Goal: Transaction & Acquisition: Purchase product/service

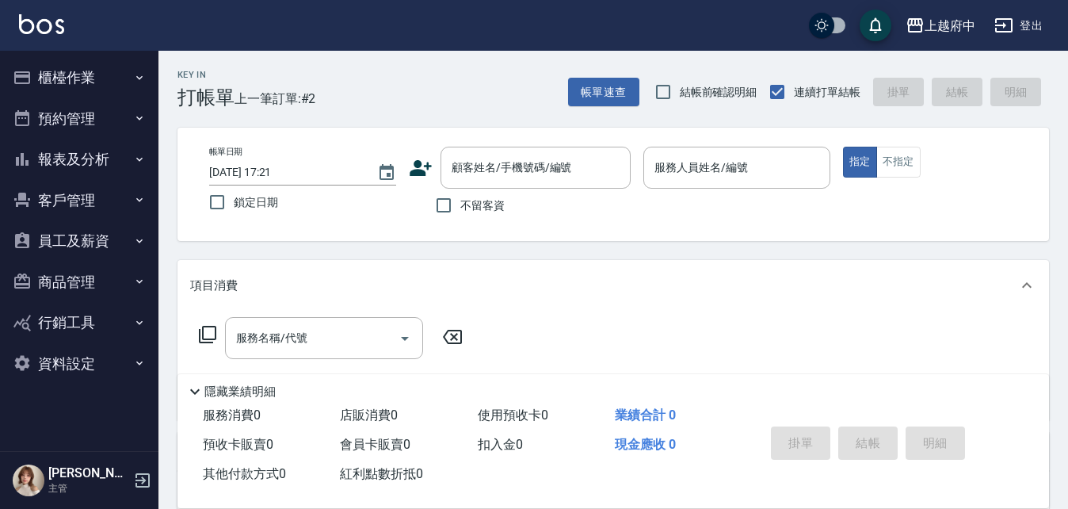
click at [419, 174] on icon at bounding box center [421, 168] width 22 height 16
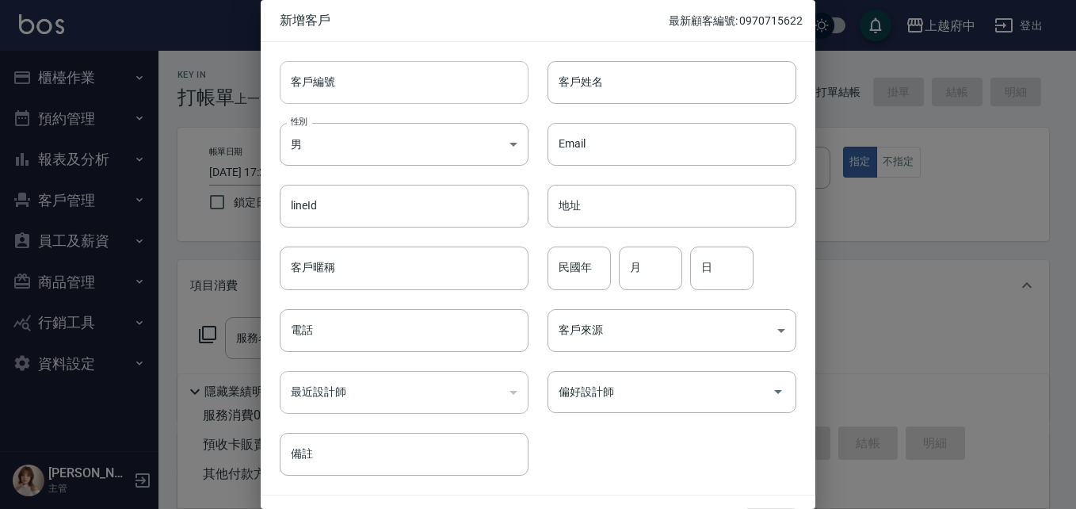
click at [351, 81] on input "客戶編號" at bounding box center [404, 82] width 249 height 43
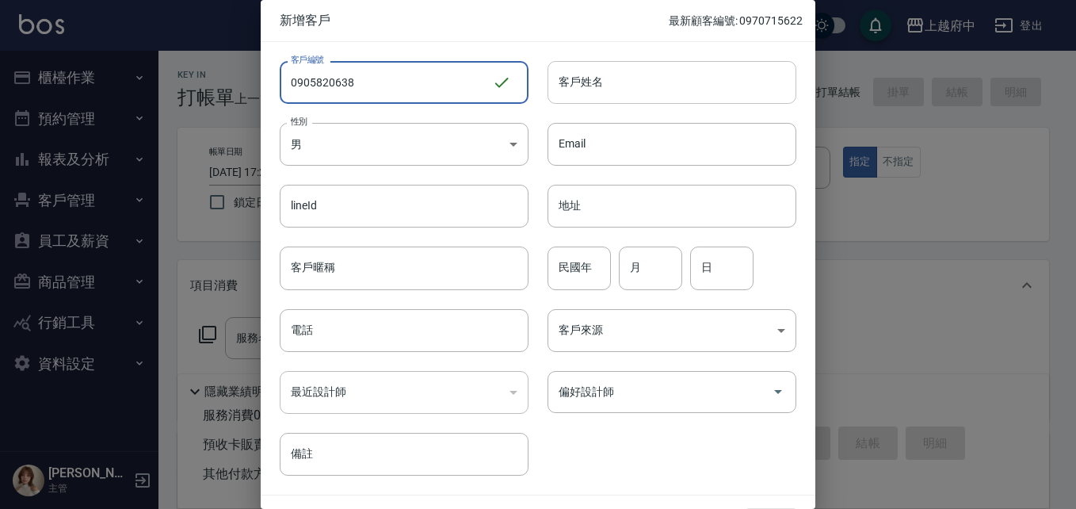
type input "0905820638"
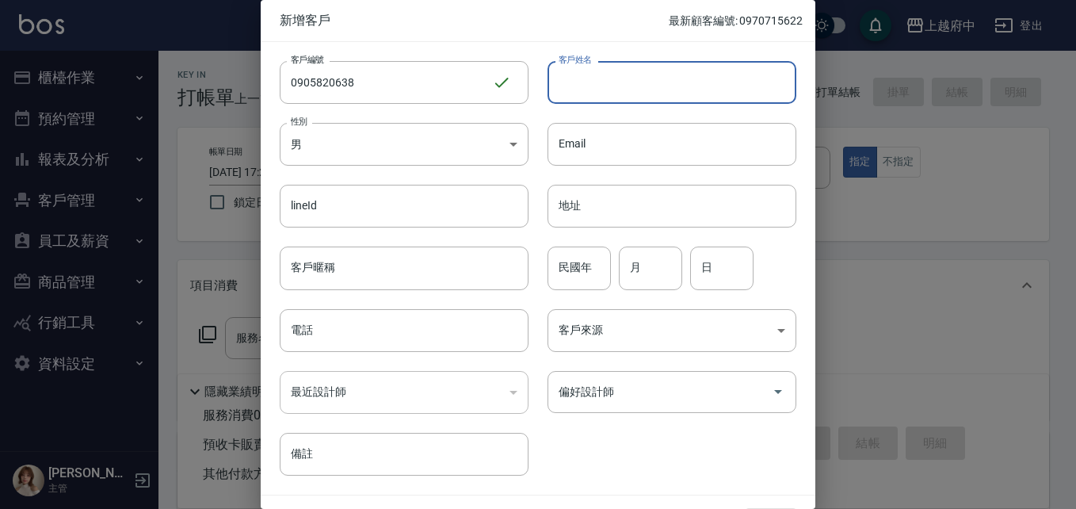
click at [611, 85] on input "客戶姓名" at bounding box center [671, 82] width 249 height 43
type input "J"
type input "王浩宇"
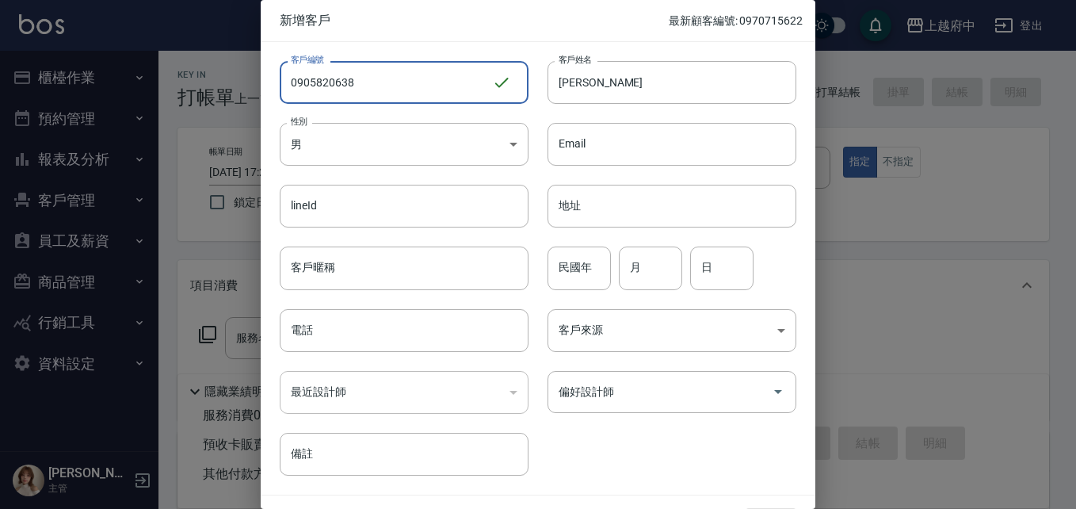
drag, startPoint x: 359, startPoint y: 72, endPoint x: 235, endPoint y: 76, distance: 123.7
click at [238, 76] on div "新增客戶 最新顧客編號: 0970715622 客戶編號 0905820638 ​ 客戶編號 客戶姓名 王浩宇 客戶姓名 性別 男 MALE 性別 Email…" at bounding box center [538, 254] width 1076 height 509
click at [323, 334] on input "電話" at bounding box center [404, 330] width 249 height 43
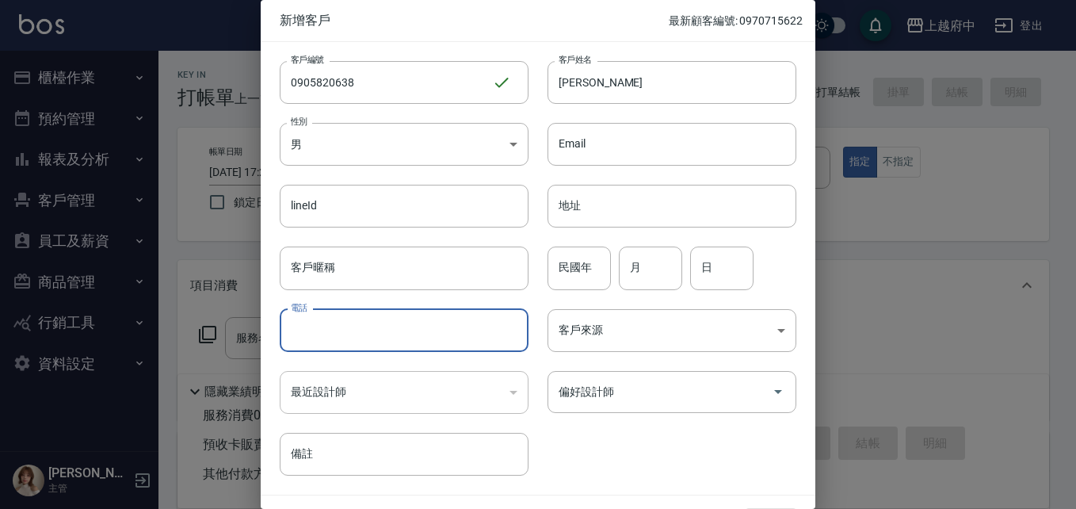
paste input "0905820638"
type input "0905820638"
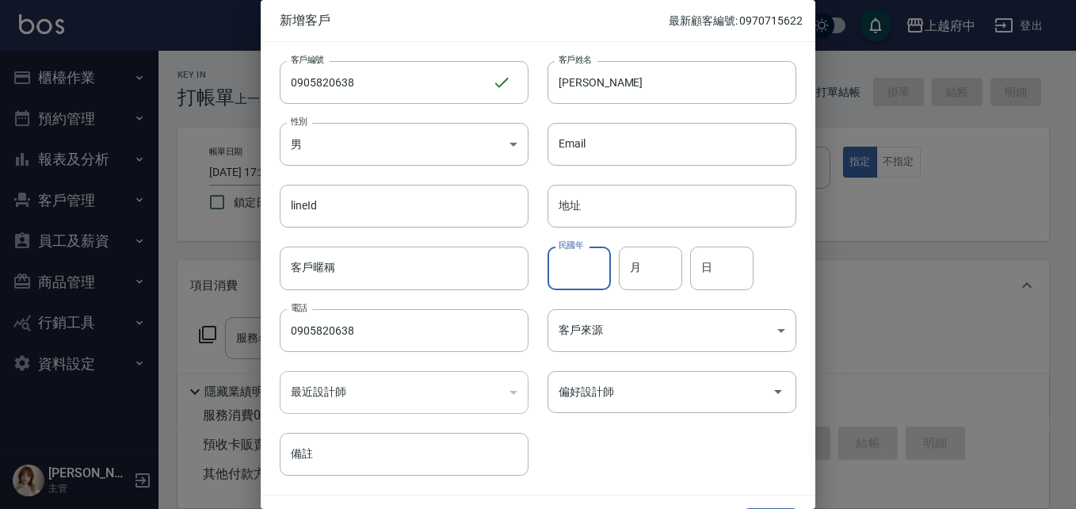
click at [582, 277] on input "民國年" at bounding box center [578, 267] width 63 height 43
type input "95"
type input "6"
type input "30"
drag, startPoint x: 627, startPoint y: 472, endPoint x: 619, endPoint y: 462, distance: 13.5
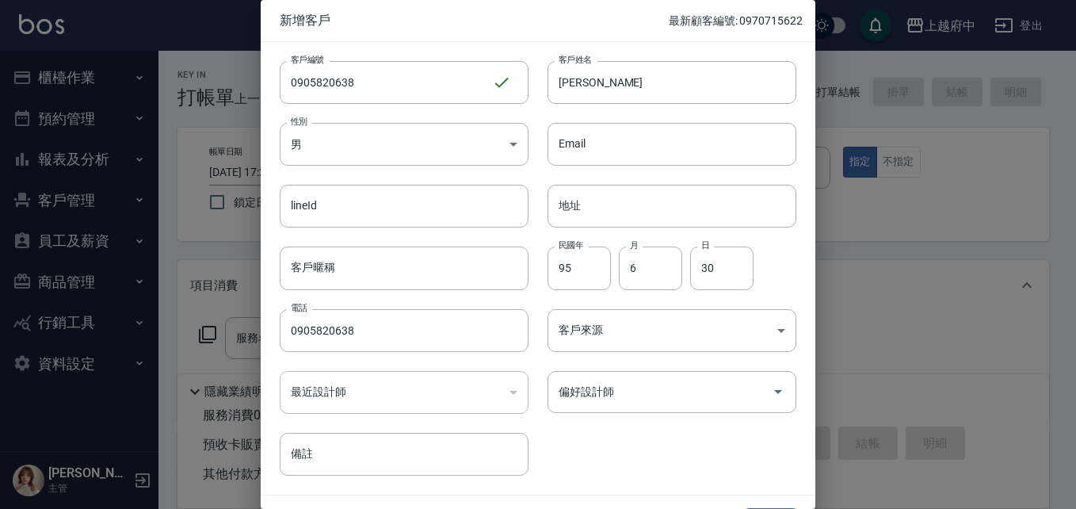
click at [627, 471] on div "客戶編號 0905820638 ​ 客戶編號 客戶姓名 王浩宇 客戶姓名 性別 男 MALE 性別 Email Email lineId lineId 地址 …" at bounding box center [529, 258] width 536 height 433
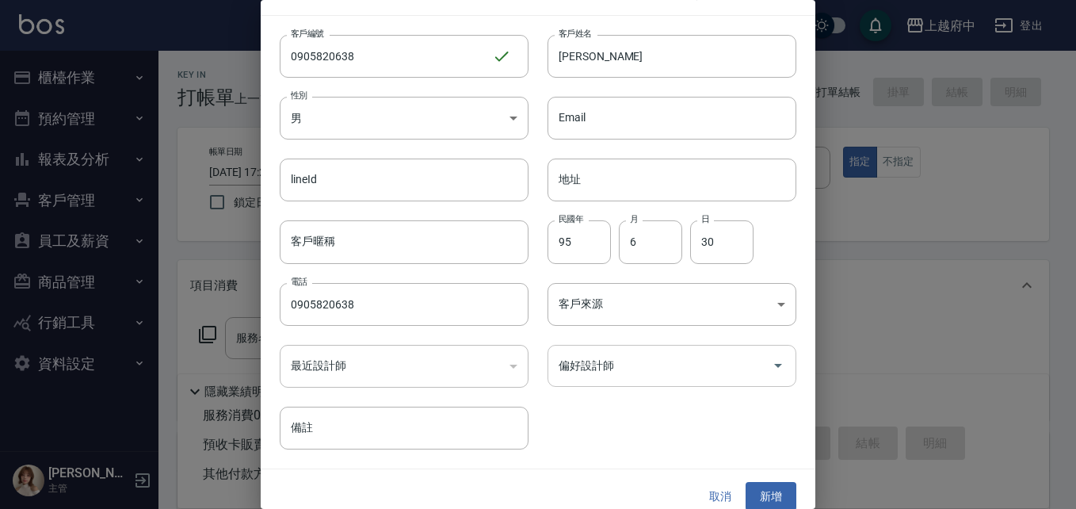
scroll to position [40, 0]
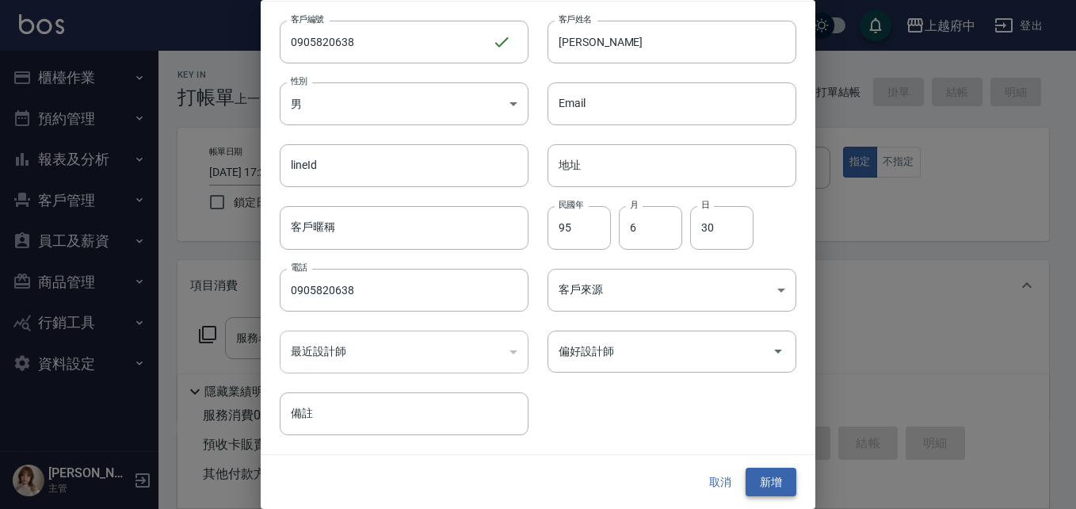
click at [762, 481] on button "新增" at bounding box center [771, 481] width 51 height 29
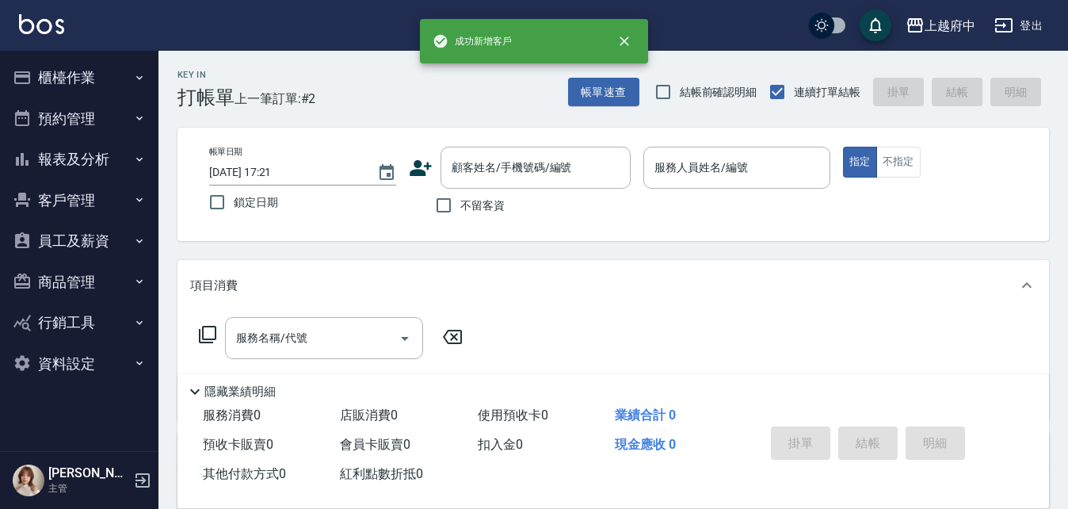
click at [421, 162] on icon at bounding box center [421, 168] width 22 height 16
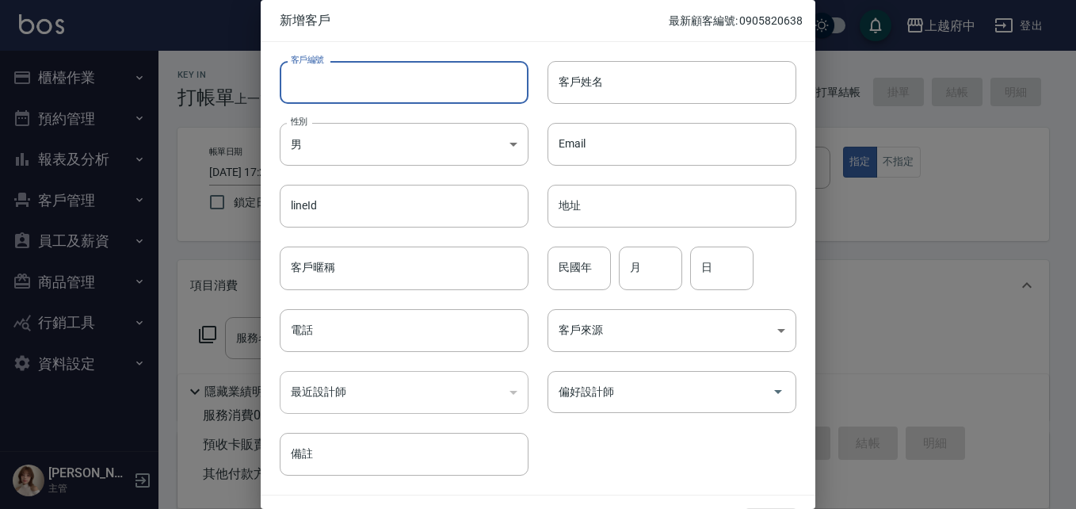
click at [341, 87] on input "客戶編號" at bounding box center [404, 82] width 249 height 43
type input "ㄒ"
type input "V86968"
click at [593, 82] on input "客戶姓名" at bounding box center [671, 82] width 249 height 43
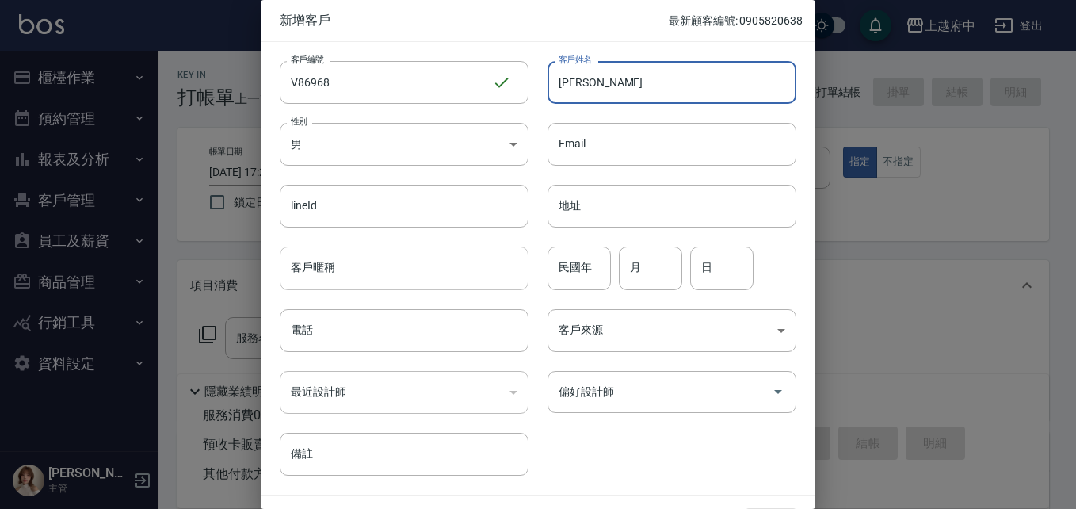
type input "謝峻恩"
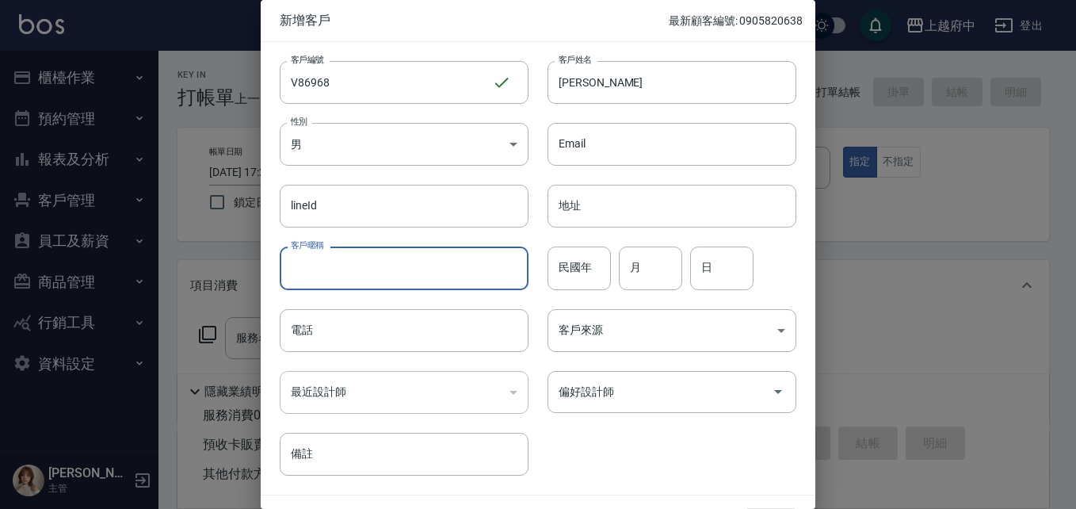
click at [370, 276] on input "客戶暱稱" at bounding box center [404, 267] width 249 height 43
type input "2027/08"
click at [581, 273] on input "民國年" at bounding box center [578, 267] width 63 height 43
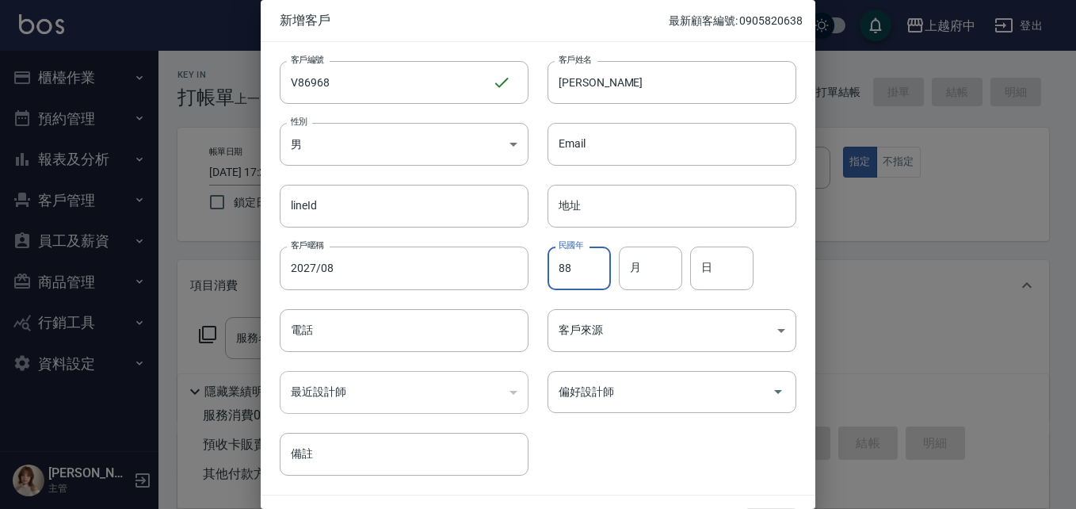
type input "88"
type input "1"
type input "20"
click at [618, 442] on div "客戶編號 V86968 ​ 客戶編號 客戶姓名 謝峻恩 客戶姓名 性別 男 MALE 性別 Email Email lineId lineId 地址 地址 客…" at bounding box center [529, 258] width 536 height 433
click at [429, 313] on input "電話" at bounding box center [404, 330] width 249 height 43
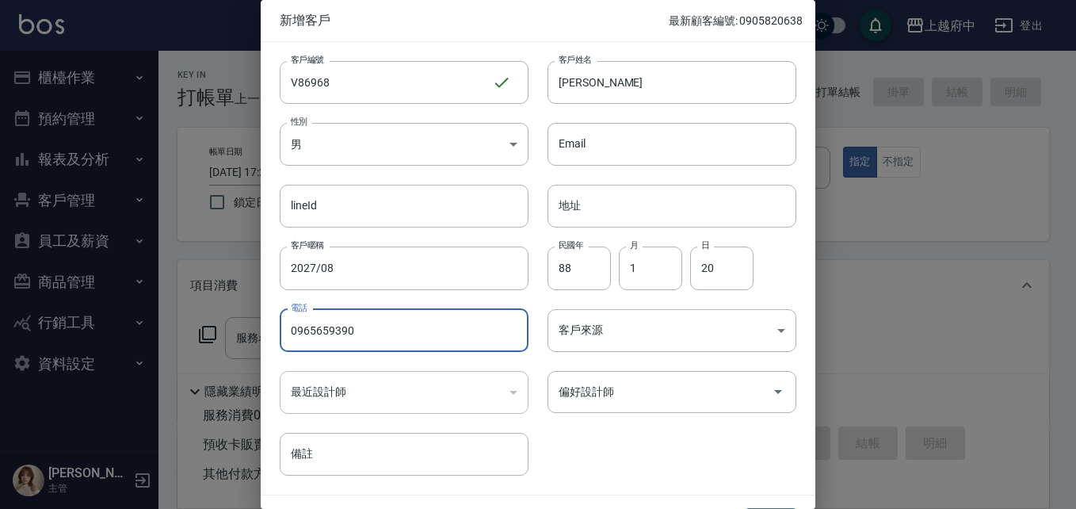
type input "0965659390"
click at [644, 451] on div "客戶編號 V86968 ​ 客戶編號 客戶姓名 謝峻恩 客戶姓名 性別 男 MALE 性別 Email Email lineId lineId 地址 地址 客…" at bounding box center [529, 258] width 536 height 433
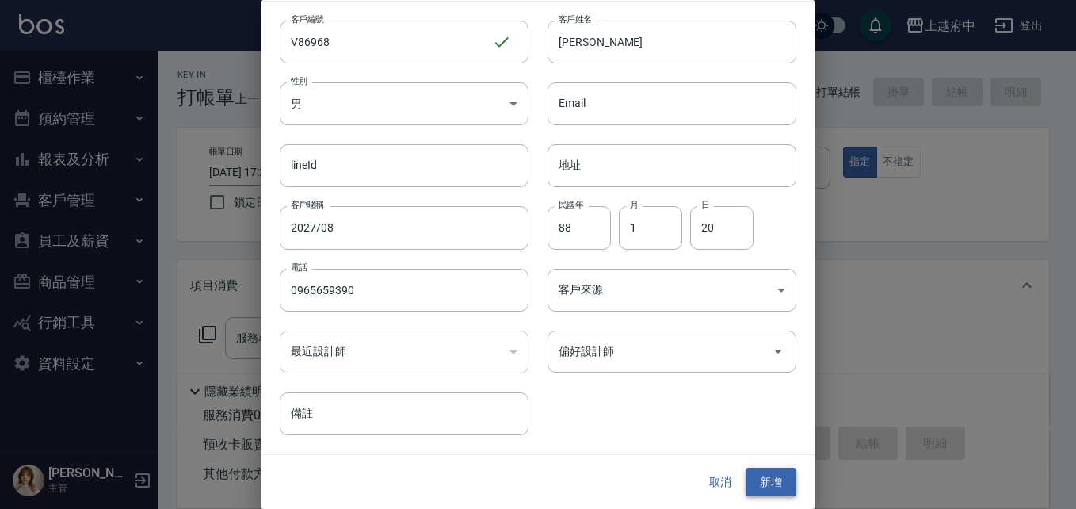
click at [767, 482] on button "新增" at bounding box center [771, 481] width 51 height 29
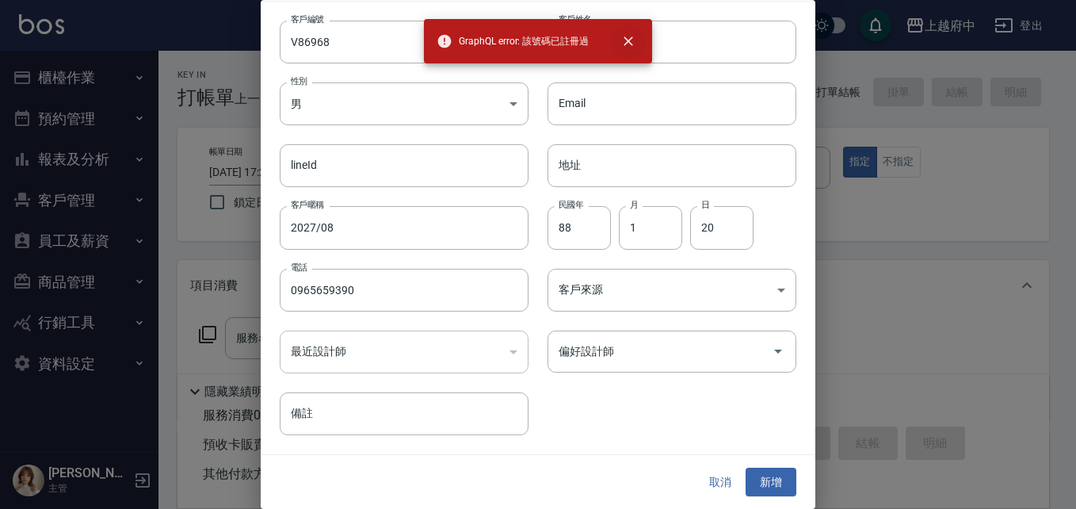
click at [627, 43] on icon "close" at bounding box center [629, 41] width 10 height 10
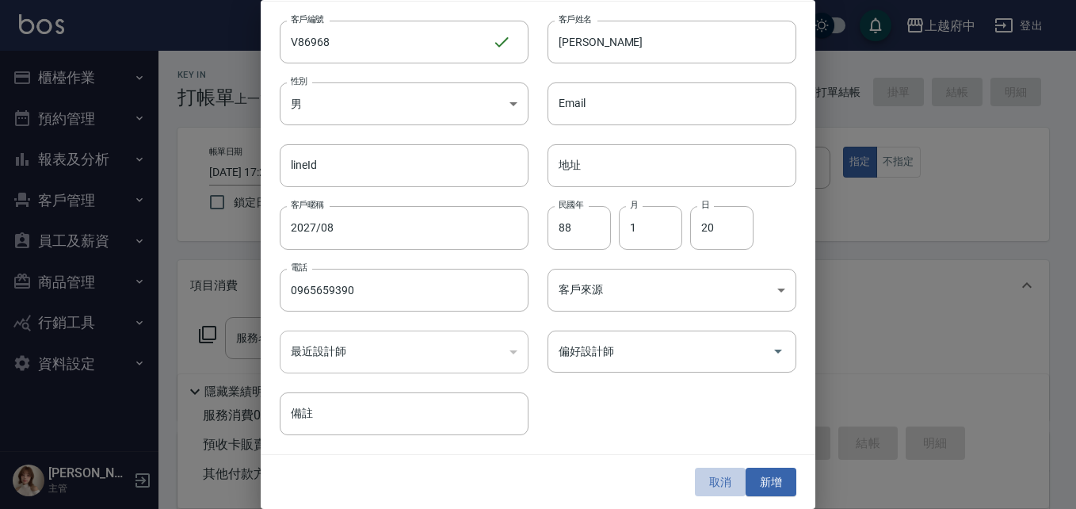
click at [715, 482] on button "取消" at bounding box center [720, 481] width 51 height 29
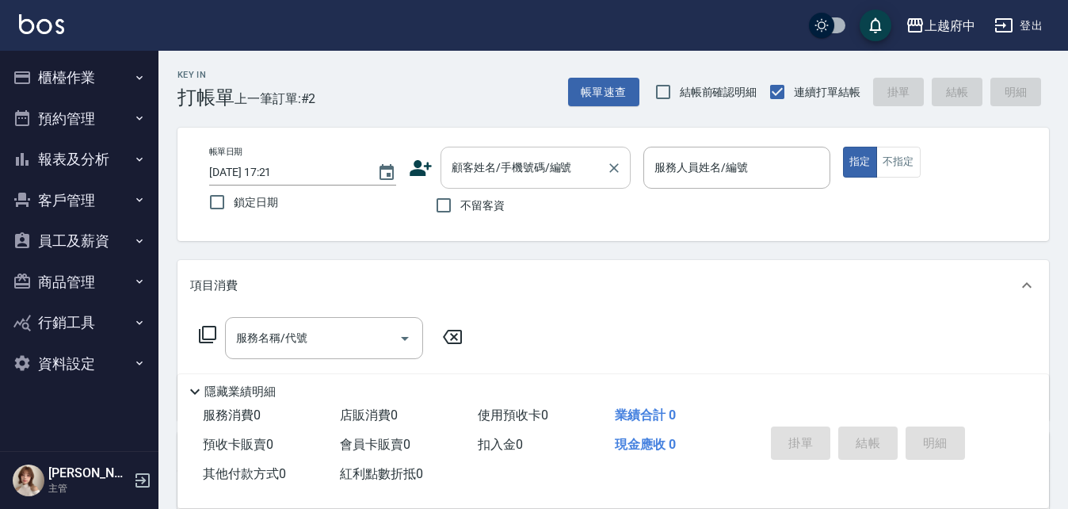
click at [490, 167] on input "顧客姓名/手機號碼/編號" at bounding box center [524, 168] width 152 height 28
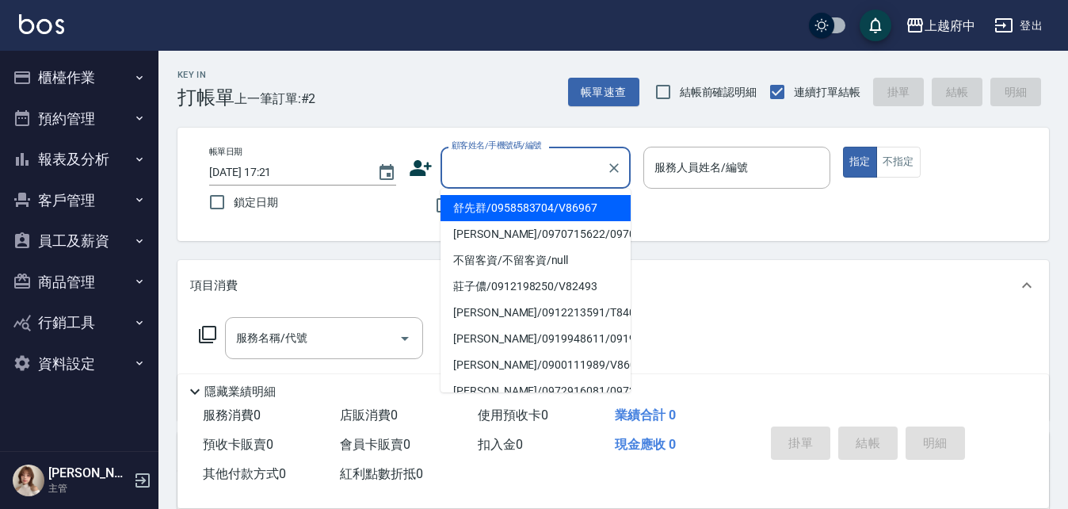
type input "9"
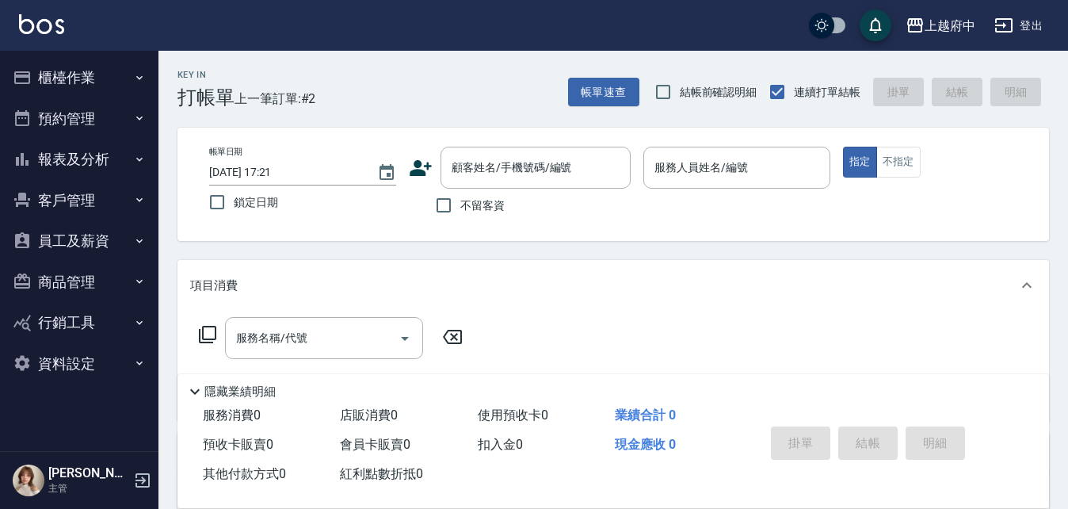
click at [738, 220] on div "帳單日期 2025/08/18 17:21 鎖定日期 顧客姓名/手機號碼/編號 顧客姓名/手機號碼/編號 不留客資 服務人員姓名/編號 服務人員姓名/編號 指…" at bounding box center [612, 184] width 833 height 75
click at [444, 204] on input "不留客資" at bounding box center [443, 205] width 33 height 33
checkbox input "true"
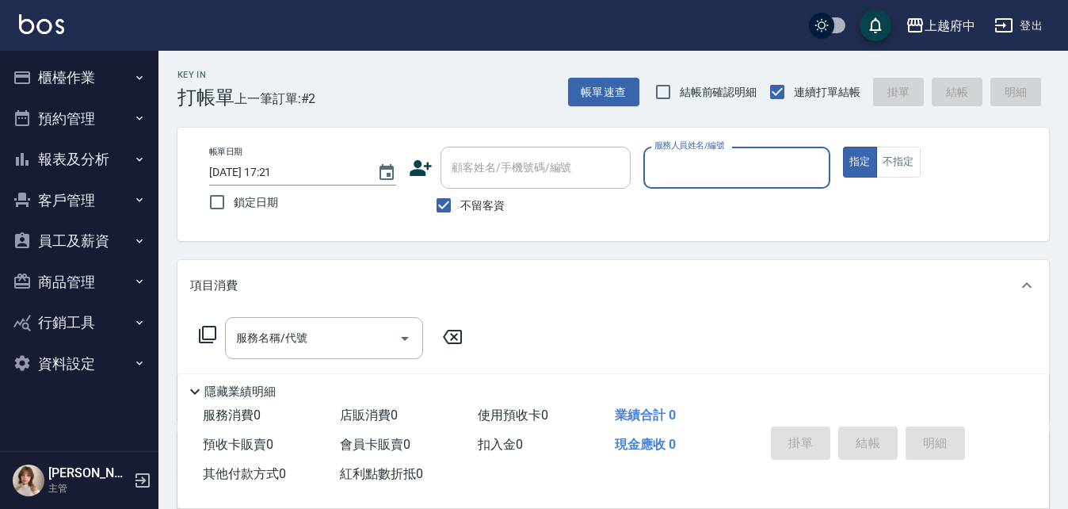
click at [737, 153] on div "服務人員姓名/編號" at bounding box center [736, 168] width 187 height 42
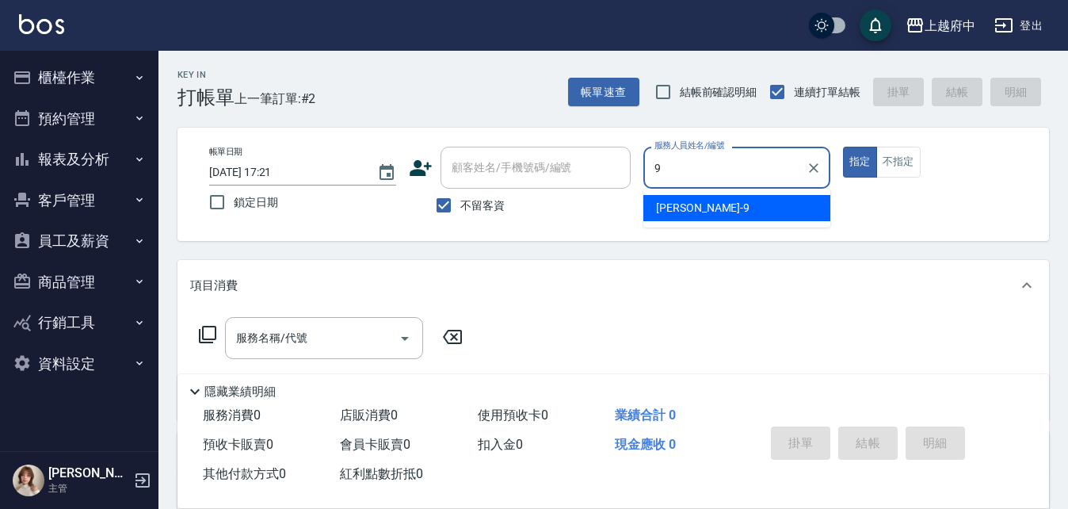
type input "David-9"
type button "true"
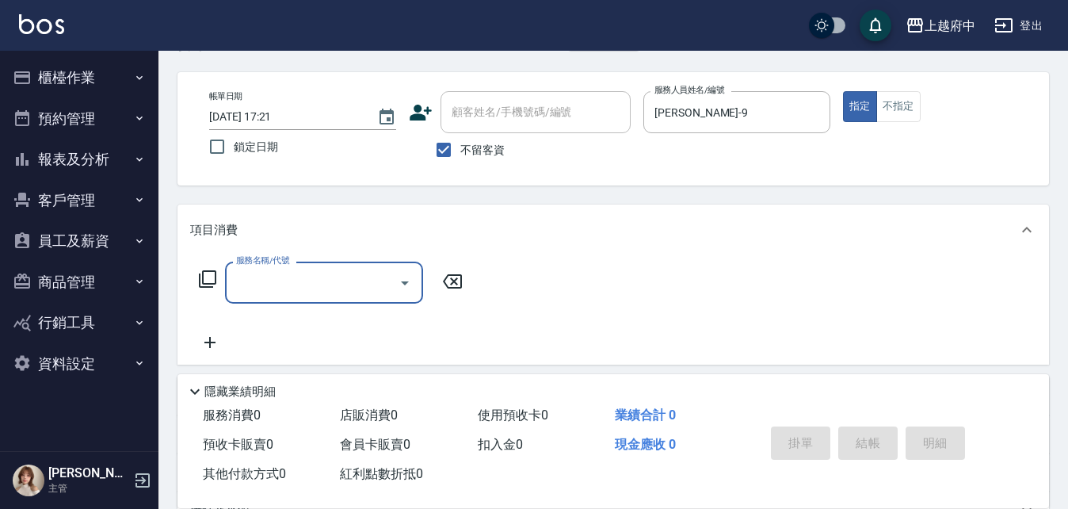
scroll to position [79, 0]
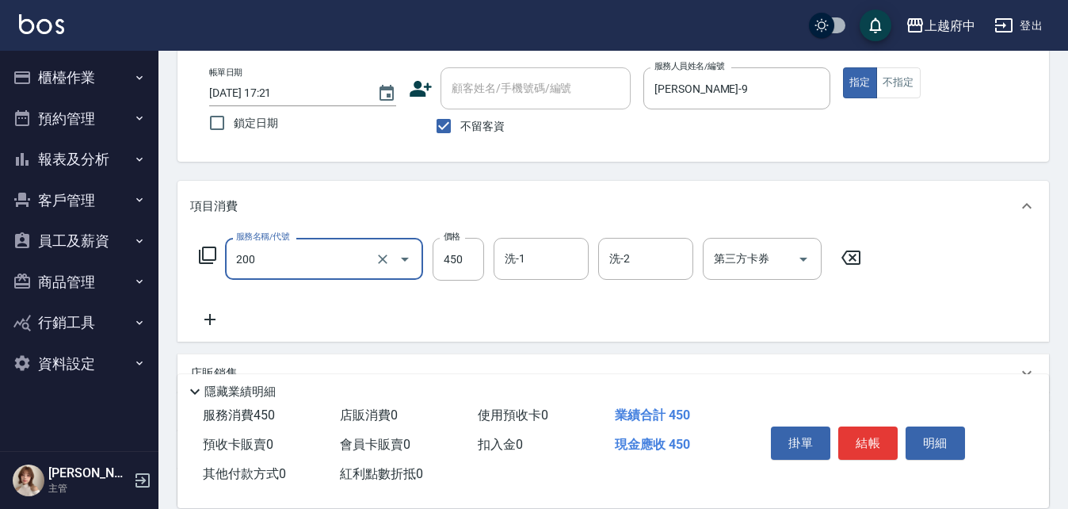
type input "有機洗髮(200)"
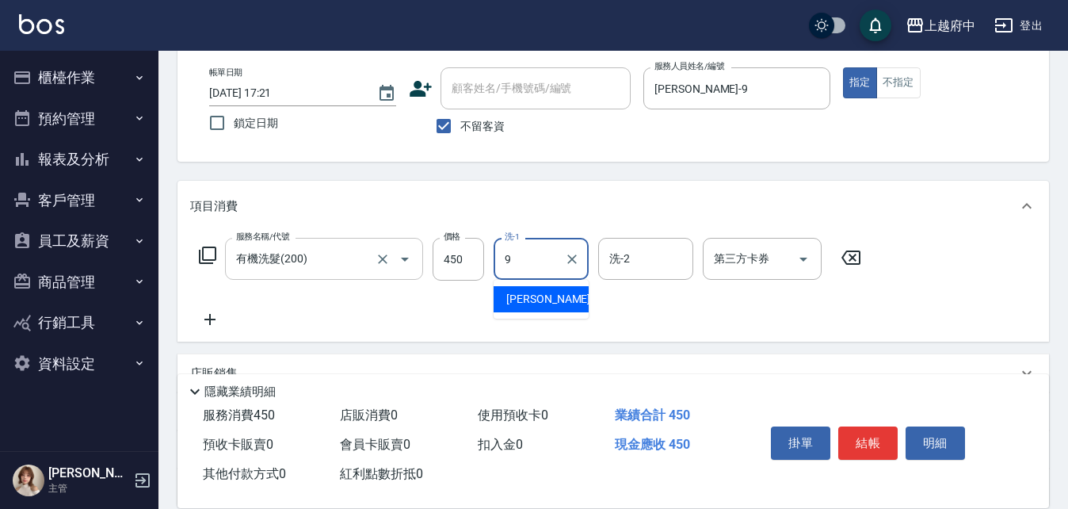
type input "David-9"
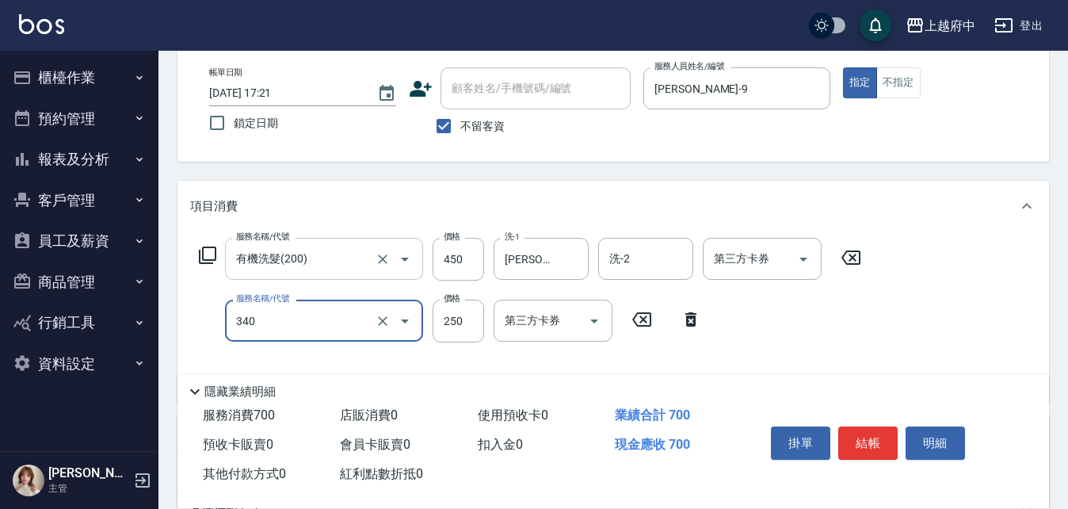
type input "剪髮(340)"
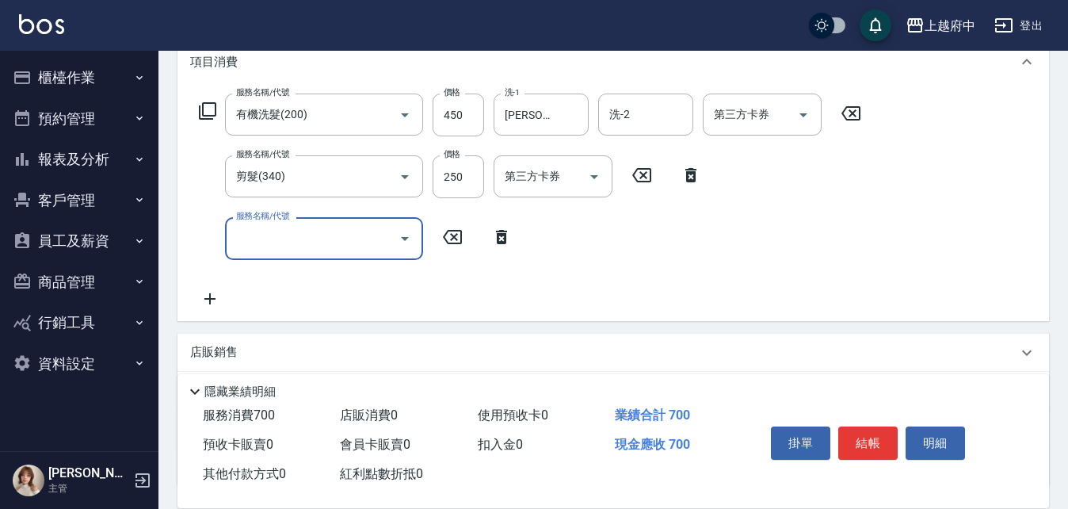
scroll to position [238, 0]
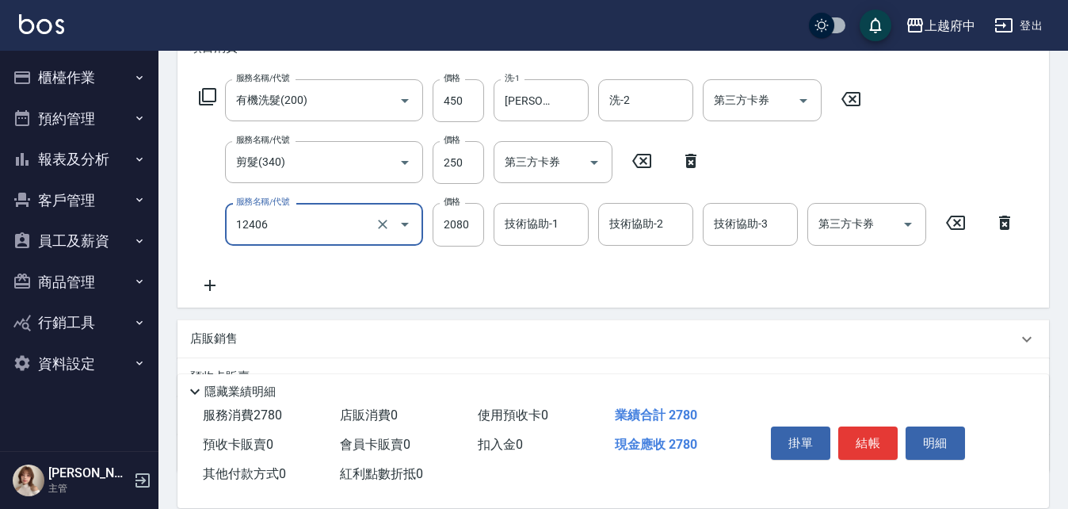
type input "染髮XL(12406)"
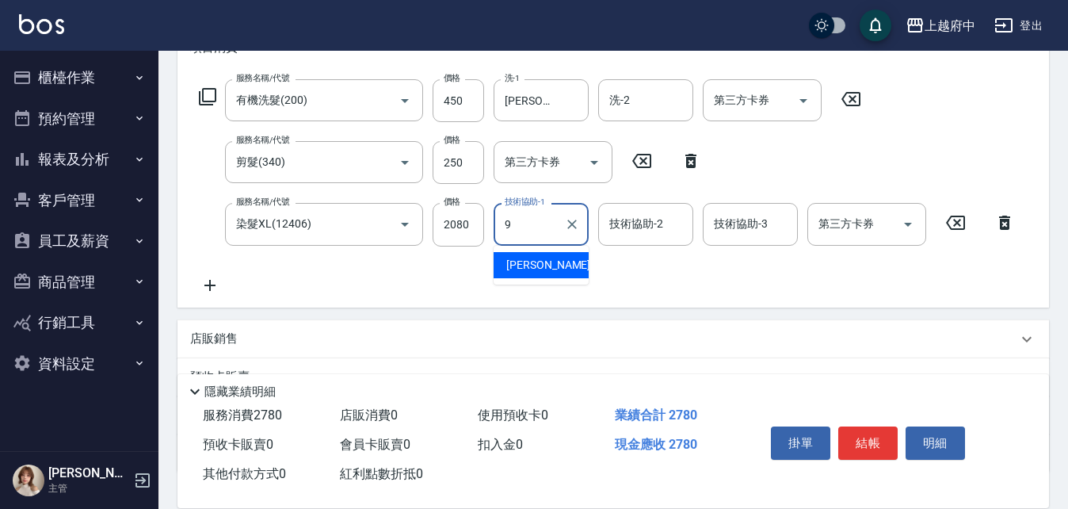
type input "David-9"
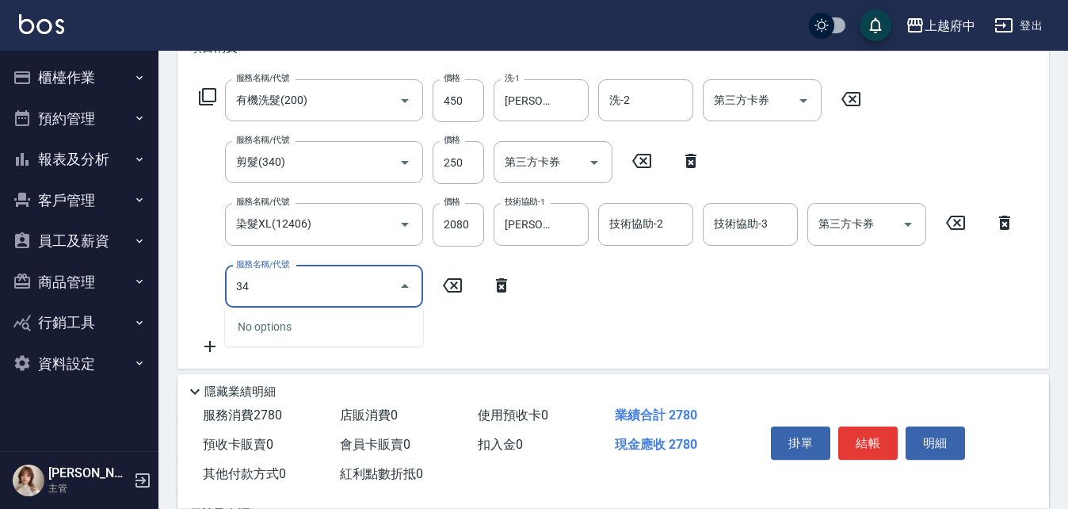
type input "3"
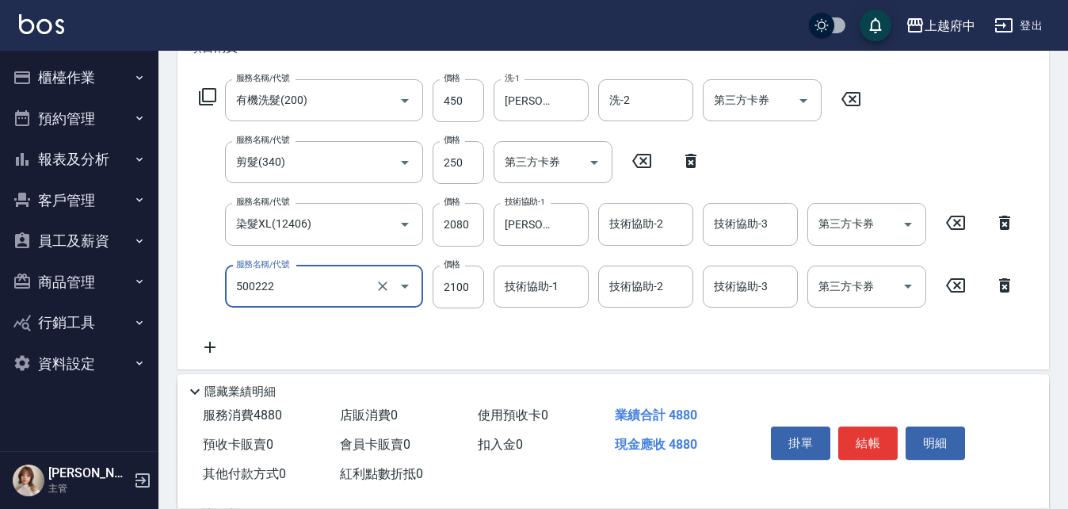
type input "漂髮 長(500222)"
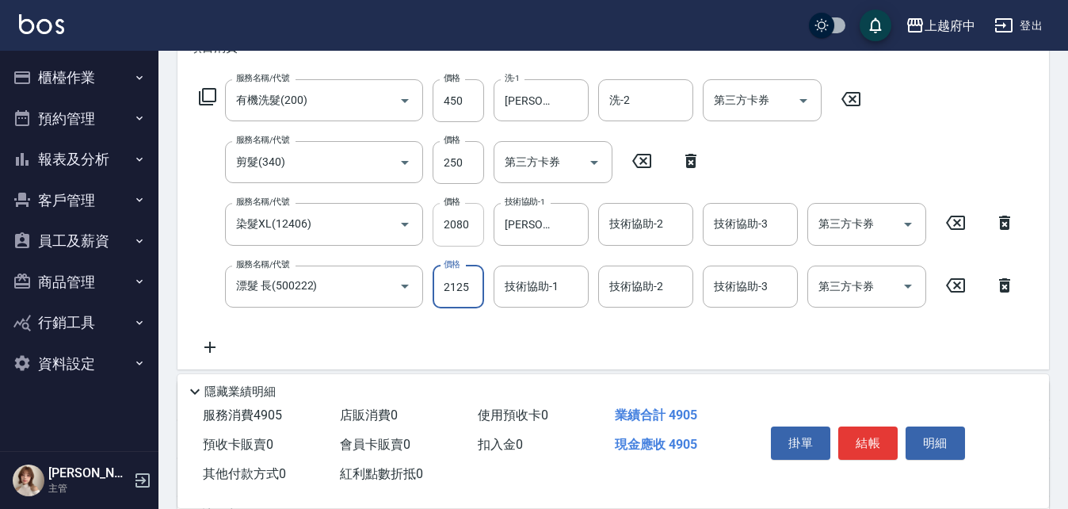
type input "2125"
click at [440, 212] on input "2080" at bounding box center [458, 224] width 51 height 43
type input "2125"
click at [538, 286] on input "技術協助-1" at bounding box center [541, 287] width 81 height 28
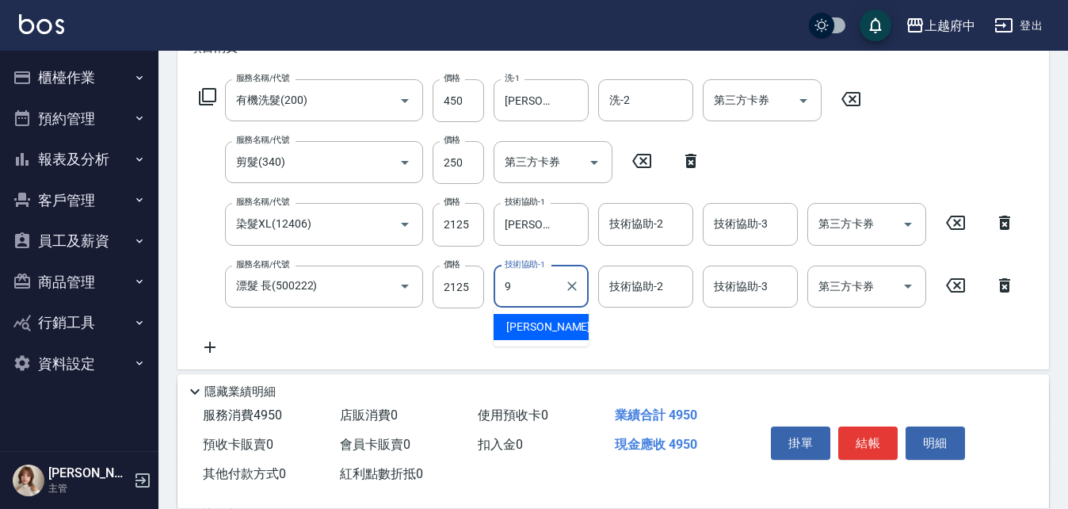
type input "David-9"
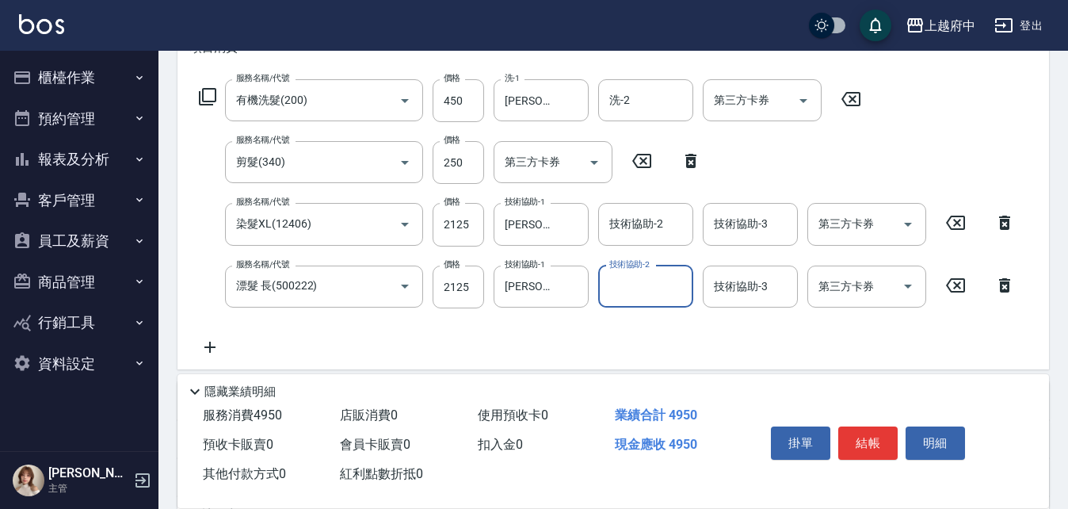
click at [570, 339] on div "服務名稱/代號 有機洗髮(200) 服務名稱/代號 價格 450 價格 洗-1 David-9 洗-1 洗-2 洗-2 第三方卡券 第三方卡券 服務名稱/代號…" at bounding box center [607, 217] width 834 height 277
click at [868, 440] on button "結帳" at bounding box center [867, 442] width 59 height 33
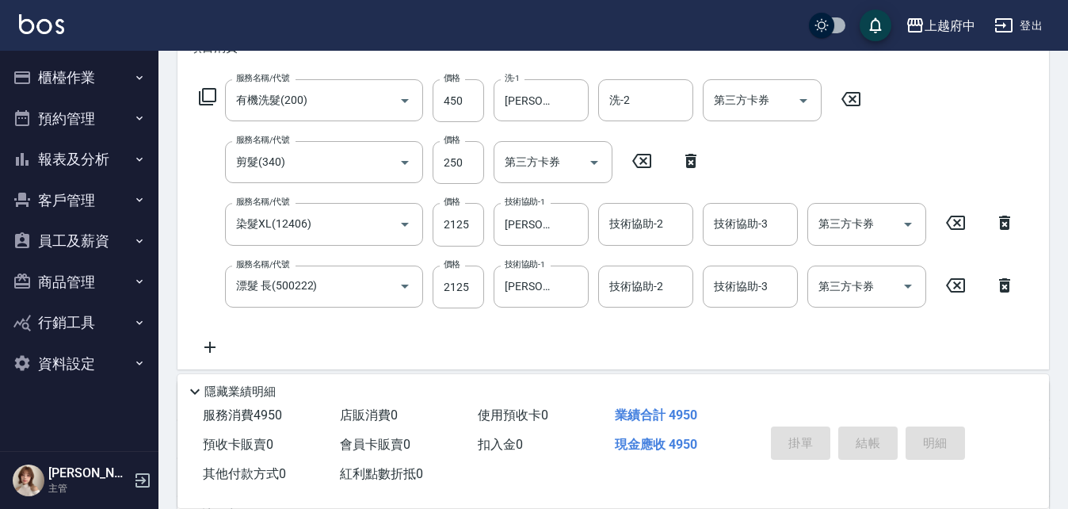
type input "2025/08/18 17:25"
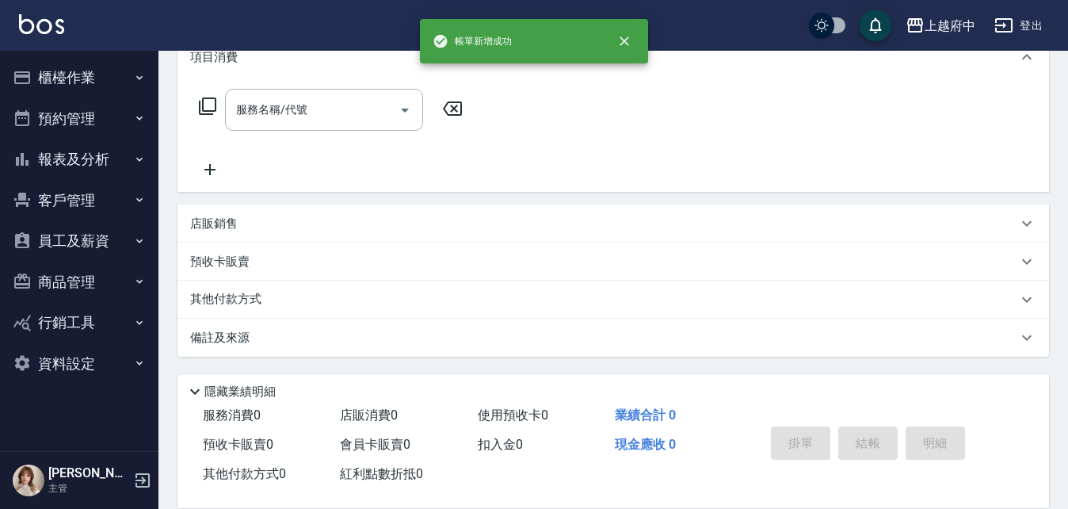
scroll to position [0, 0]
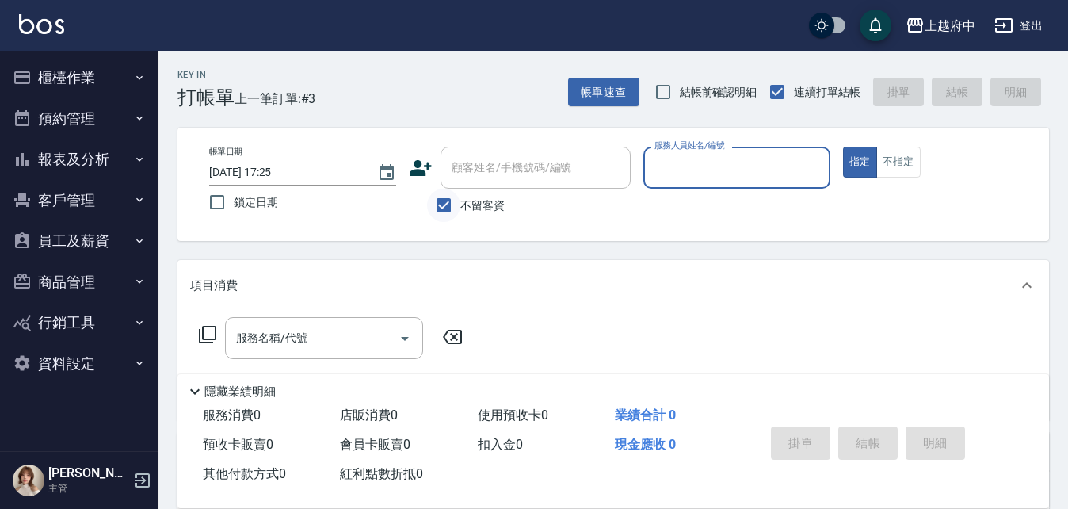
click at [436, 206] on input "不留客資" at bounding box center [443, 205] width 33 height 33
checkbox input "false"
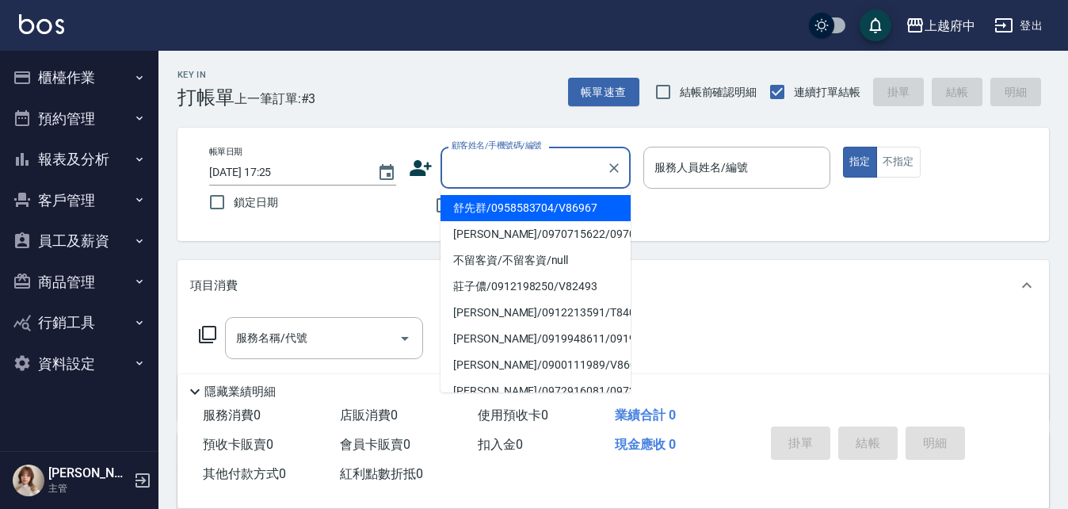
click at [510, 174] on input "顧客姓名/手機號碼/編號" at bounding box center [524, 168] width 152 height 28
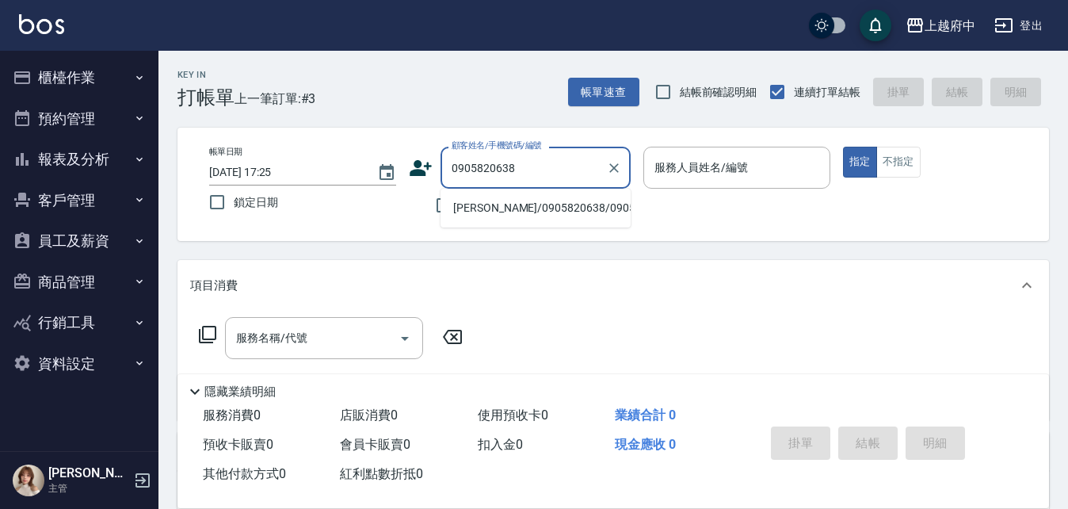
click at [513, 215] on li "王浩宇/0905820638/0905820638" at bounding box center [536, 208] width 190 height 26
type input "王浩宇/0905820638/0905820638"
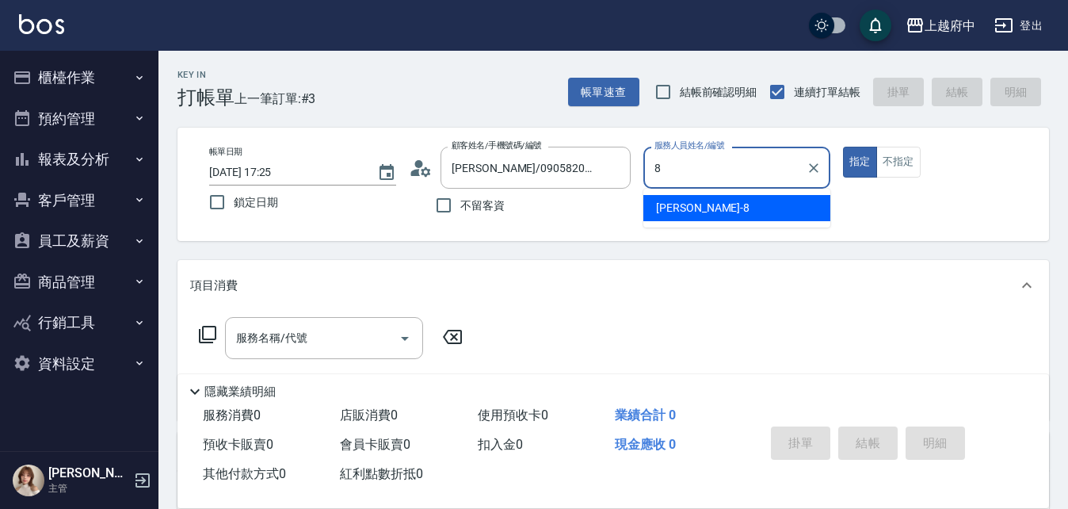
type input "江驊侑-8"
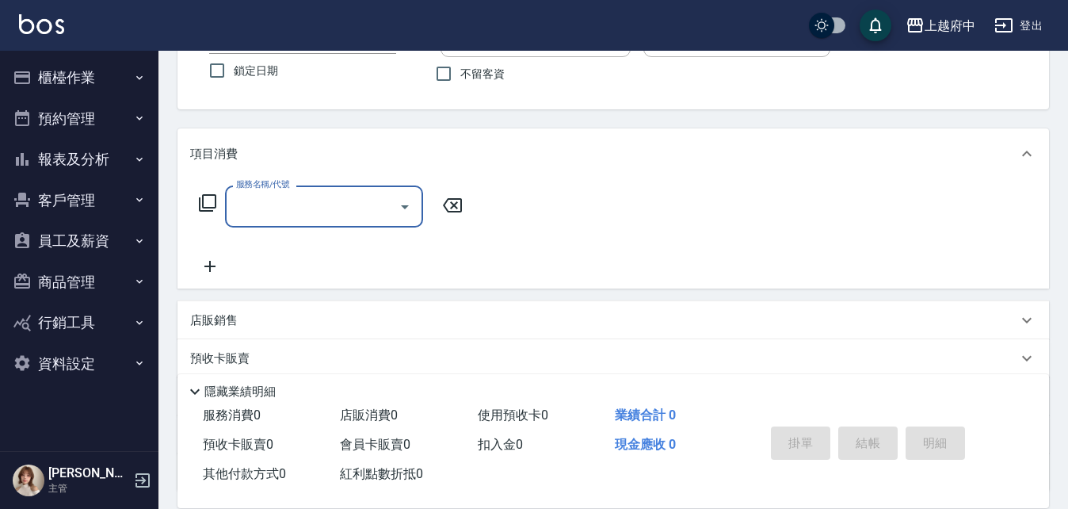
scroll to position [158, 0]
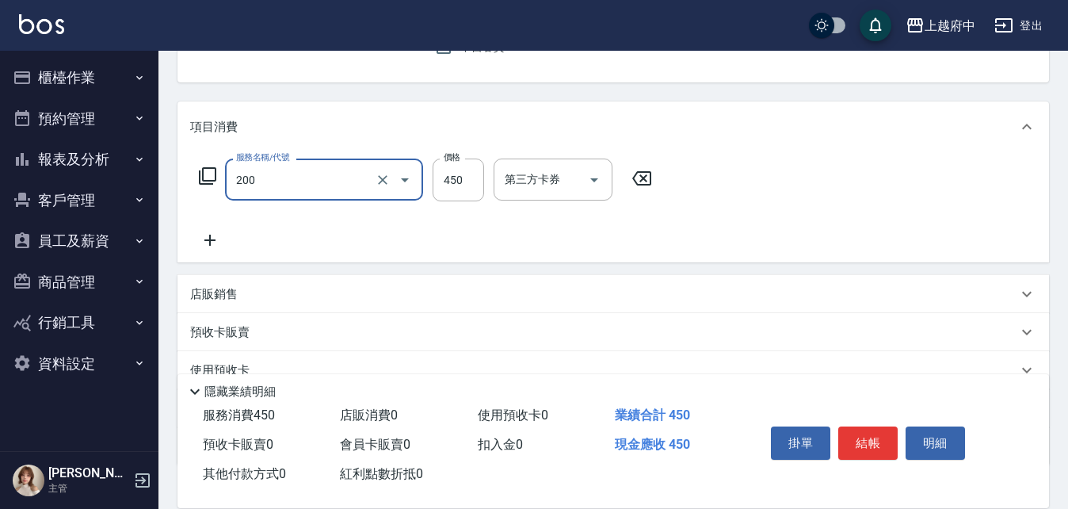
type input "有機洗髮(200)"
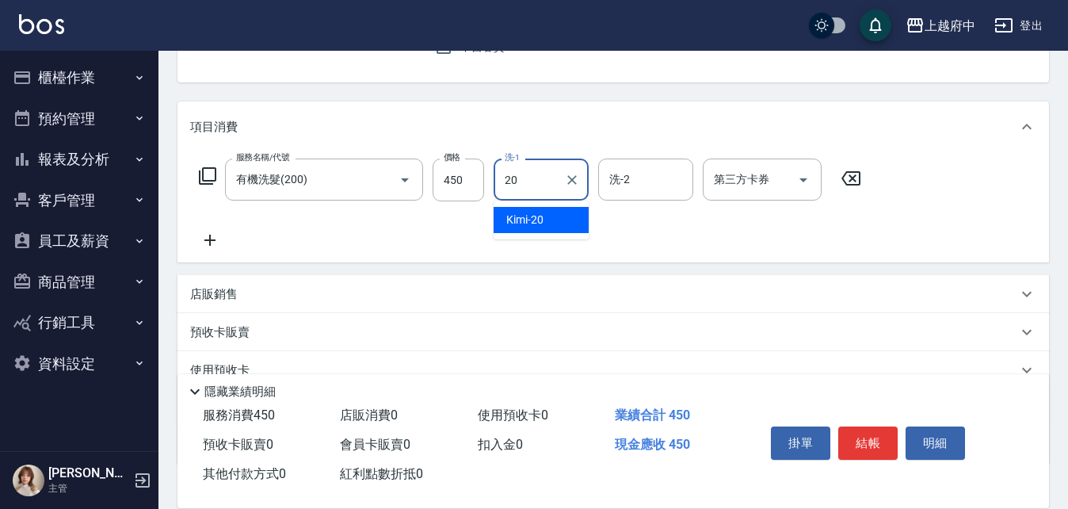
type input "Kimi-20"
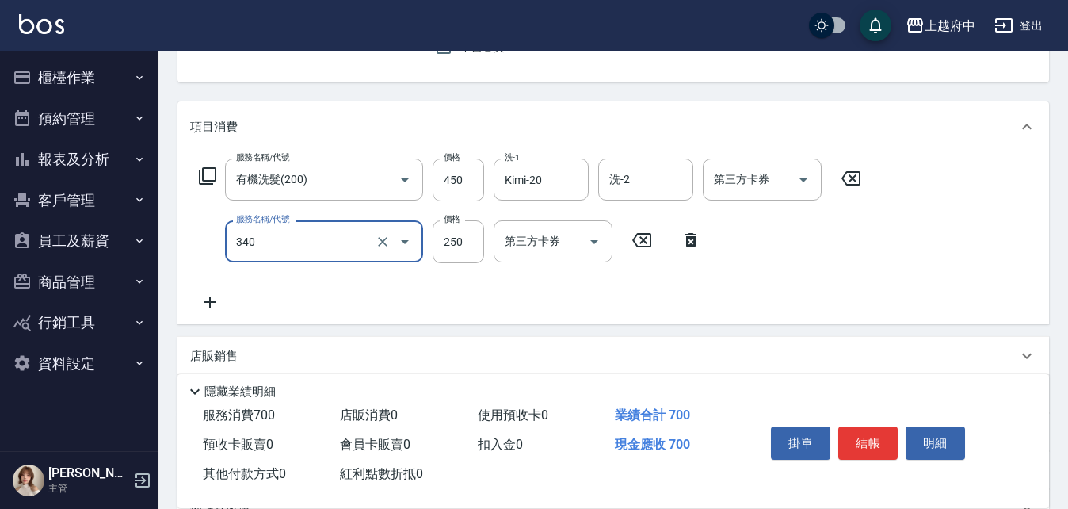
type input "剪髮(340)"
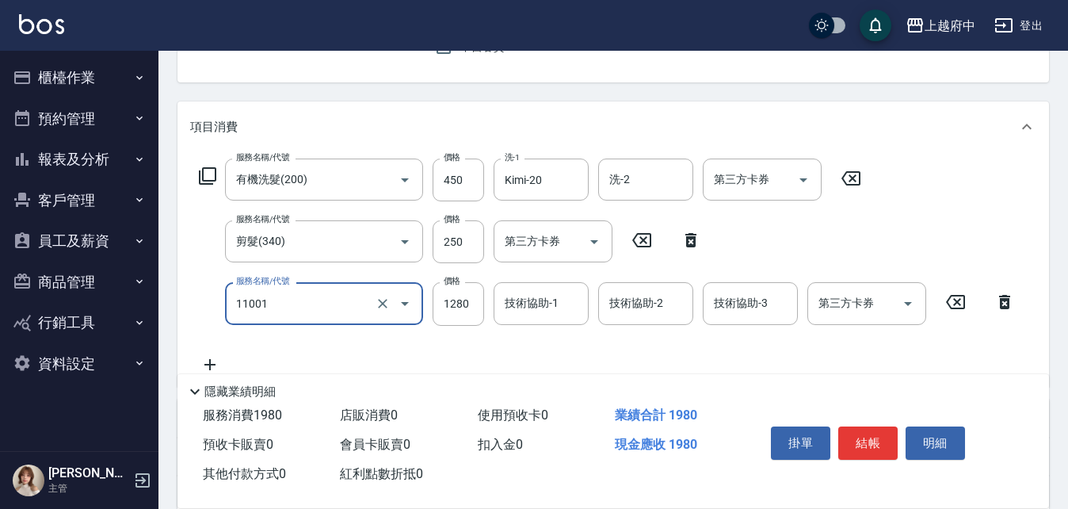
type input "燙髮S(11001)"
type input "1500"
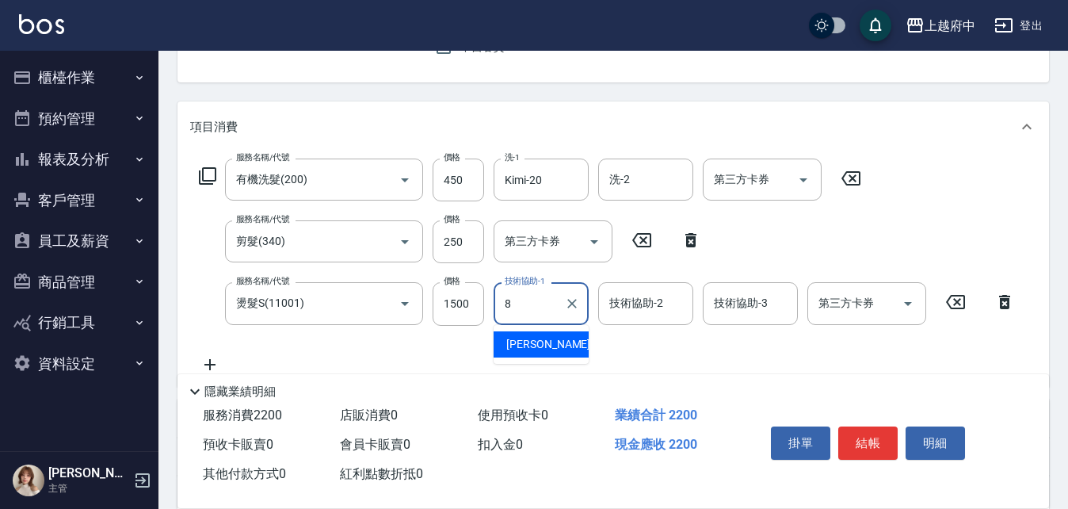
type input "江驊侑-8"
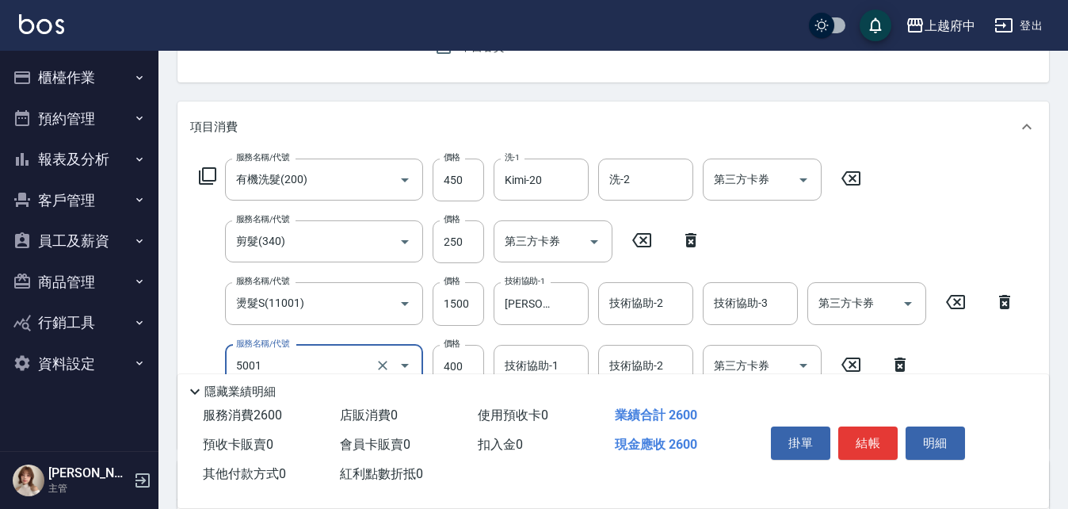
type input "側邊壓貼(5001)"
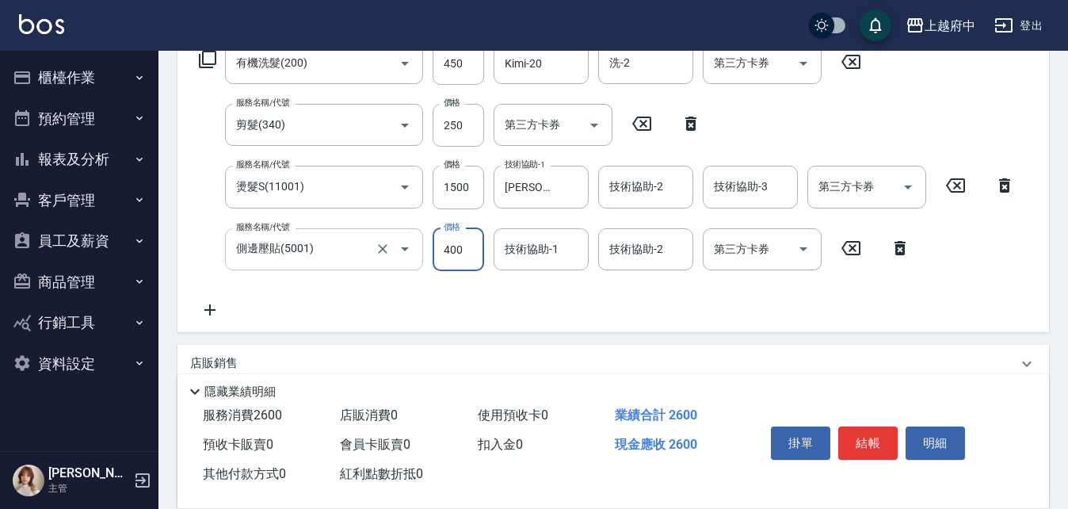
scroll to position [317, 0]
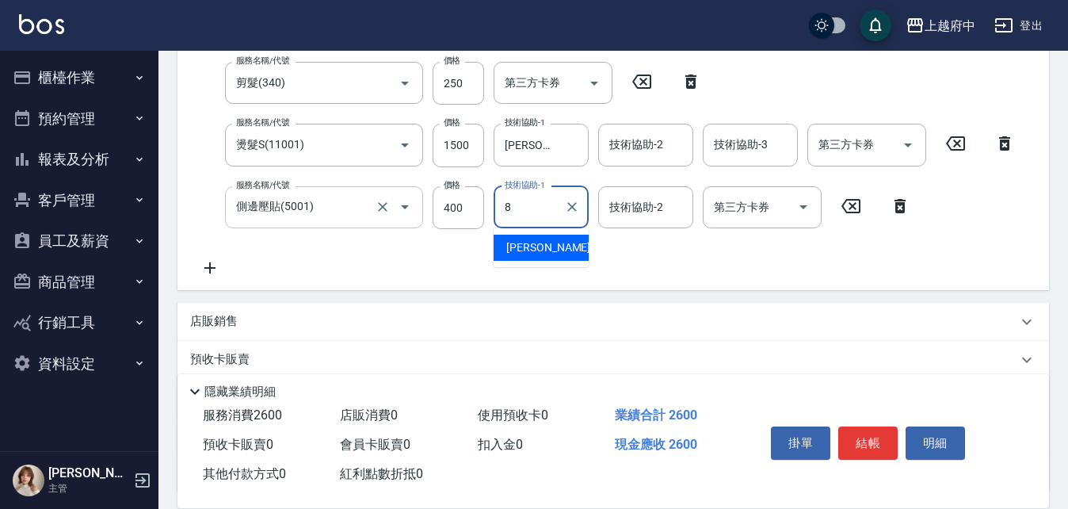
type input "江驊侑-8"
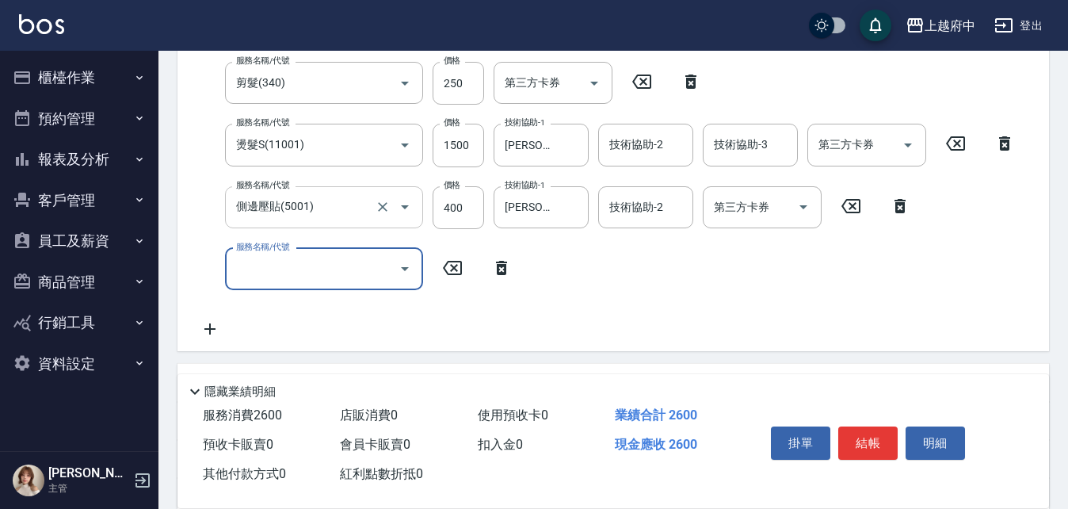
type input "3"
type input "蘆薈敷膜(83203)"
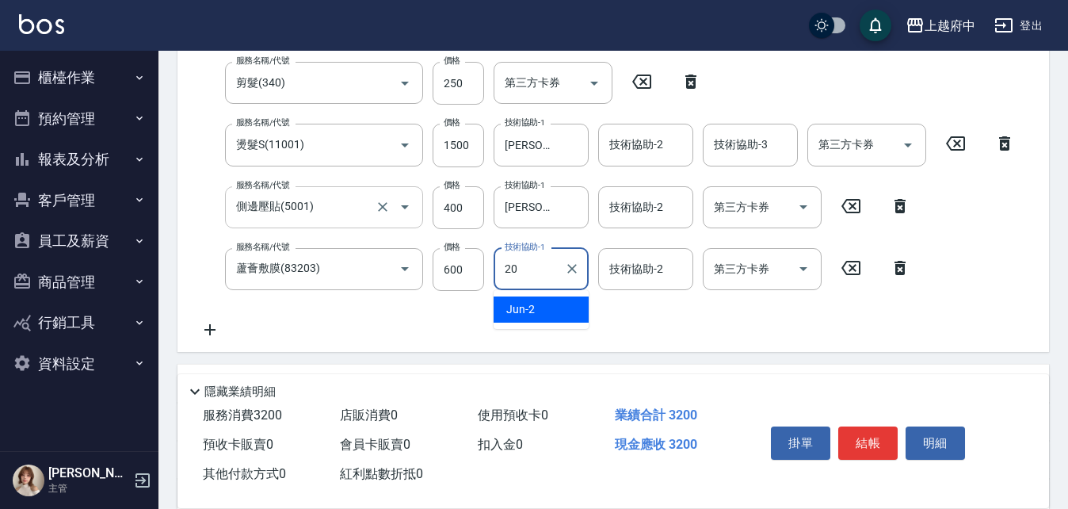
type input "Kimi-20"
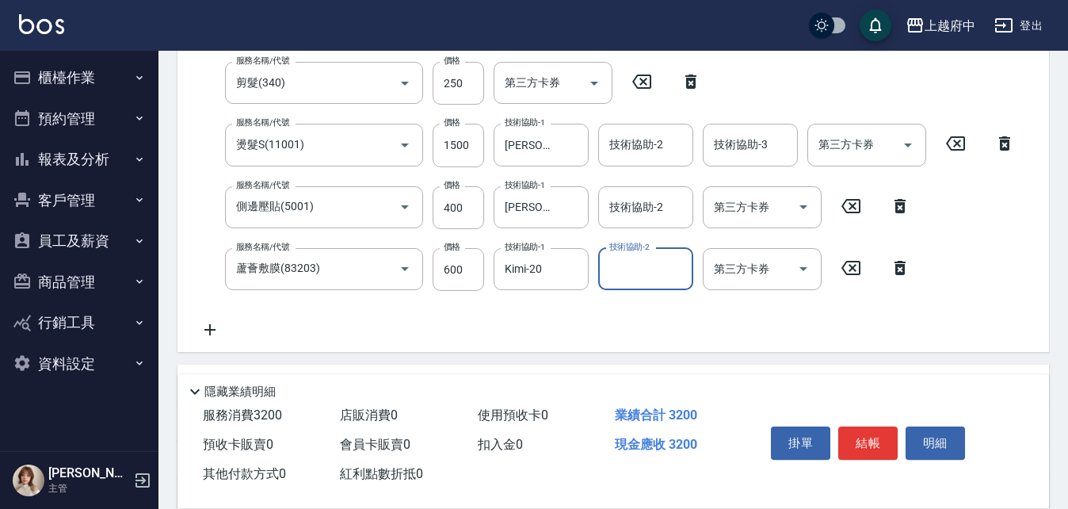
click at [575, 321] on div "服務名稱/代號 有機洗髮(200) 服務名稱/代號 價格 450 價格 洗-1 Kimi-20 洗-1 洗-2 洗-2 第三方卡券 第三方卡券 服務名稱/代號…" at bounding box center [607, 169] width 834 height 339
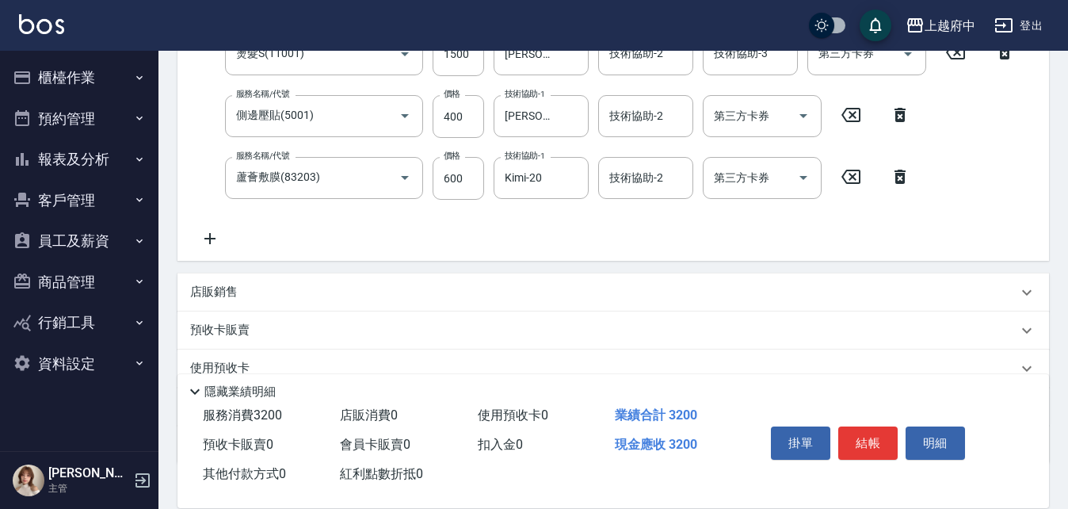
scroll to position [515, 0]
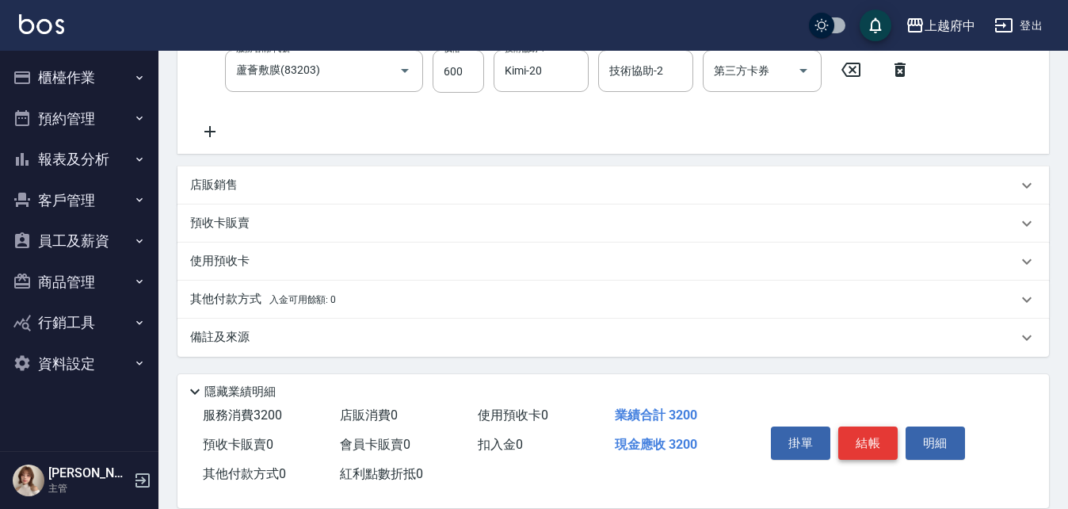
click at [861, 436] on button "結帳" at bounding box center [867, 442] width 59 height 33
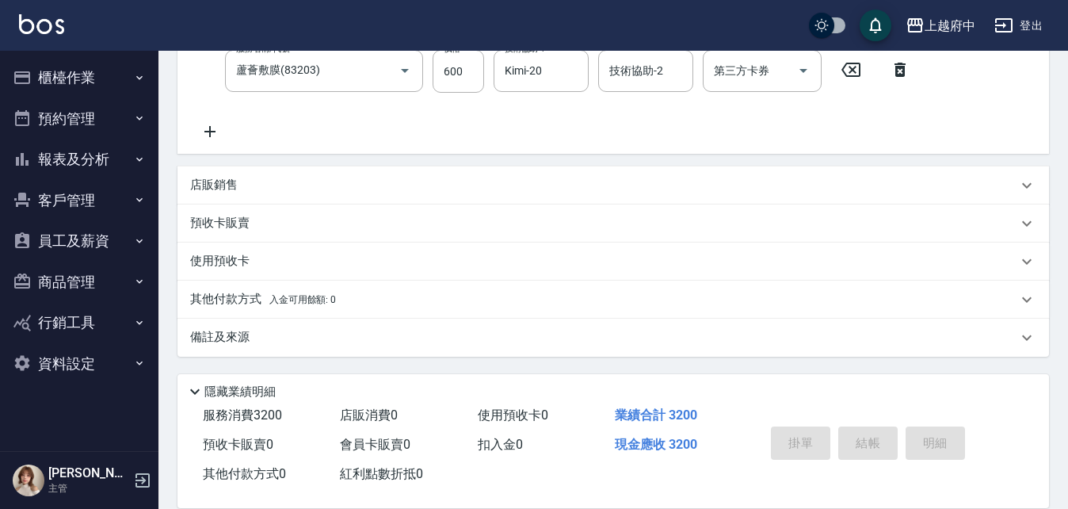
type input "2025/08/18 17:27"
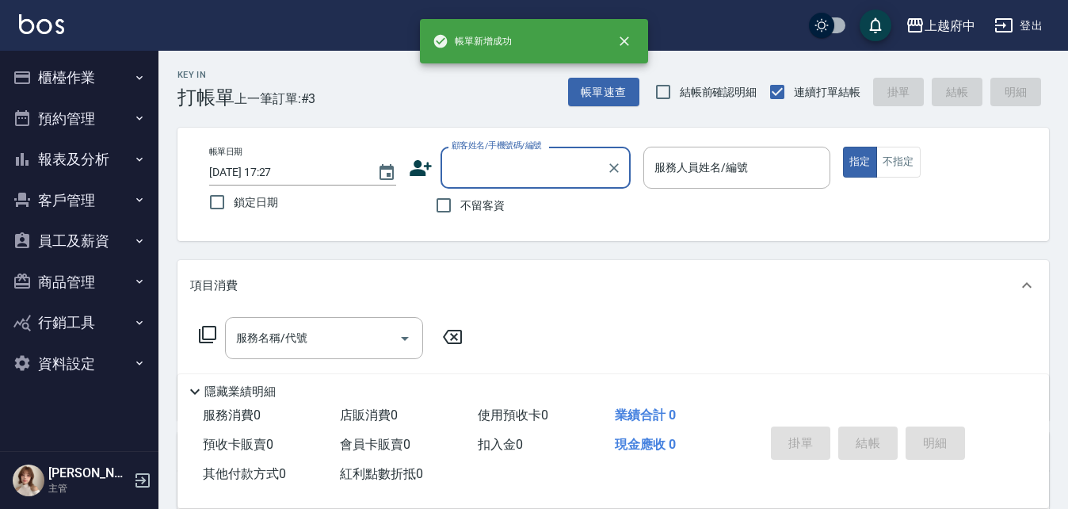
scroll to position [0, 0]
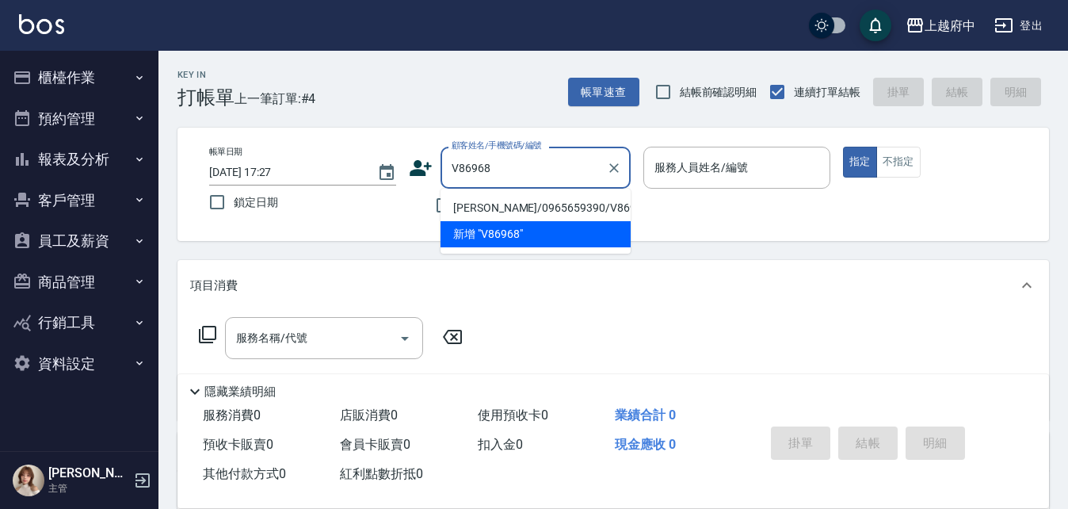
click at [532, 209] on li "謝峻恩/0965659390/V86968" at bounding box center [536, 208] width 190 height 26
type input "謝峻恩/0965659390/V86968"
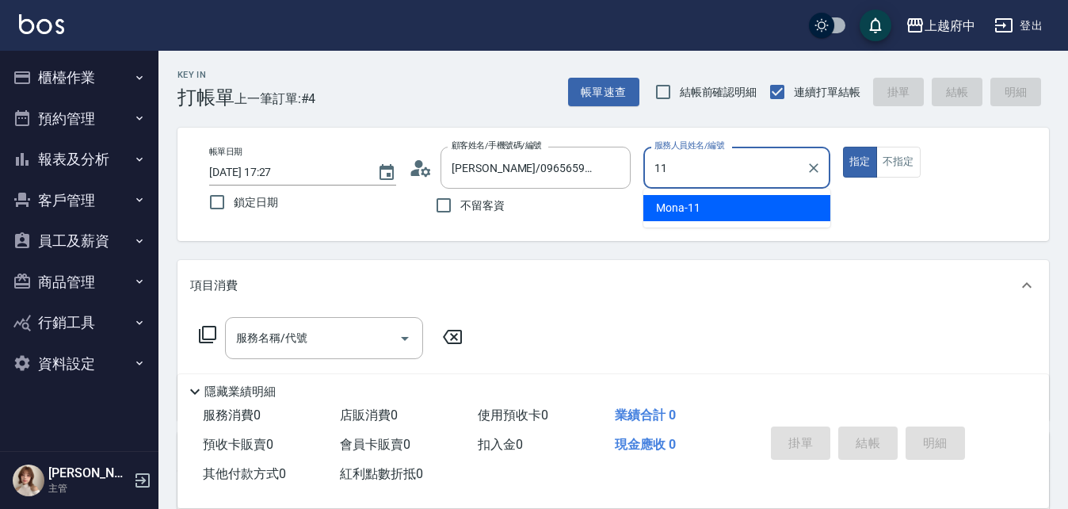
type input "Mona-11"
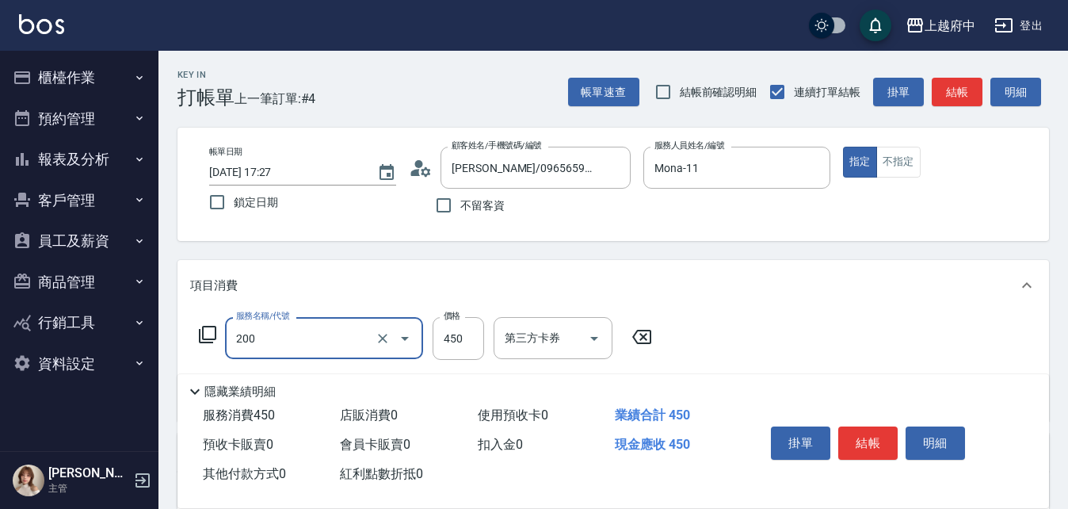
type input "有機洗髮(200)"
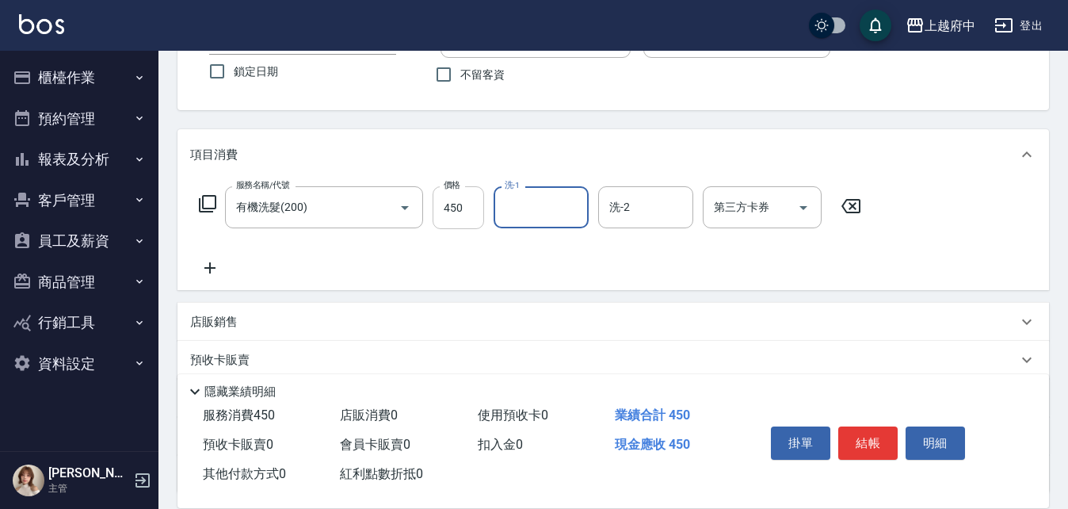
scroll to position [158, 0]
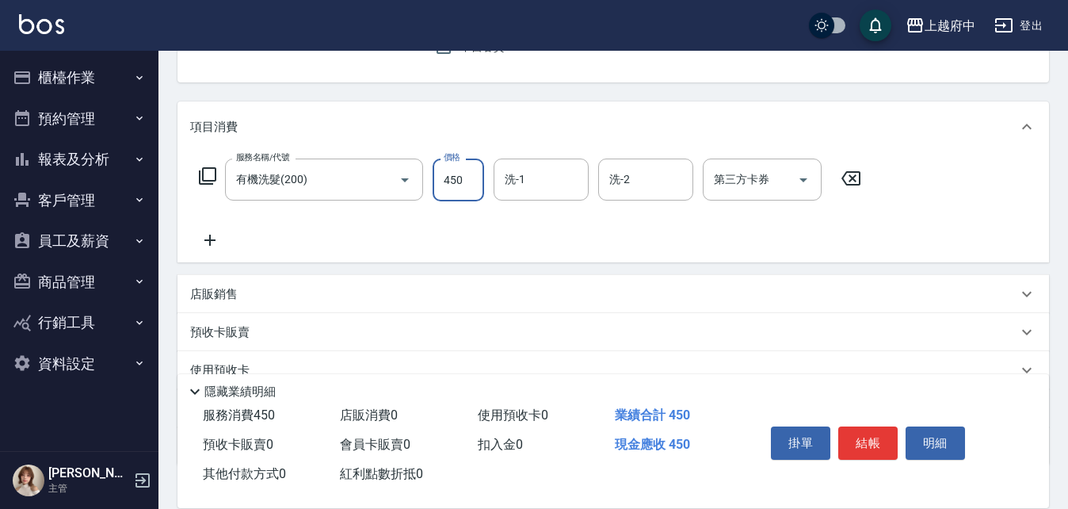
click at [441, 175] on input "450" at bounding box center [458, 179] width 51 height 43
type input "400"
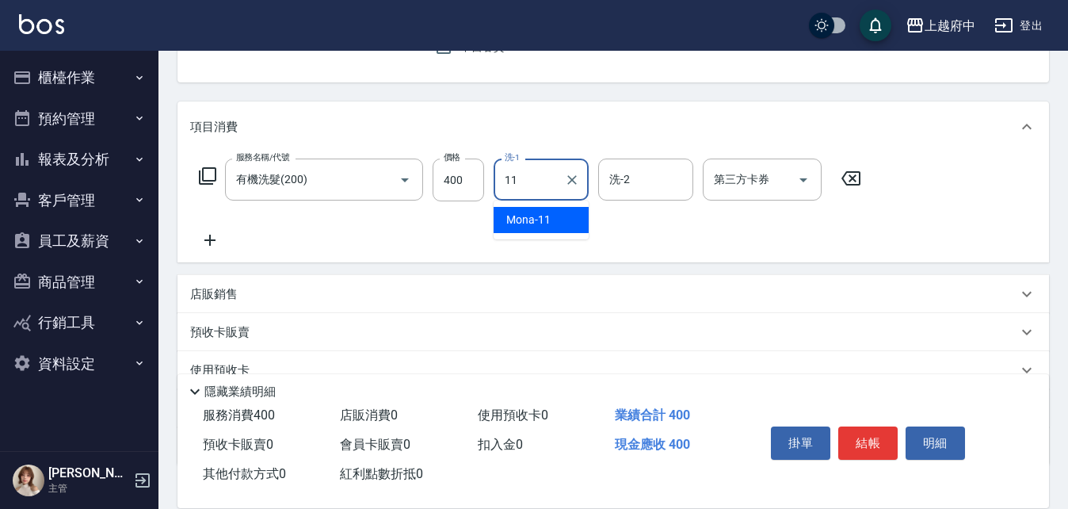
type input "Mona-11"
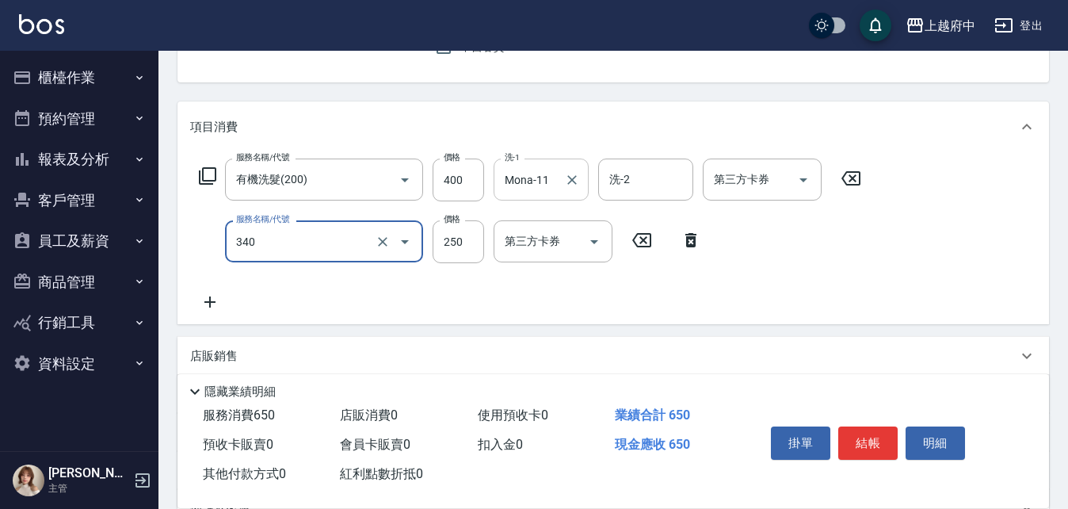
type input "剪髮(340)"
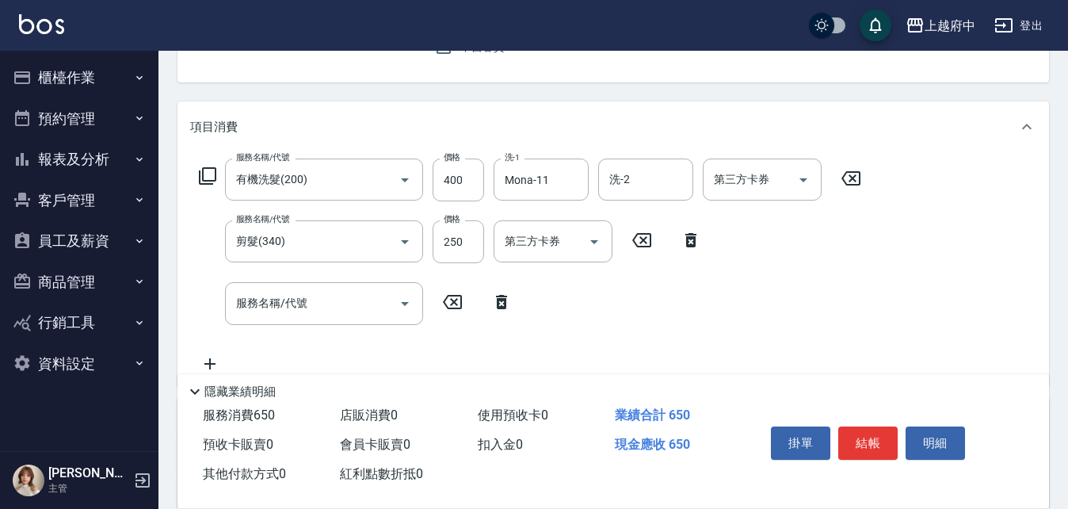
click at [499, 300] on icon at bounding box center [501, 302] width 11 height 14
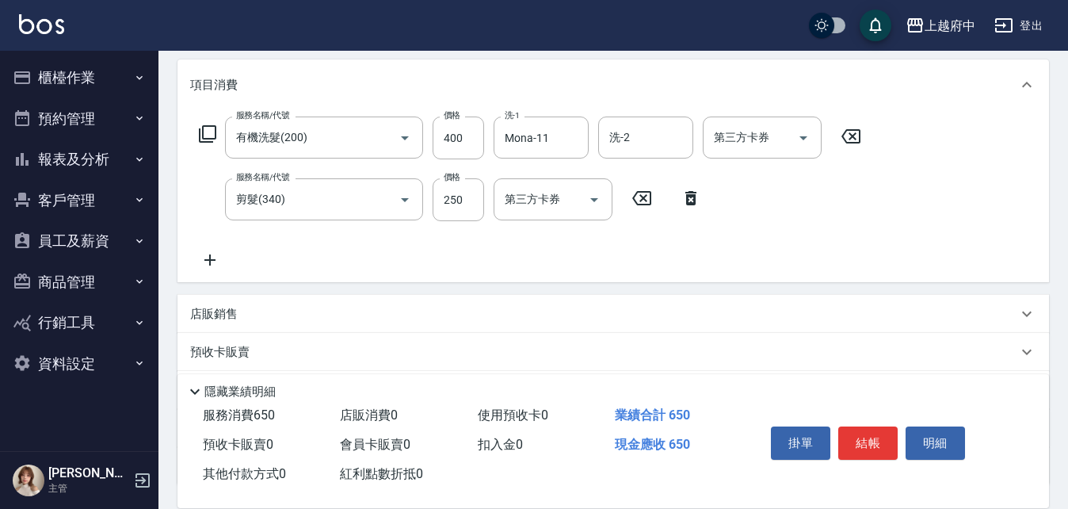
scroll to position [238, 0]
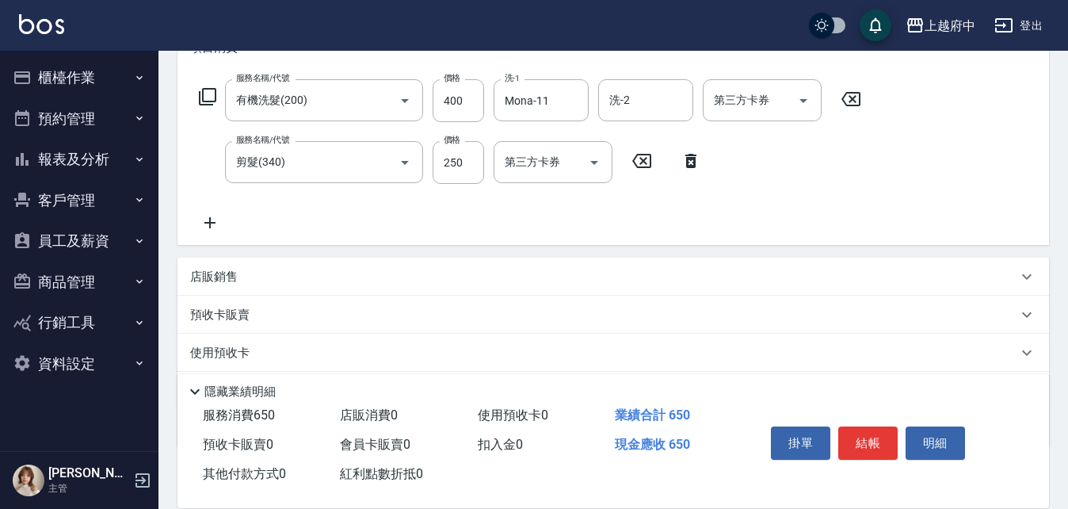
click at [215, 273] on p "店販銷售" at bounding box center [214, 277] width 48 height 17
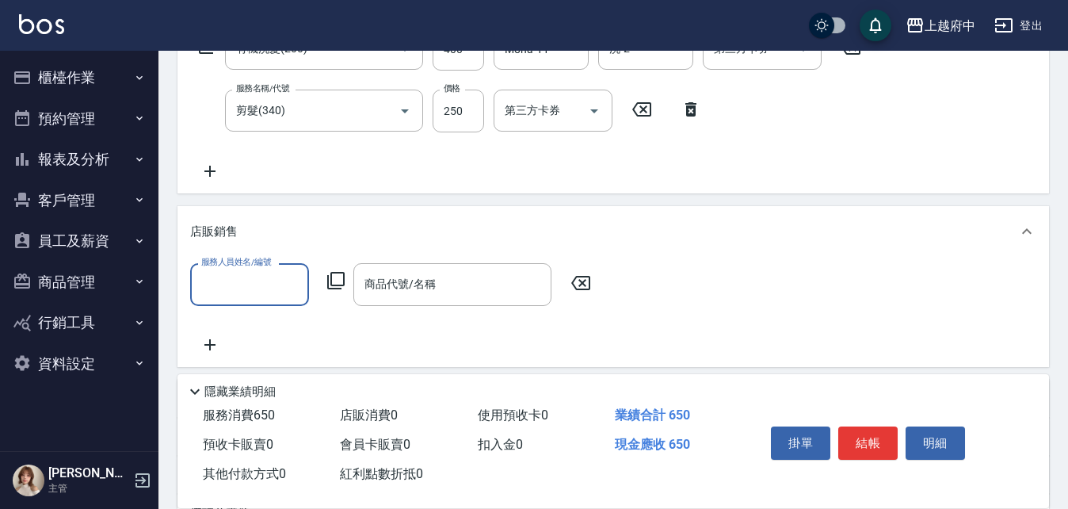
scroll to position [317, 0]
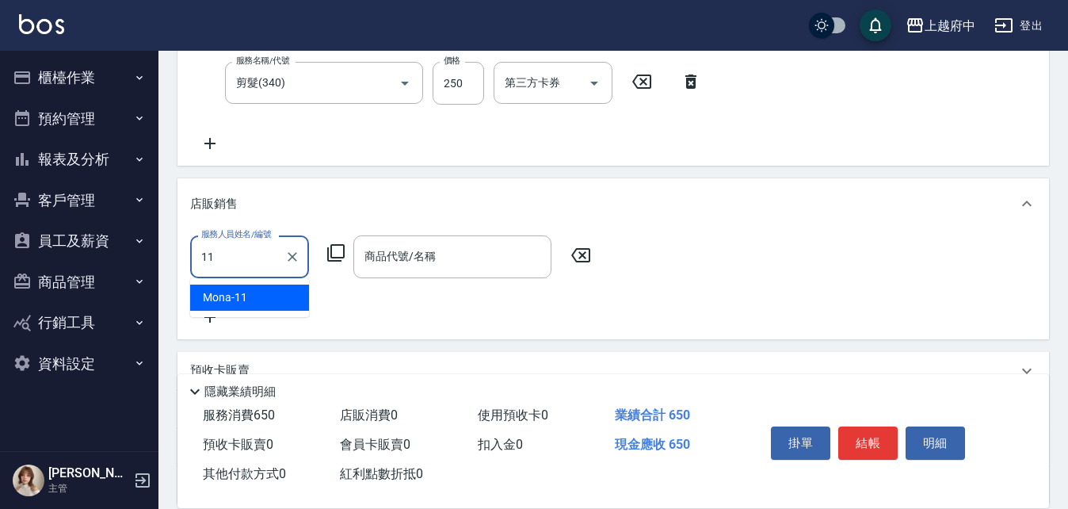
type input "Mona-11"
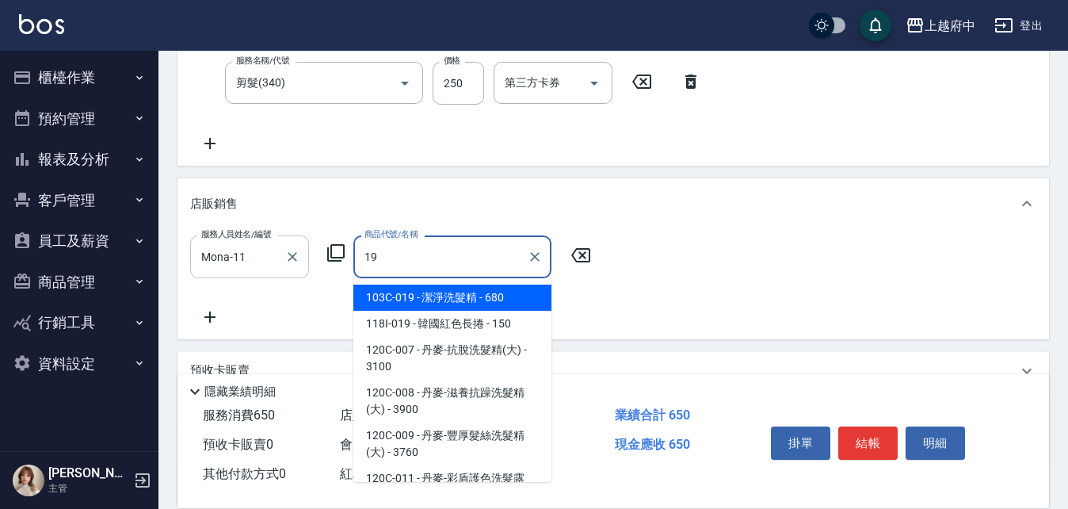
type input "1"
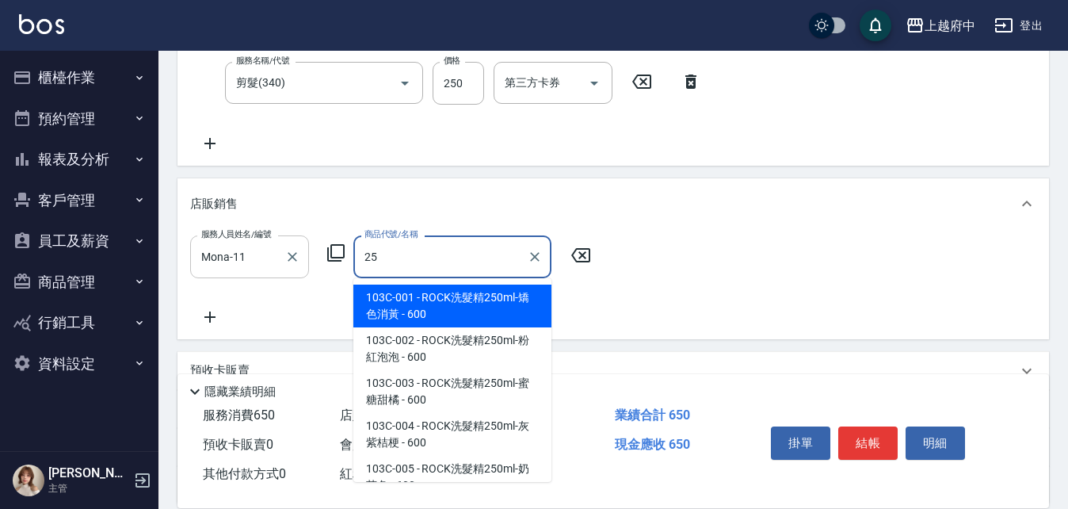
type input "2"
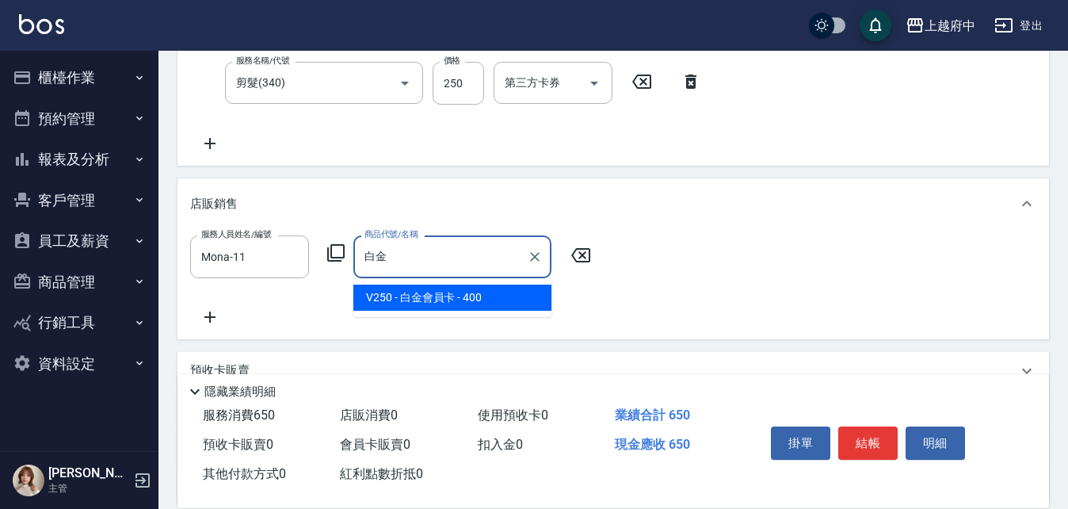
click at [433, 295] on span "V250 - 白金會員卡 - 400" at bounding box center [452, 297] width 198 height 26
type input "白金會員卡"
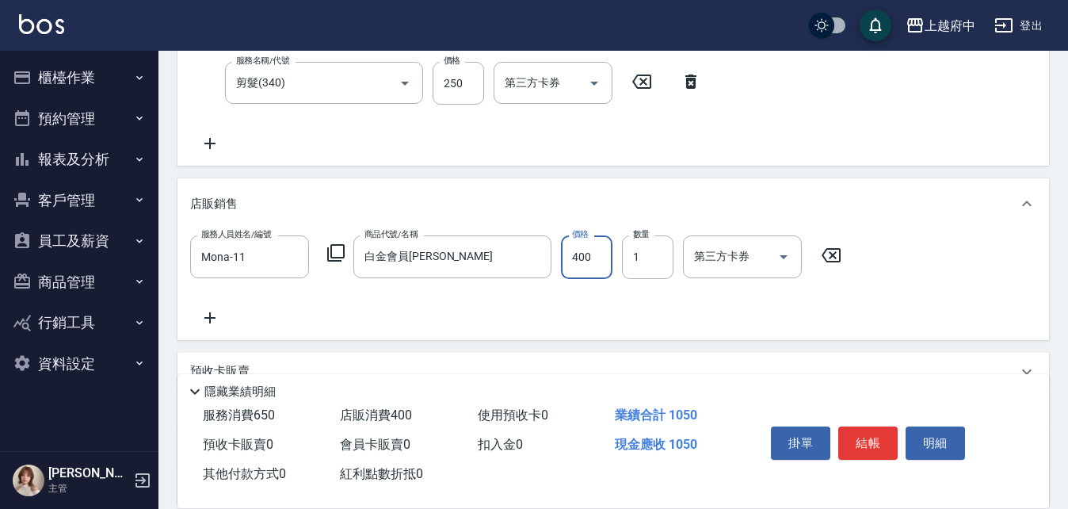
click at [480, 316] on div "服務人員姓名/編號 Mona-11 服務人員姓名/編號 商品代號/名稱 白金會員卡 商品代號/名稱 價格 400 價格 數量 1 數量 第三方卡券 第三方卡券" at bounding box center [613, 280] width 846 height 91
click at [874, 441] on button "結帳" at bounding box center [867, 442] width 59 height 33
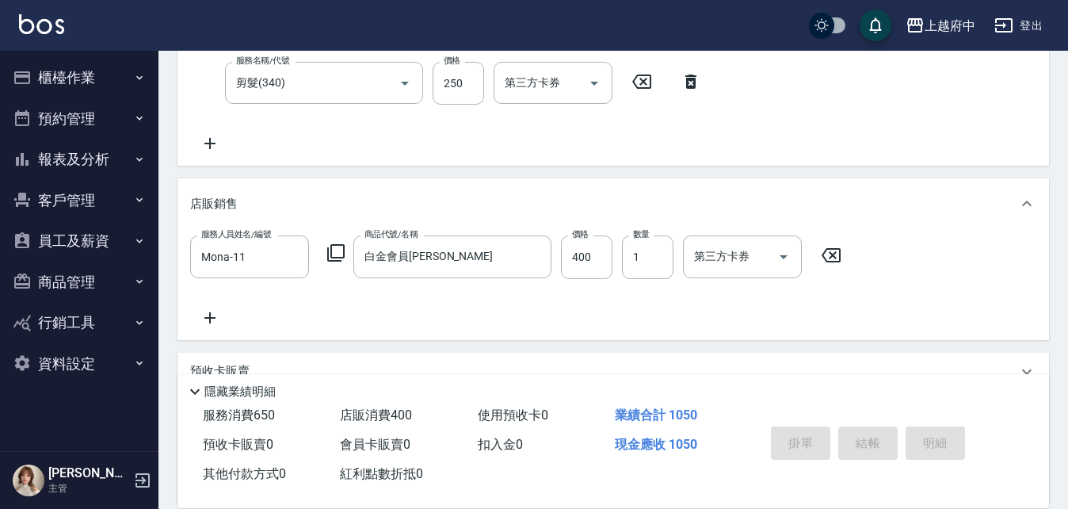
type input "2025/08/18 17:28"
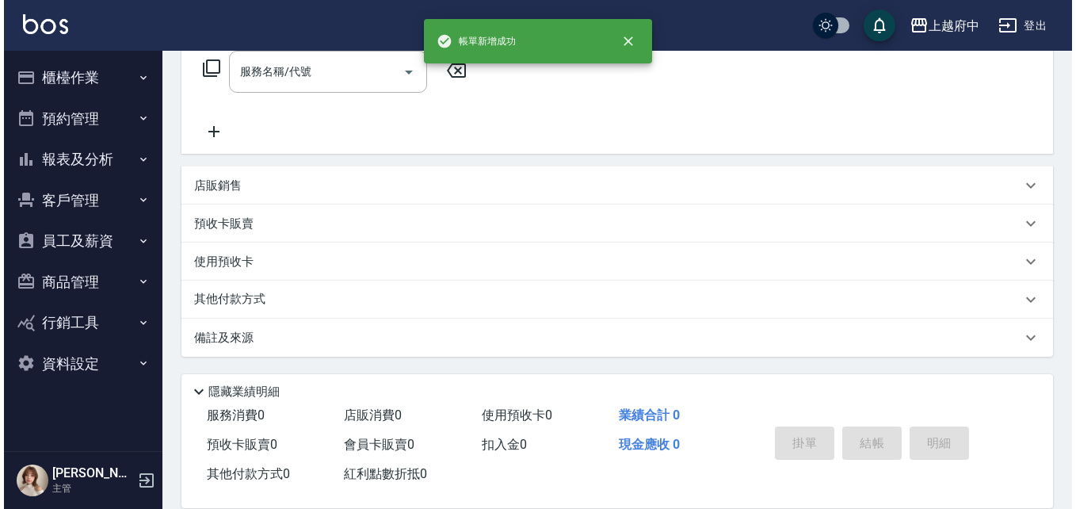
scroll to position [0, 0]
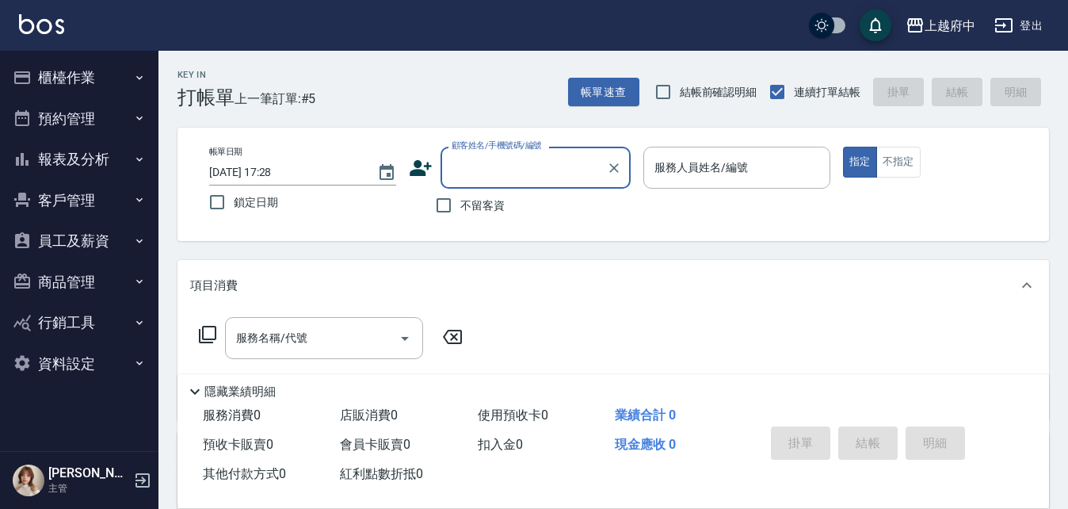
click at [421, 170] on icon at bounding box center [421, 168] width 22 height 16
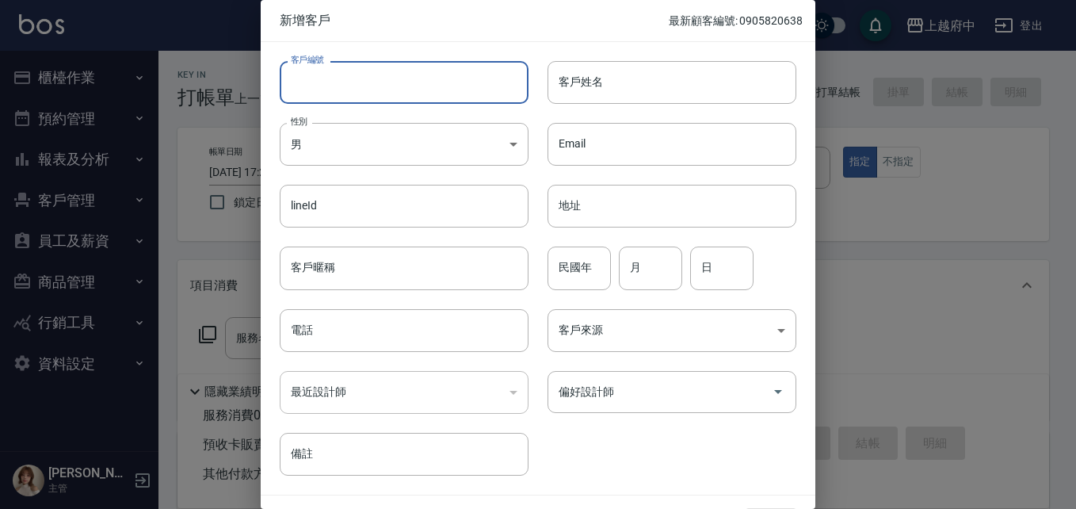
click at [314, 86] on input "客戶編號" at bounding box center [404, 82] width 249 height 43
type input "ㄔ"
type input "T86372"
click at [596, 87] on input "客戶姓名" at bounding box center [671, 82] width 249 height 43
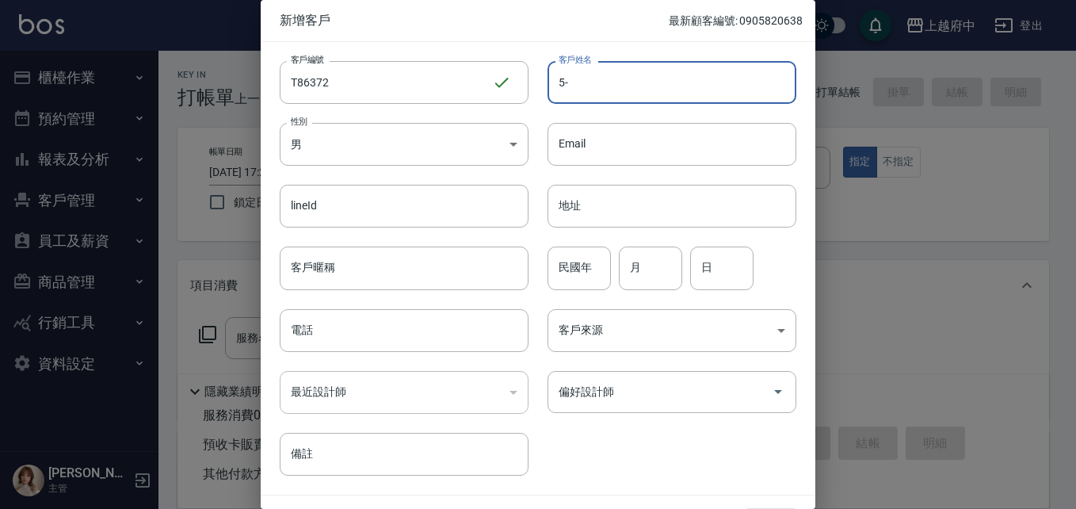
type input "5"
type input "站"
type input "詹志文"
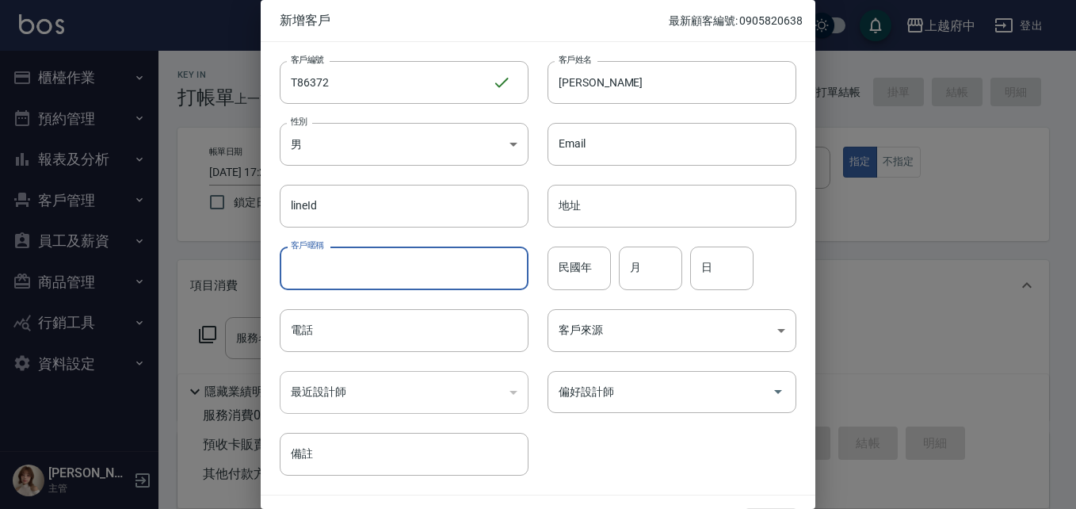
click at [345, 272] on input "客戶暱稱" at bounding box center [404, 267] width 249 height 43
type input "2026/9/20"
click at [581, 265] on input "民國年" at bounding box center [578, 267] width 63 height 43
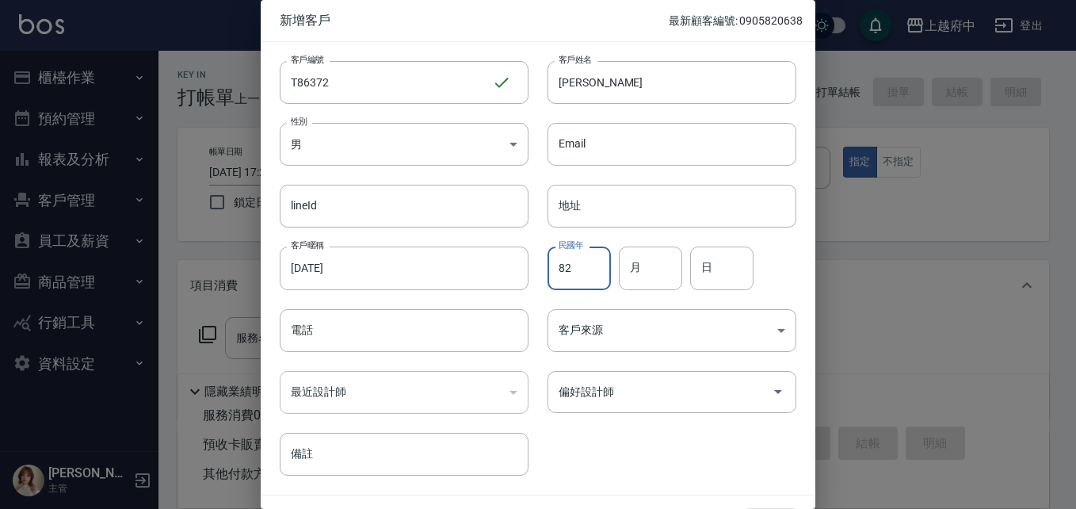
type input "82"
type input "12"
type input "27"
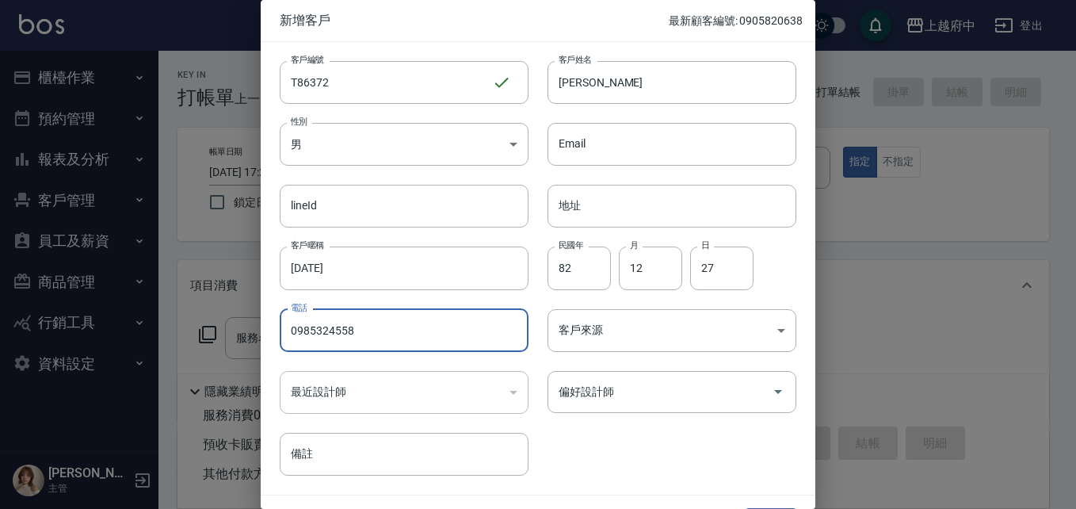
type input "0985324558"
click at [631, 443] on div "客戶編號 T86372 ​ 客戶編號 客戶姓名 詹志文 客戶姓名 性別 男 MALE 性別 Email Email lineId lineId 地址 地址 客…" at bounding box center [529, 258] width 536 height 433
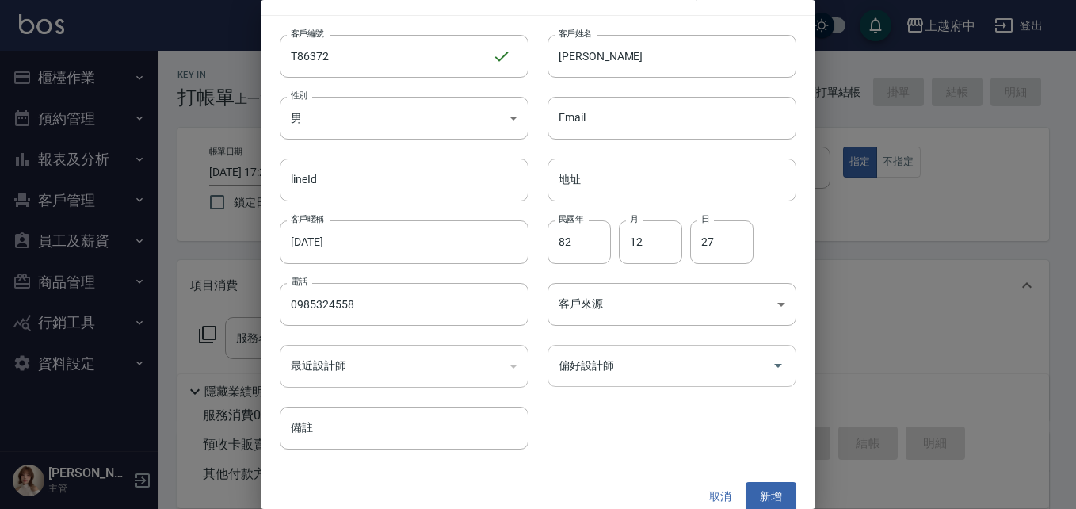
scroll to position [40, 0]
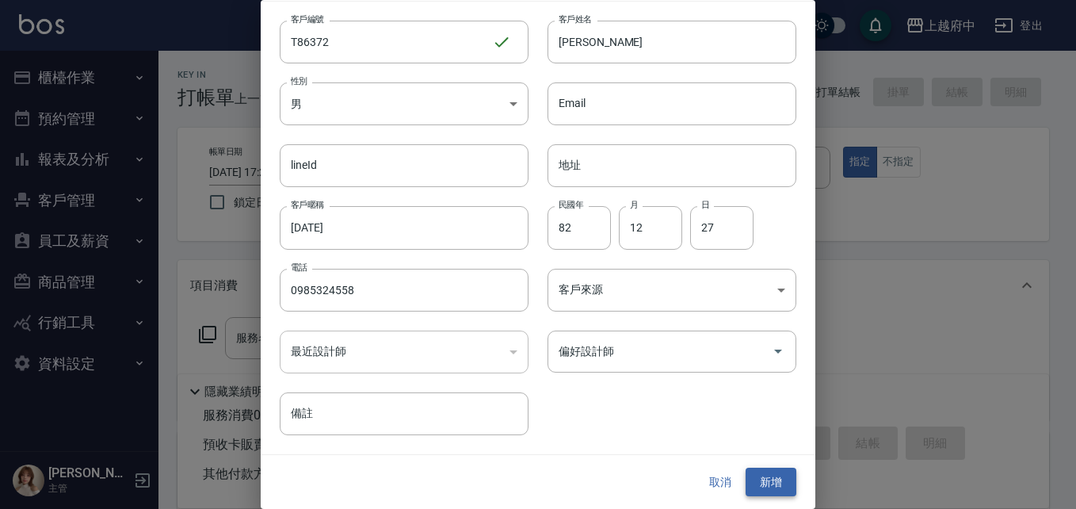
click at [762, 483] on button "新增" at bounding box center [771, 481] width 51 height 29
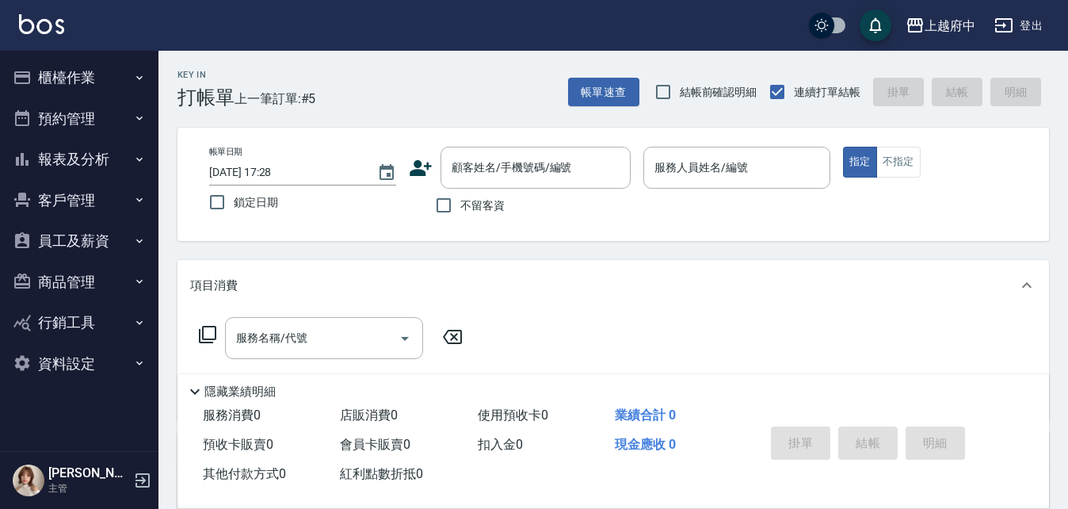
click at [415, 169] on icon at bounding box center [421, 168] width 24 height 24
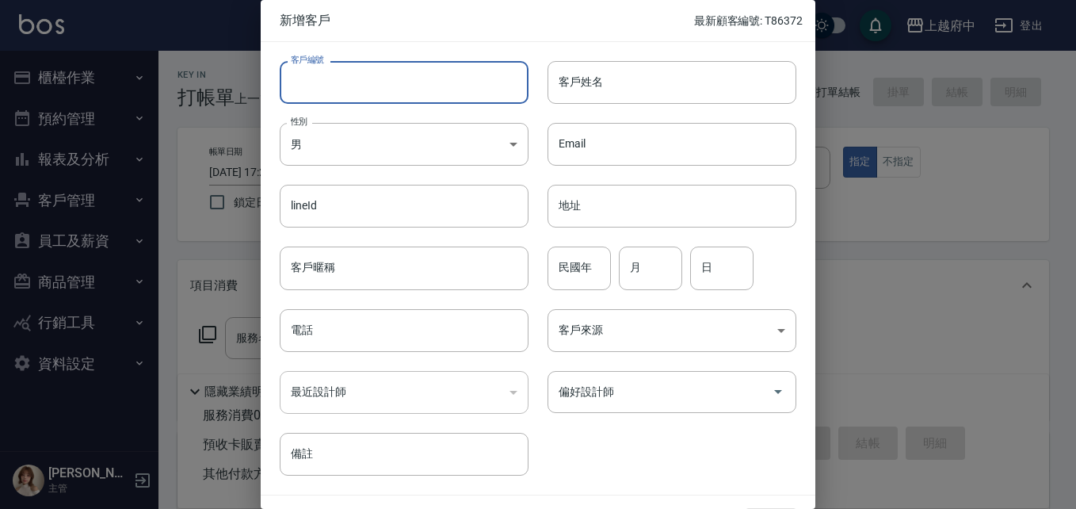
click at [371, 72] on input "客戶編號" at bounding box center [404, 82] width 249 height 43
type input "ㄔ"
type input "T90722"
click at [625, 83] on input "客戶姓名" at bounding box center [671, 82] width 249 height 43
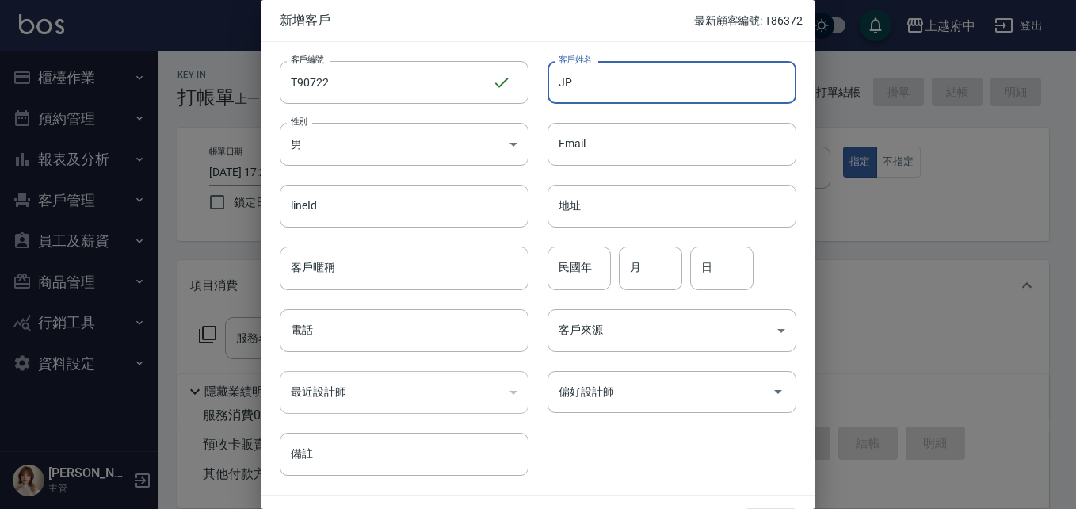
type input "J"
type input "溫瑋皓"
click at [353, 281] on input "客戶暱稱" at bounding box center [404, 267] width 249 height 43
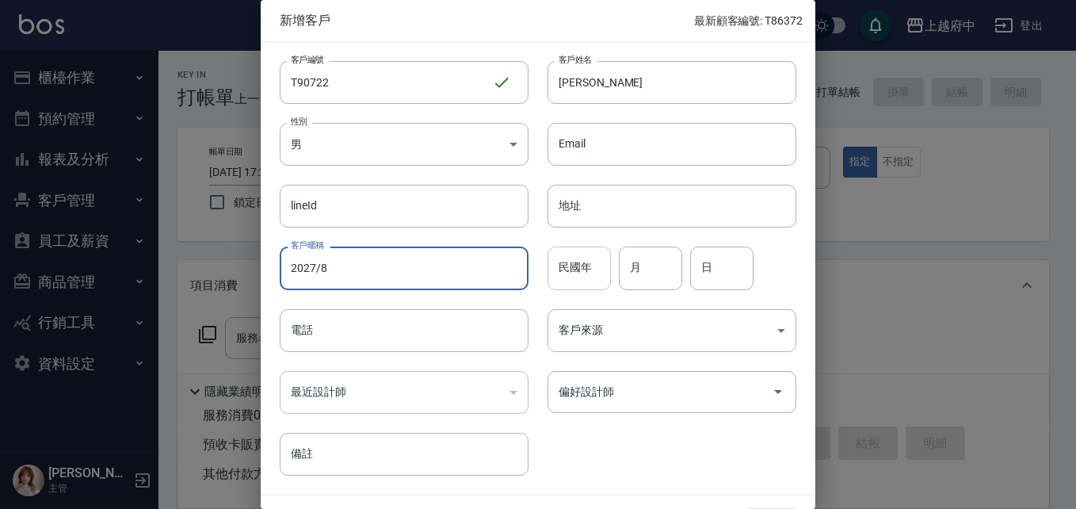
type input "2027/8"
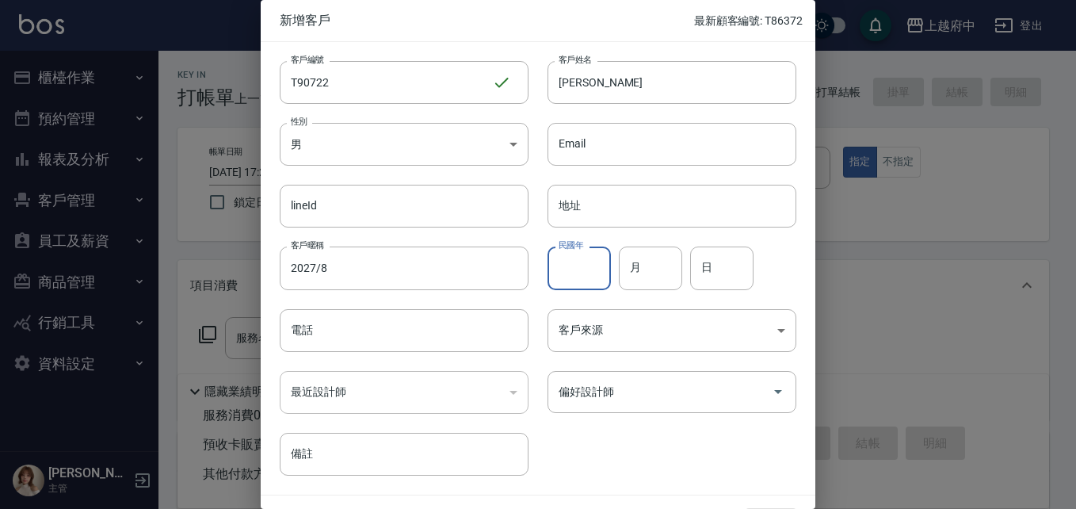
drag, startPoint x: 574, startPoint y: 277, endPoint x: 585, endPoint y: 271, distance: 13.5
click at [574, 277] on input "民國年" at bounding box center [578, 267] width 63 height 43
type input "90"
type input "2"
type input "12"
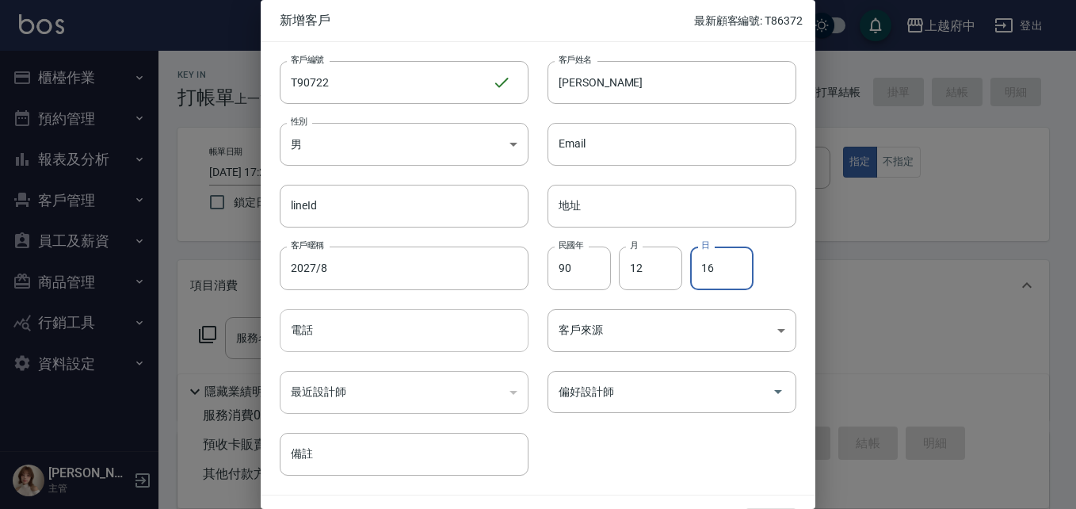
type input "16"
click at [329, 338] on input "電話" at bounding box center [404, 330] width 249 height 43
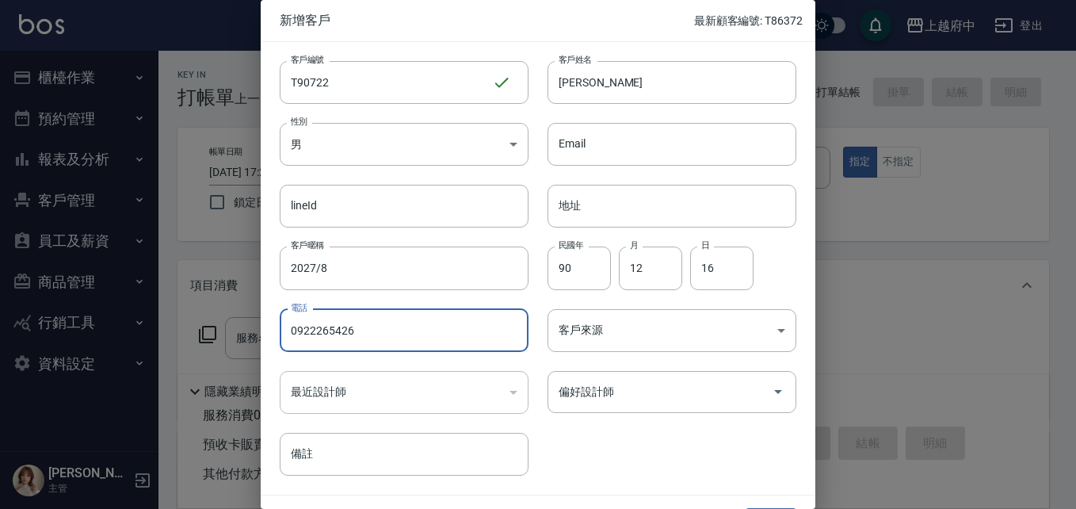
type input "0922265426"
click at [616, 451] on div "客戶編號 T90722 ​ 客戶編號 客戶姓名 溫瑋皓 客戶姓名 性別 男 MALE 性別 Email Email lineId lineId 地址 地址 客…" at bounding box center [529, 258] width 536 height 433
click at [635, 444] on div "客戶編號 T90722 ​ 客戶編號 客戶姓名 溫瑋皓 客戶姓名 性別 男 MALE 性別 Email Email lineId lineId 地址 地址 客…" at bounding box center [529, 258] width 536 height 433
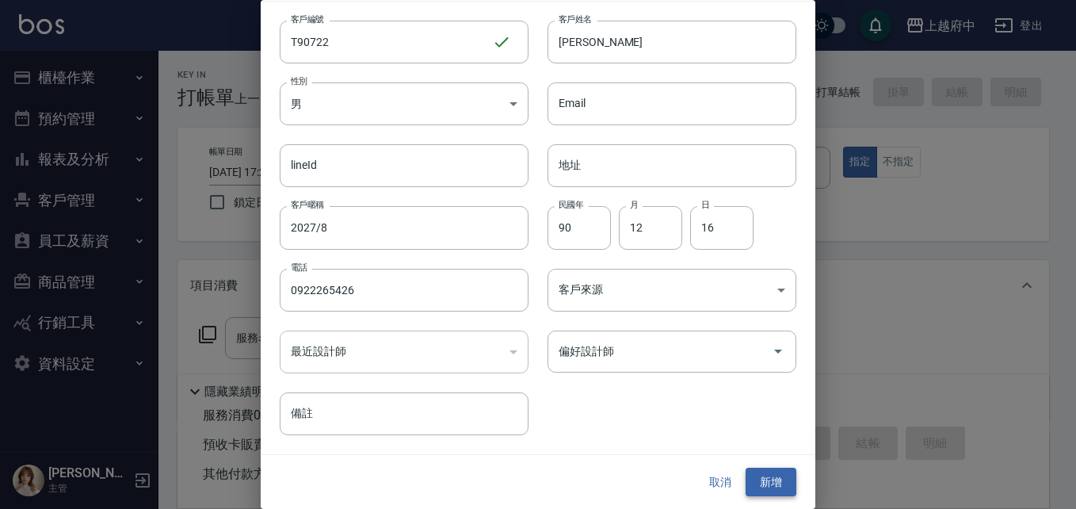
click at [769, 487] on button "新增" at bounding box center [771, 481] width 51 height 29
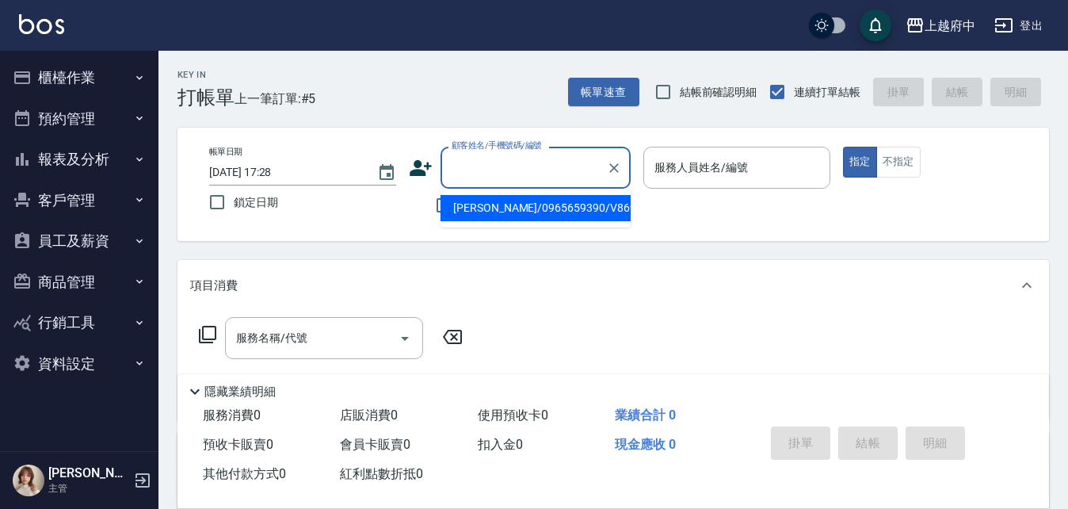
click at [516, 165] on input "顧客姓名/手機號碼/編號" at bounding box center [524, 168] width 152 height 28
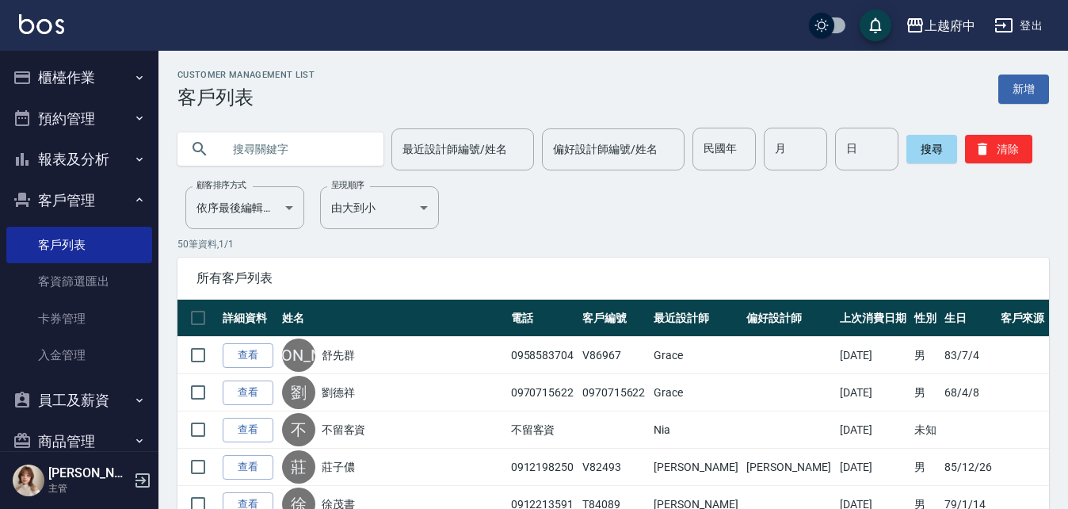
drag, startPoint x: 0, startPoint y: 0, endPoint x: 303, endPoint y: 143, distance: 335.6
click at [304, 151] on input "text" at bounding box center [296, 149] width 149 height 43
type input "0965659390"
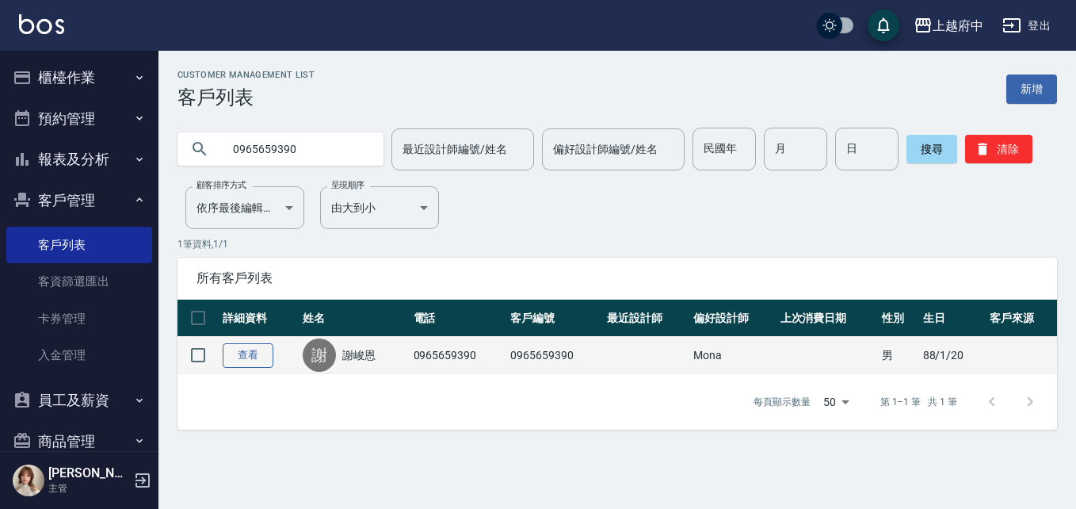
click at [252, 353] on link "查看" at bounding box center [248, 355] width 51 height 25
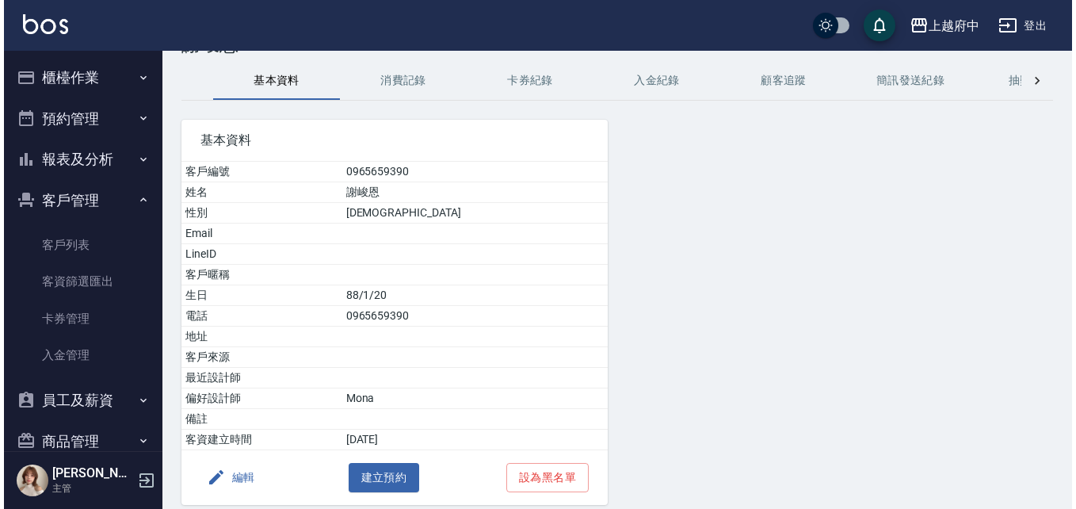
scroll to position [116, 0]
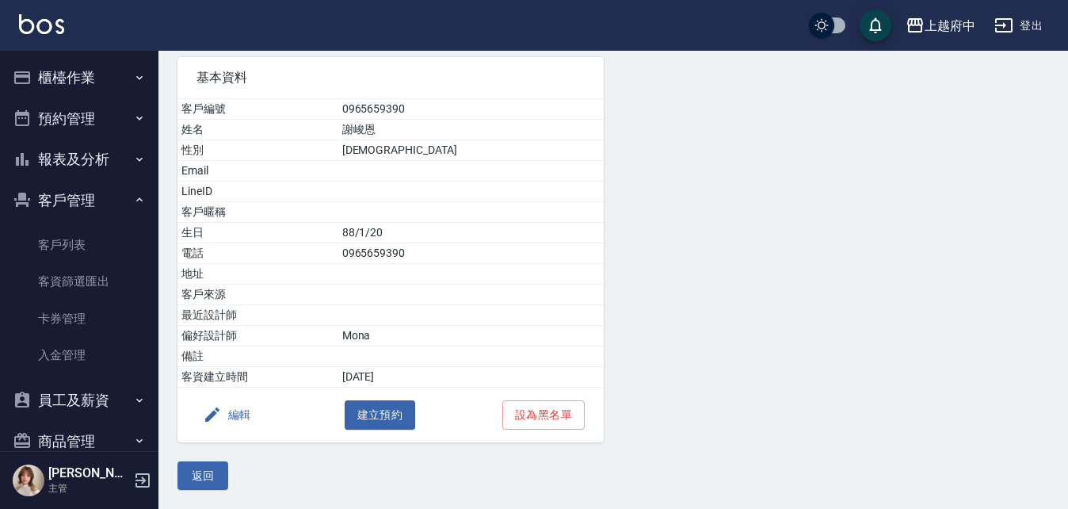
click at [232, 414] on button "編輯" at bounding box center [226, 414] width 61 height 29
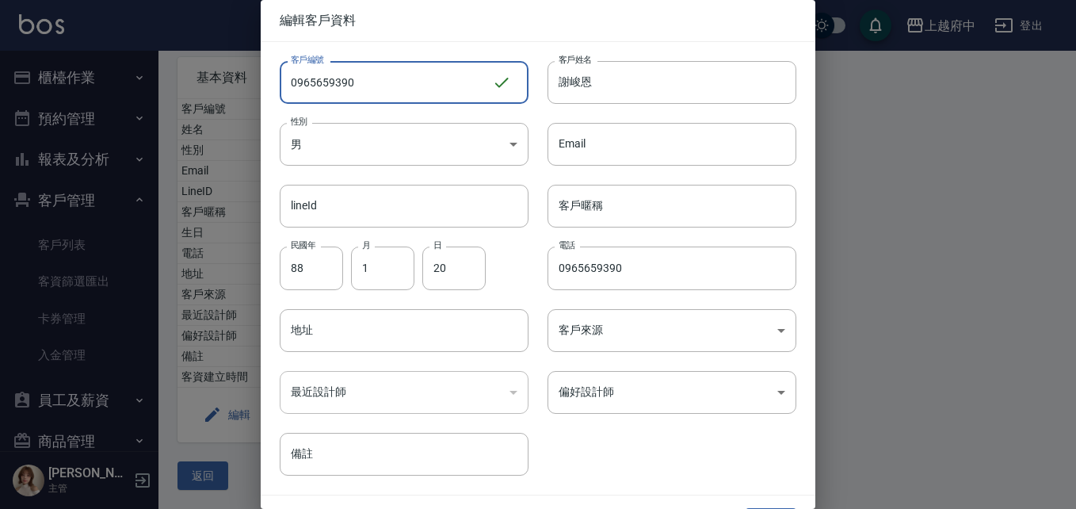
drag, startPoint x: 427, startPoint y: 82, endPoint x: 216, endPoint y: 90, distance: 210.9
click at [216, 90] on div "編輯客戶資料 客戶編號 0965659390 ​ 客戶編號 客戶姓名 謝峻恩 客戶姓名 性別 男 MALE 性別 Email Email lineId lin…" at bounding box center [538, 254] width 1076 height 509
type input "ㄒ"
type input "V86968"
click at [592, 204] on input "客戶暱稱" at bounding box center [671, 206] width 249 height 43
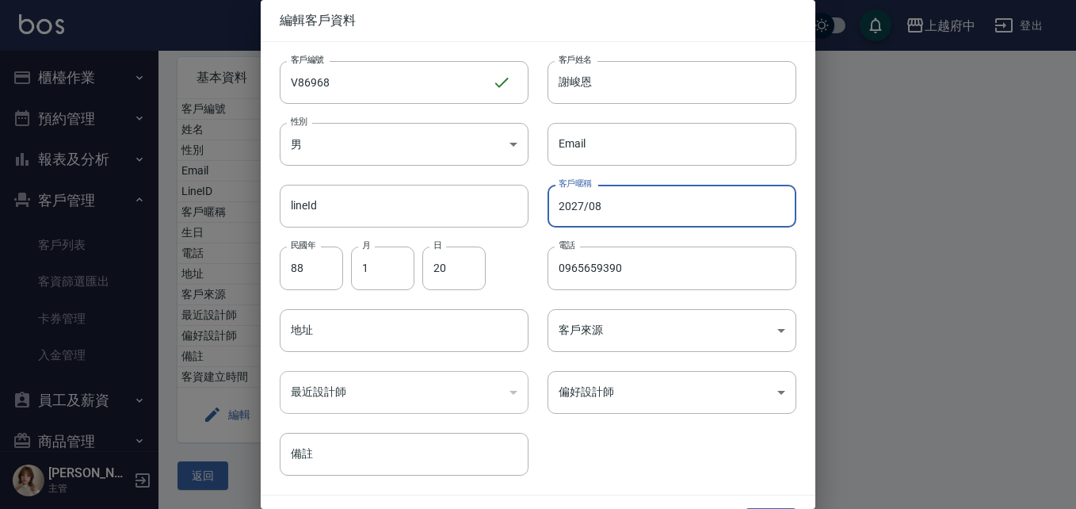
type input "2027/08"
click at [642, 454] on div "客戶編號 V86968 ​ 客戶編號 客戶姓名 謝峻恩 客戶姓名 性別 男 MALE 性別 Email Email lineId lineId 客戶暱稱 20…" at bounding box center [529, 258] width 536 height 433
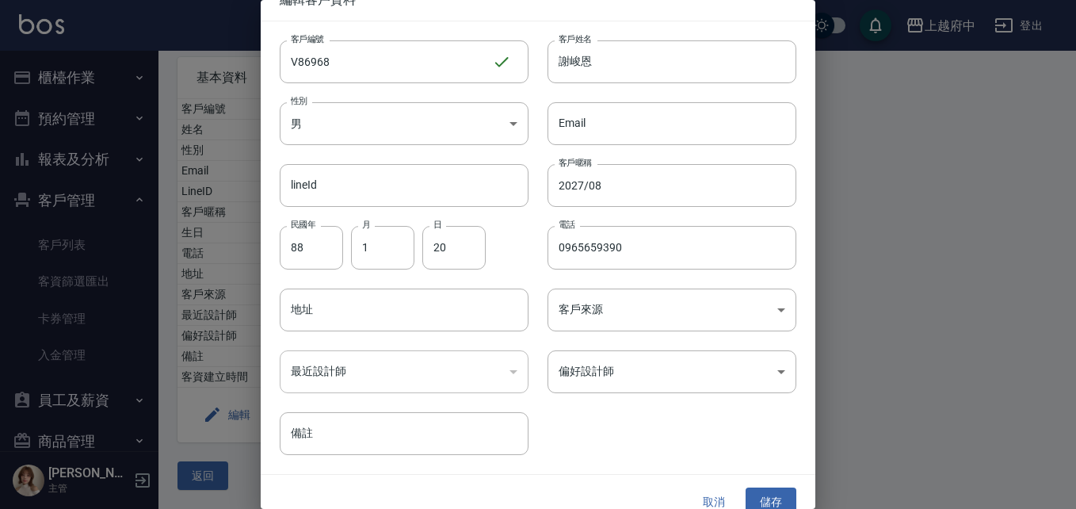
scroll to position [40, 0]
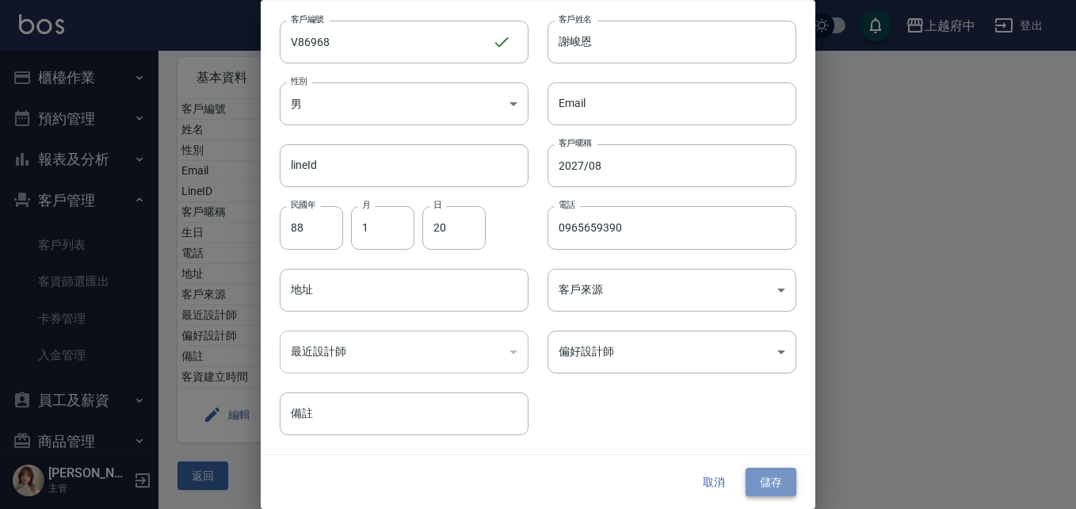
click at [755, 474] on button "儲存" at bounding box center [771, 481] width 51 height 29
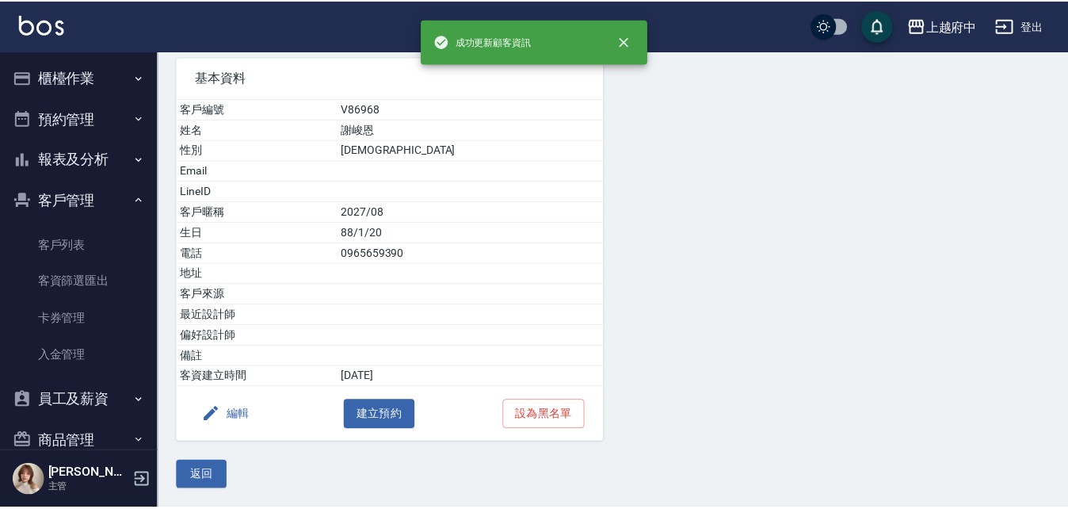
scroll to position [0, 0]
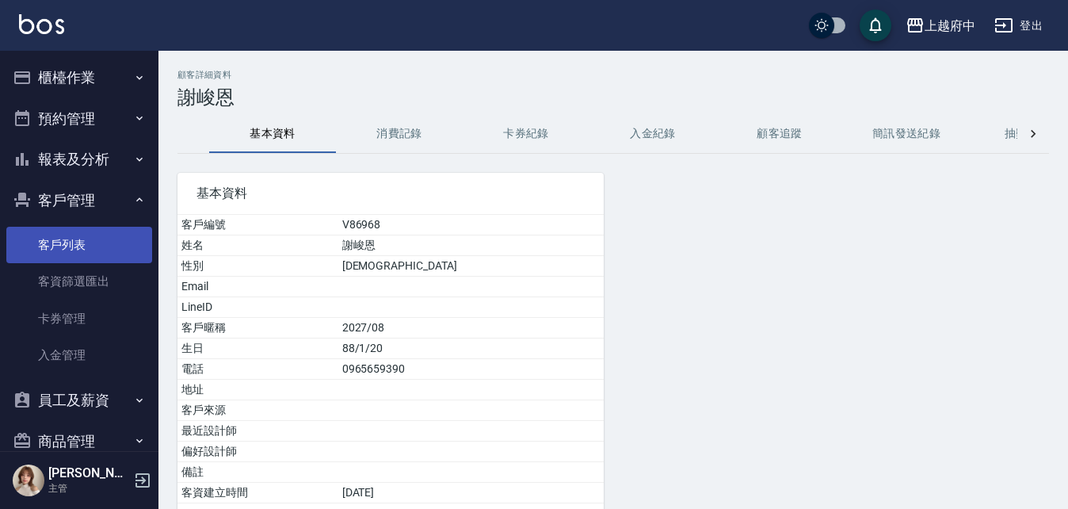
click at [67, 246] on link "客戶列表" at bounding box center [79, 245] width 146 height 36
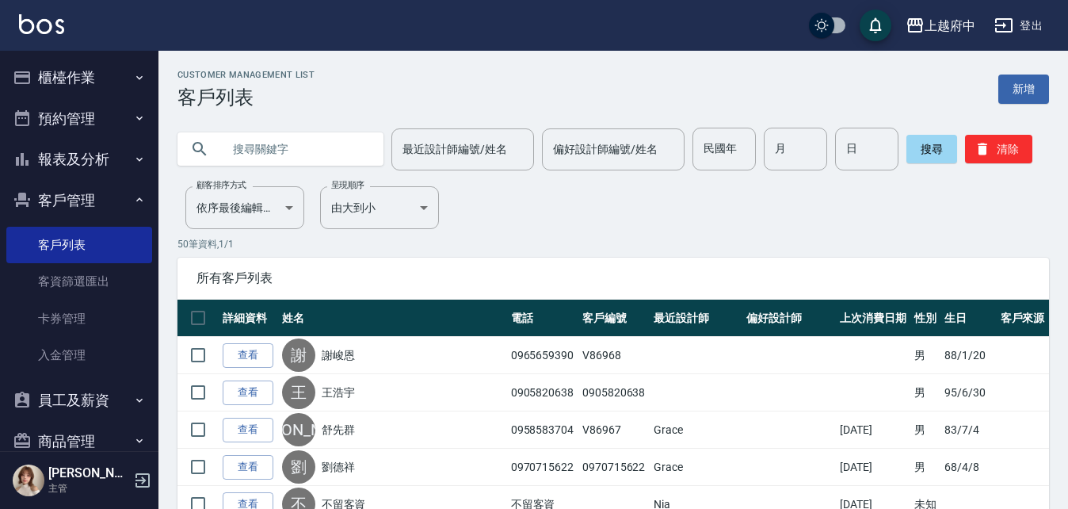
click at [276, 147] on input "text" at bounding box center [296, 149] width 149 height 43
type input "0985324558"
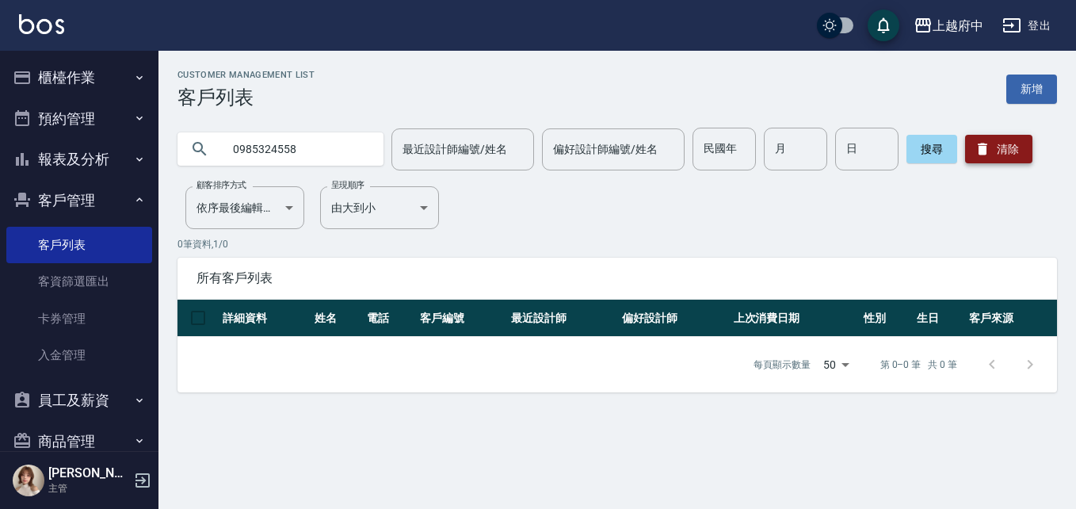
click at [1015, 149] on button "清除" at bounding box center [998, 149] width 67 height 29
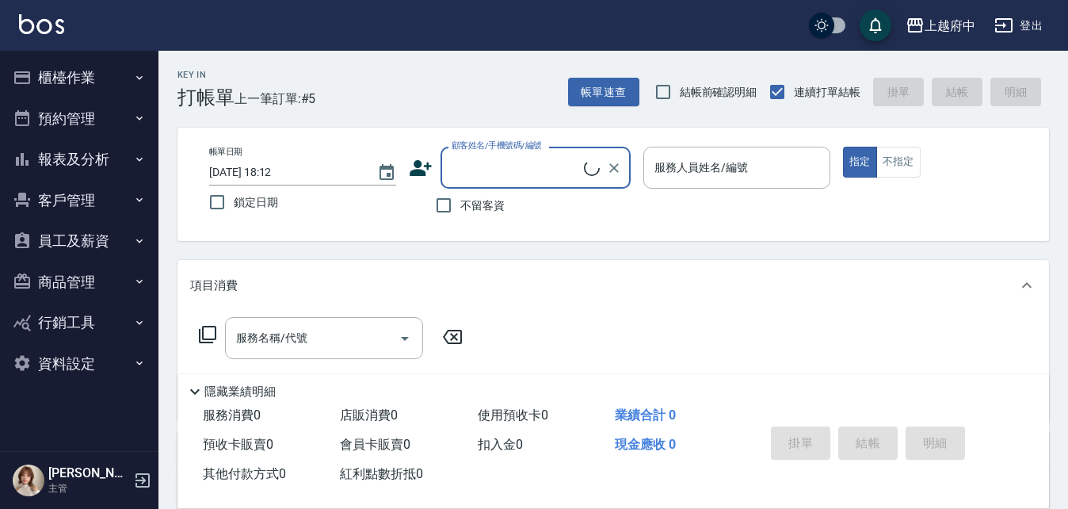
click at [495, 168] on input "顧客姓名/手機號碼/編號" at bounding box center [516, 168] width 136 height 28
click at [534, 206] on li "[PERSON_NAME]/0922265426/T90722" at bounding box center [536, 208] width 190 height 26
type input "[PERSON_NAME]/0922265426/T90722"
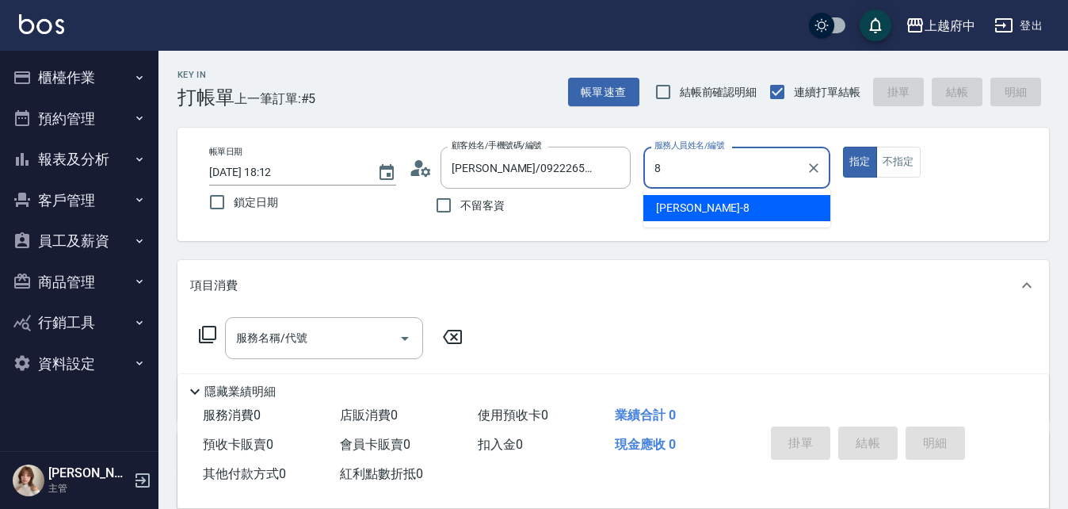
type input "[PERSON_NAME]-8"
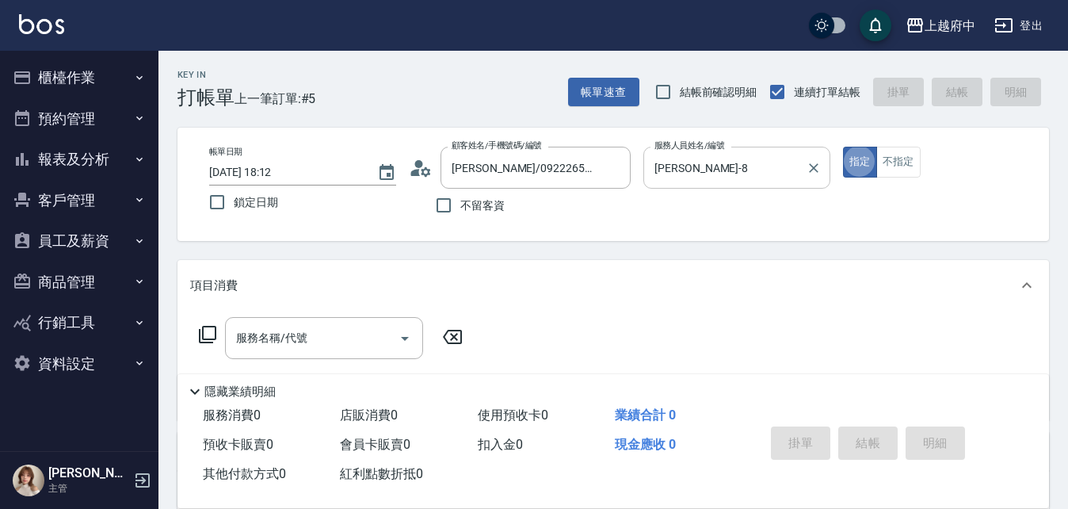
type button "true"
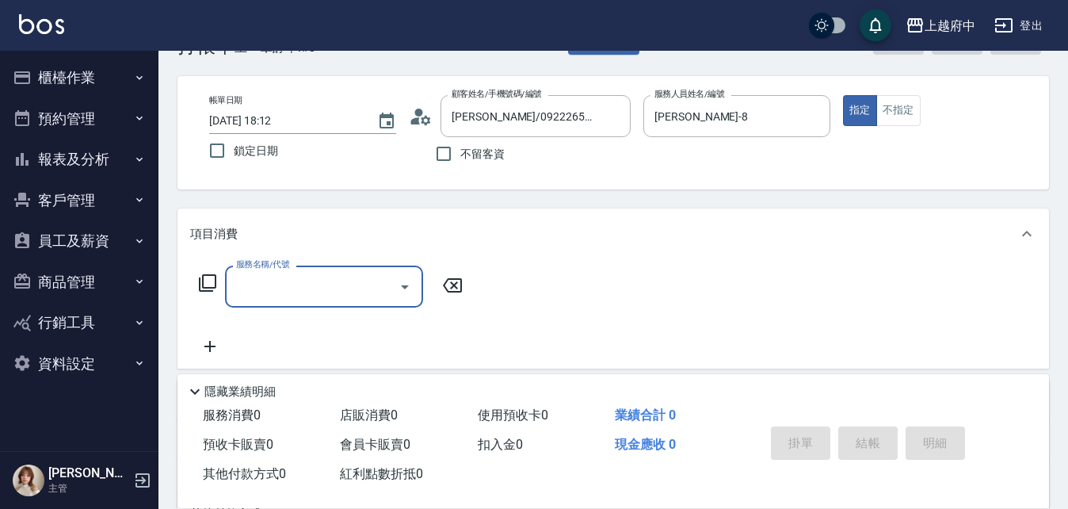
scroll to position [79, 0]
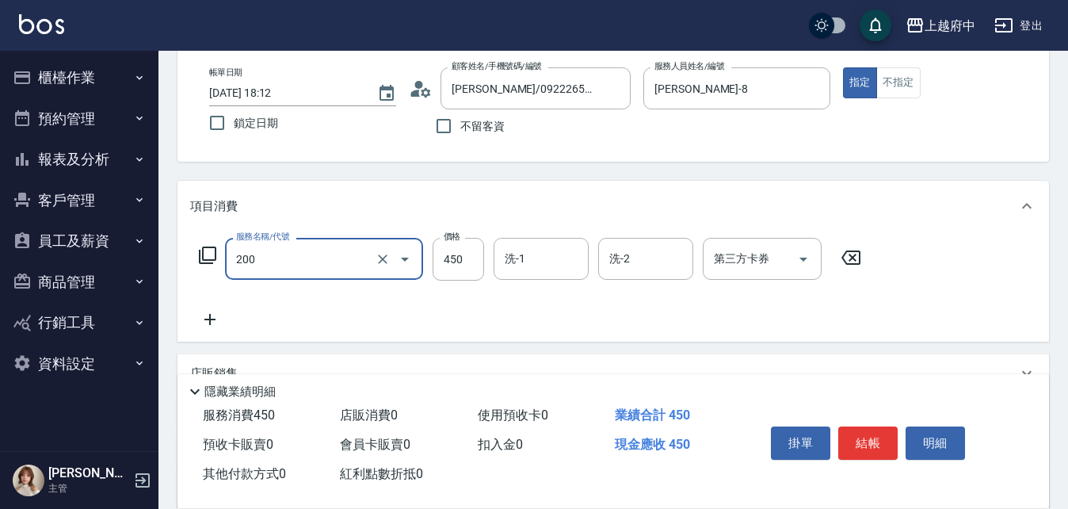
type input "有機洗髮(200)"
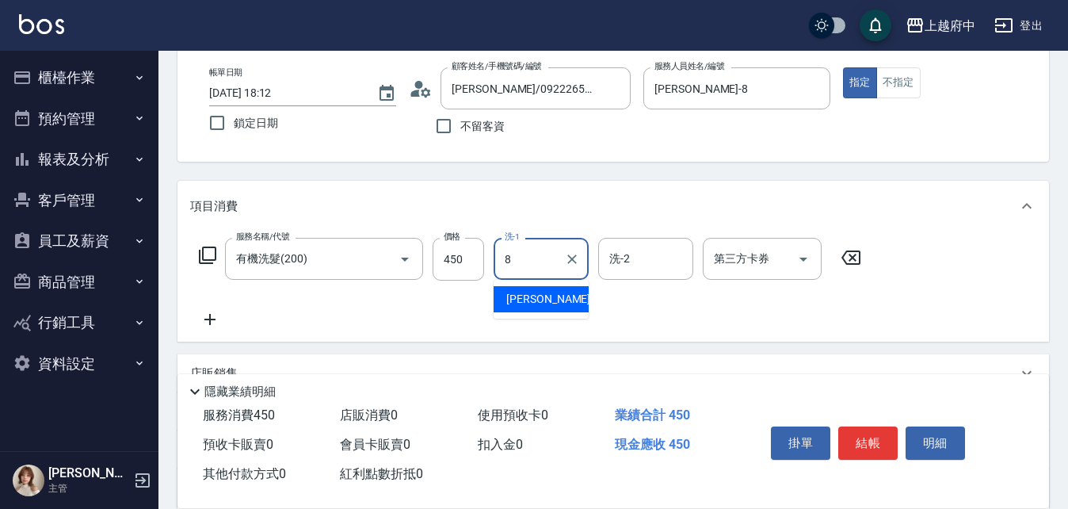
type input "[PERSON_NAME]-8"
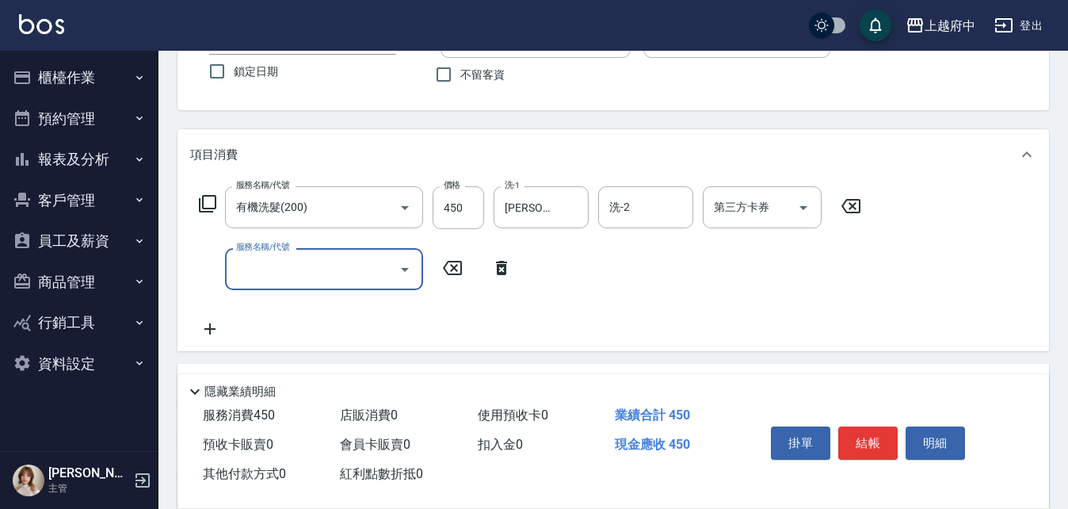
scroll to position [158, 0]
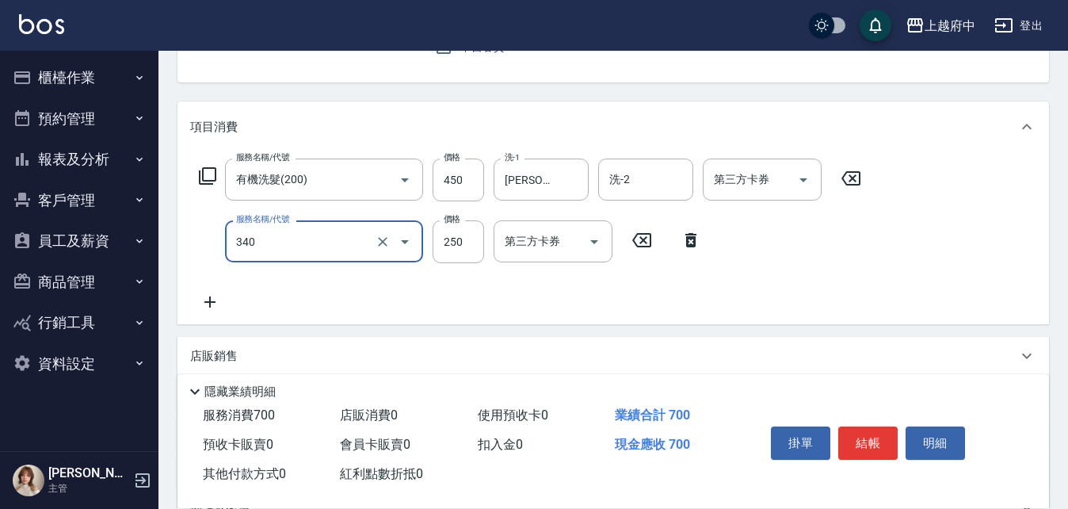
type input "剪髮(340)"
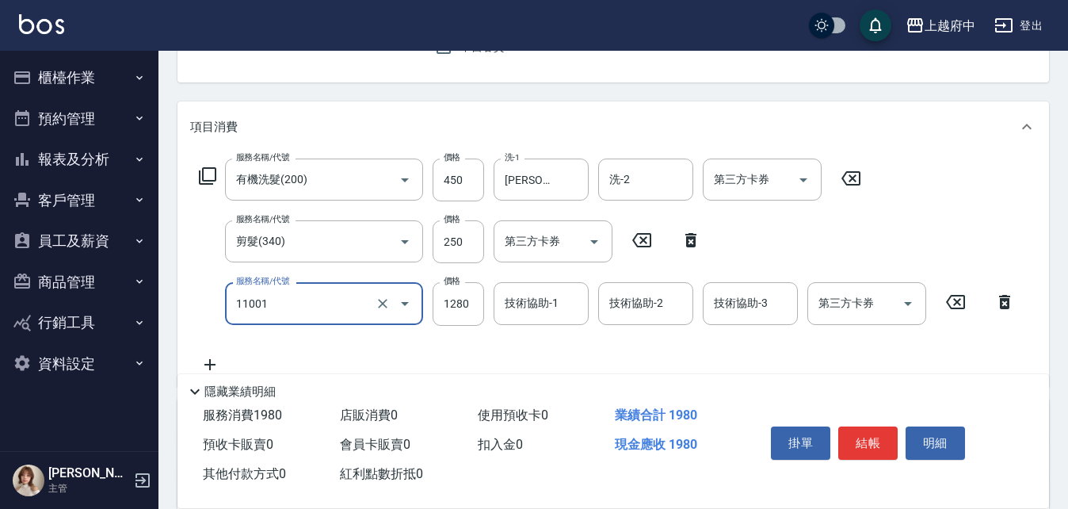
type input "燙髮S(11001)"
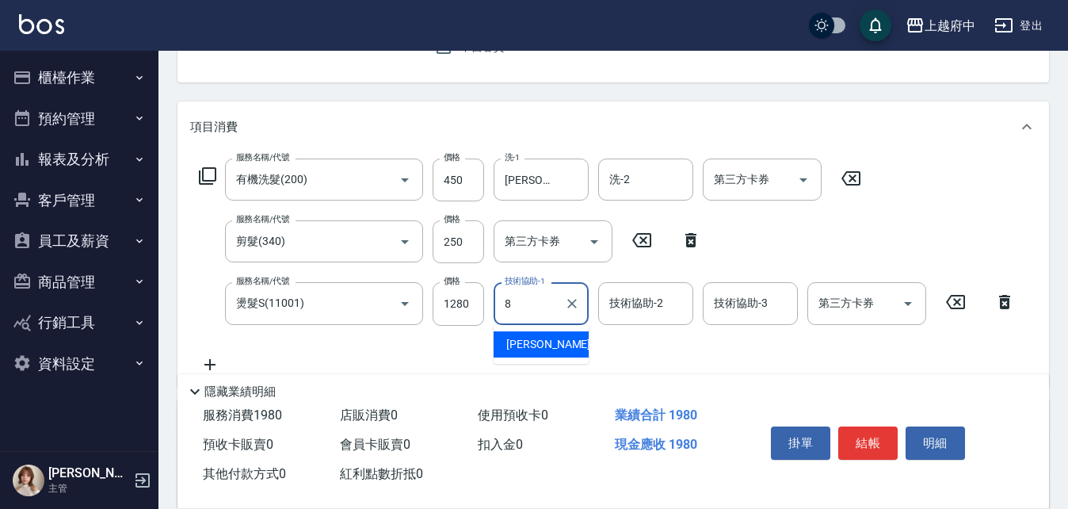
type input "[PERSON_NAME]-8"
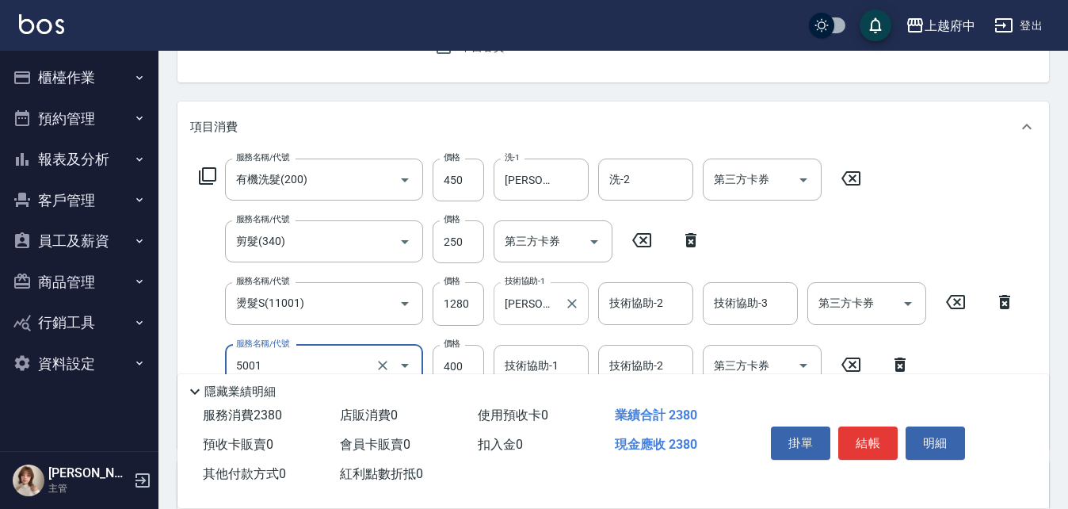
type input "側邊壓貼(5001)"
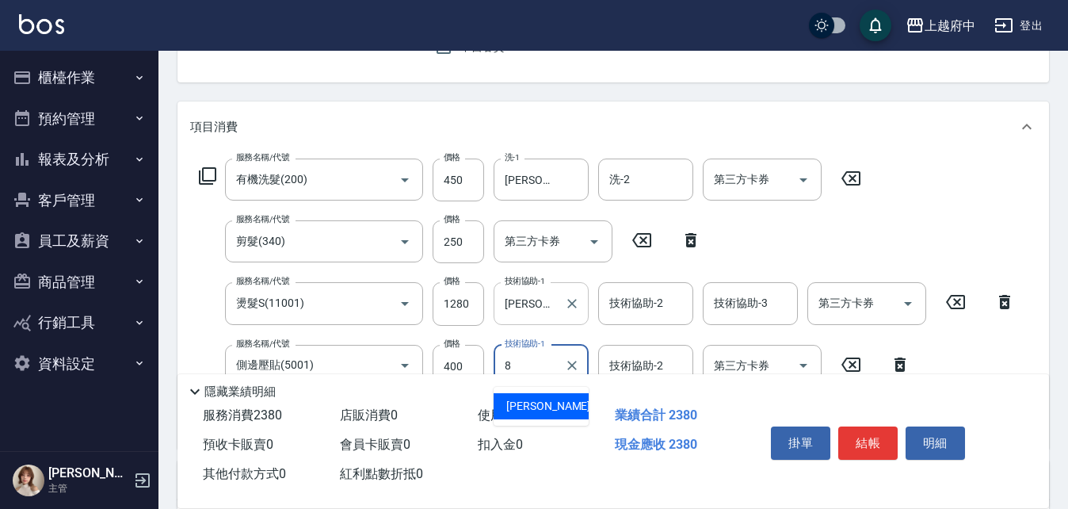
type input "江驊侑-8"
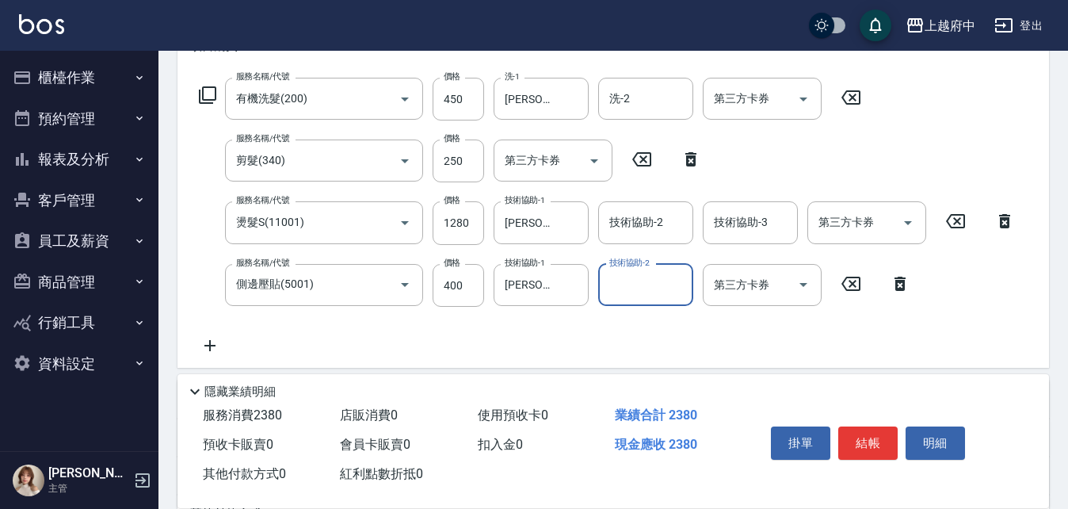
scroll to position [317, 0]
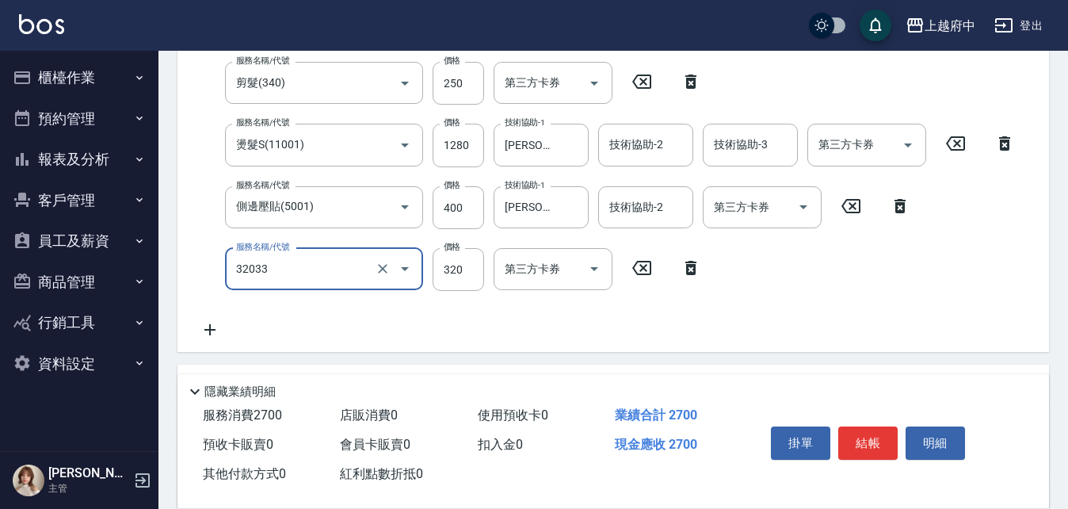
type input "頭皮隔離液(32033)"
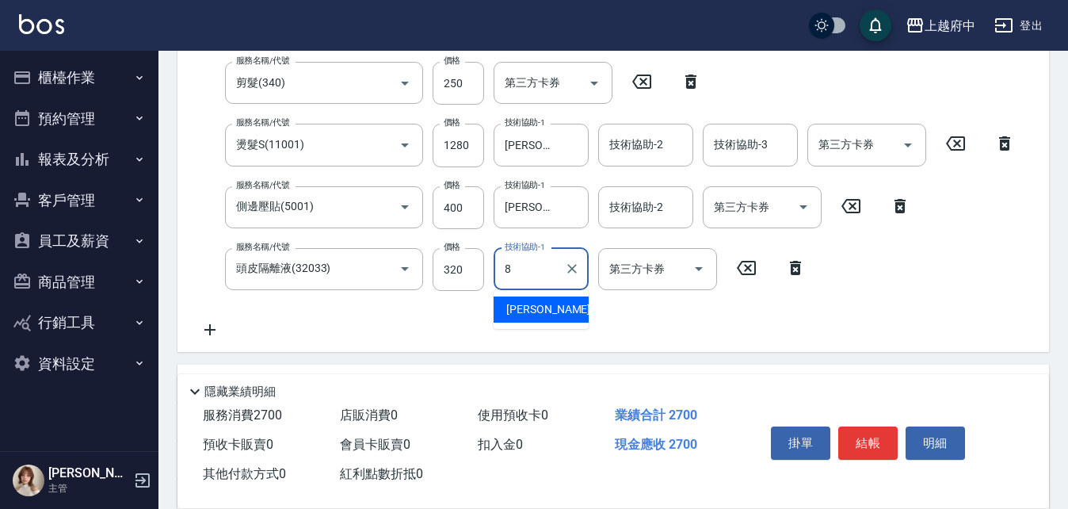
type input "江驊侑-8"
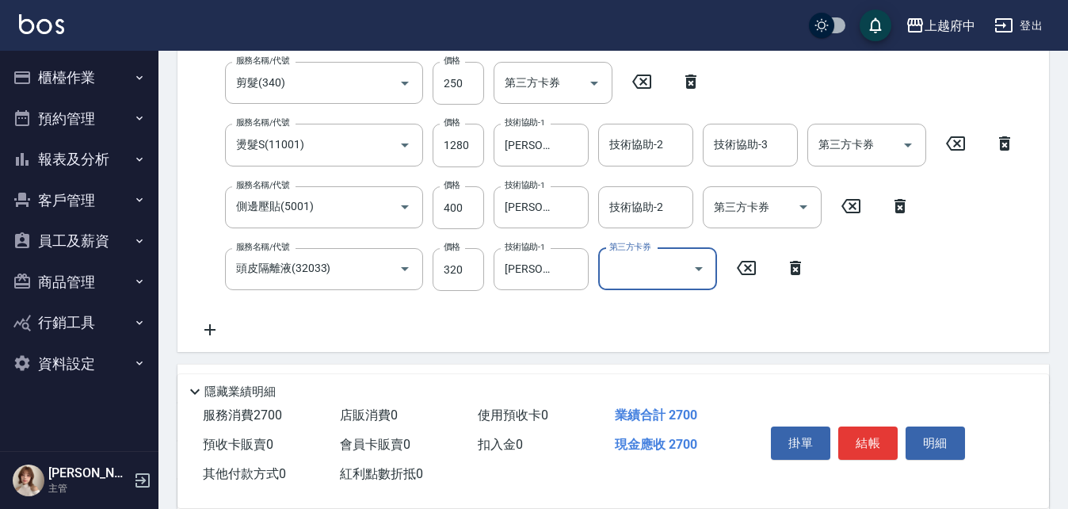
click at [592, 324] on div "服務名稱/代號 有機洗髮(200) 服務名稱/代號 價格 450 價格 洗-1 江驊侑-8 洗-1 洗-2 洗-2 第三方卡券 第三方卡券 服務名稱/代號 剪…" at bounding box center [607, 169] width 834 height 339
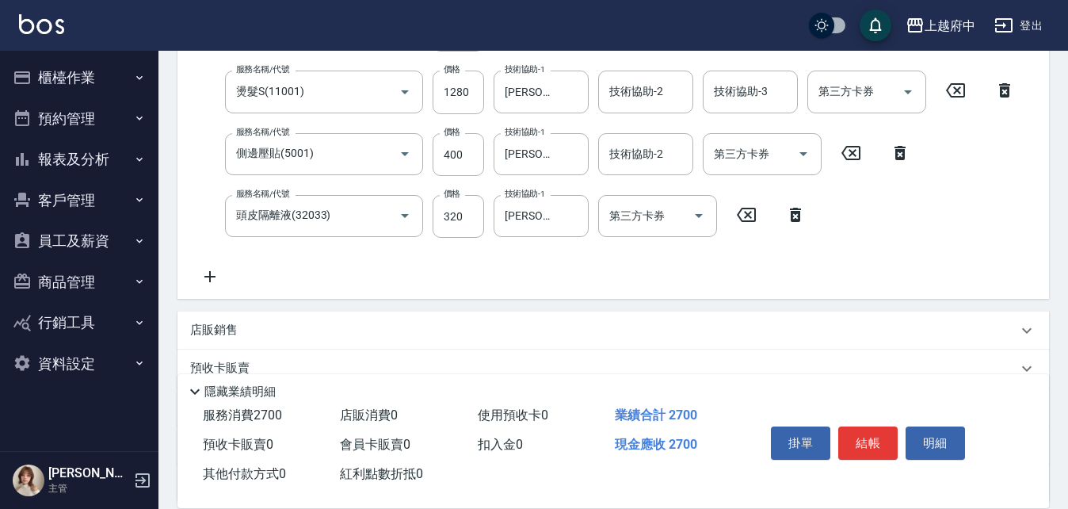
scroll to position [396, 0]
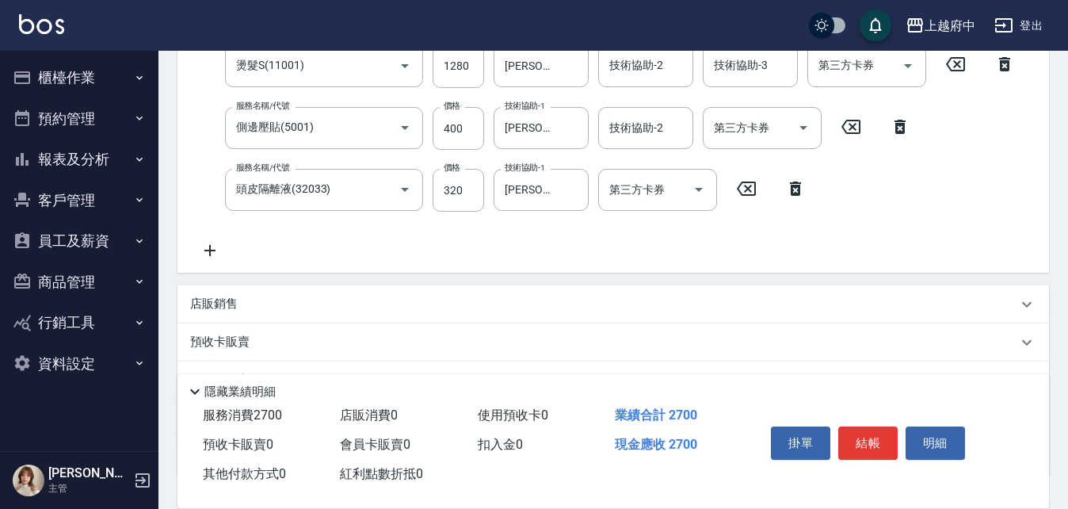
click at [211, 299] on p "店販銷售" at bounding box center [214, 304] width 48 height 17
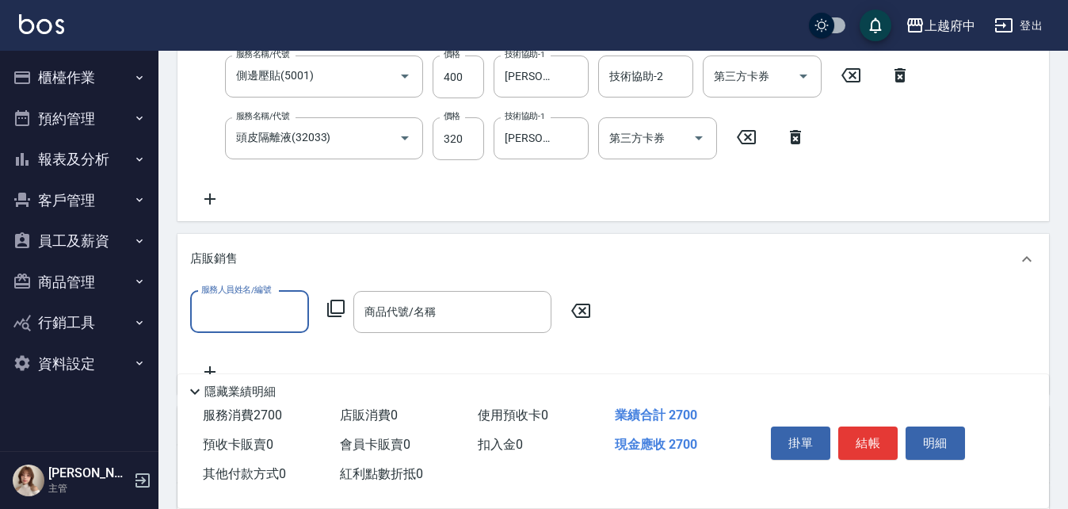
scroll to position [475, 0]
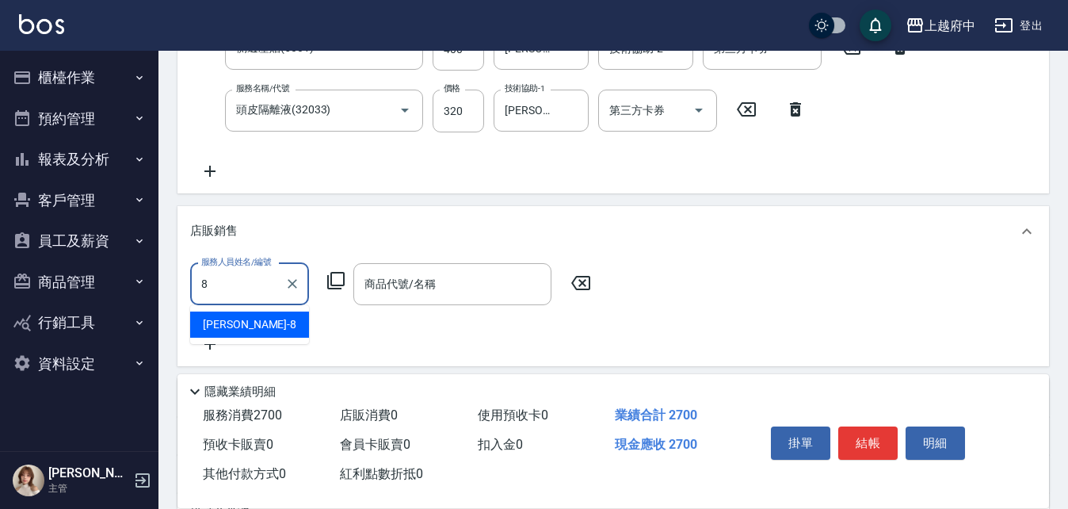
type input "江驊侑-8"
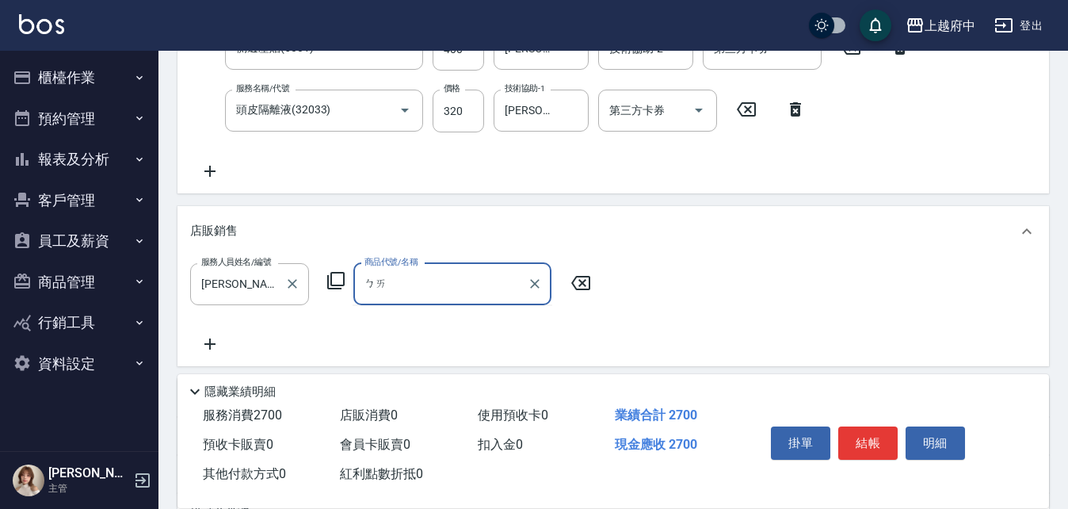
type input "白"
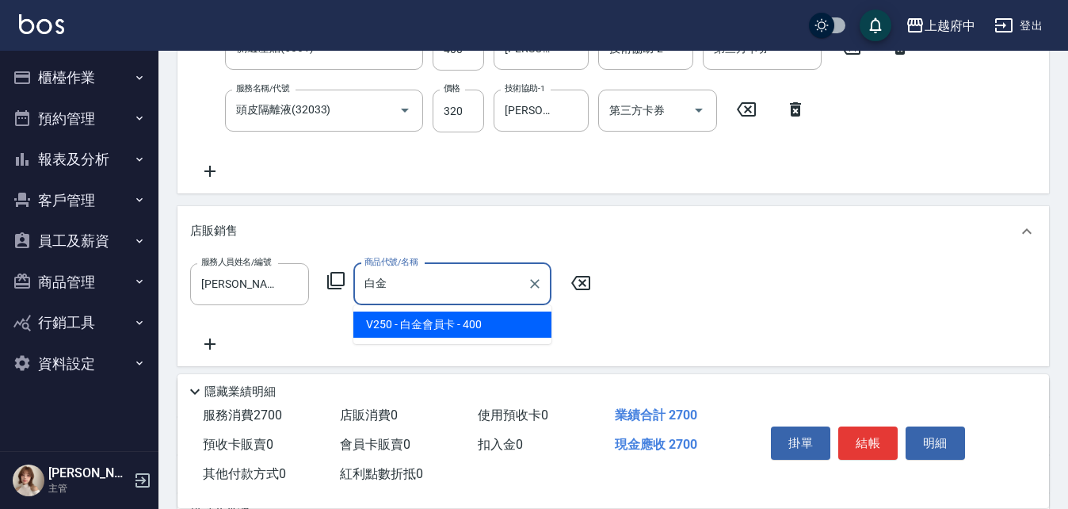
type input "白"
click at [459, 328] on span "T550 - 金卡會員卡 - 650" at bounding box center [452, 324] width 198 height 26
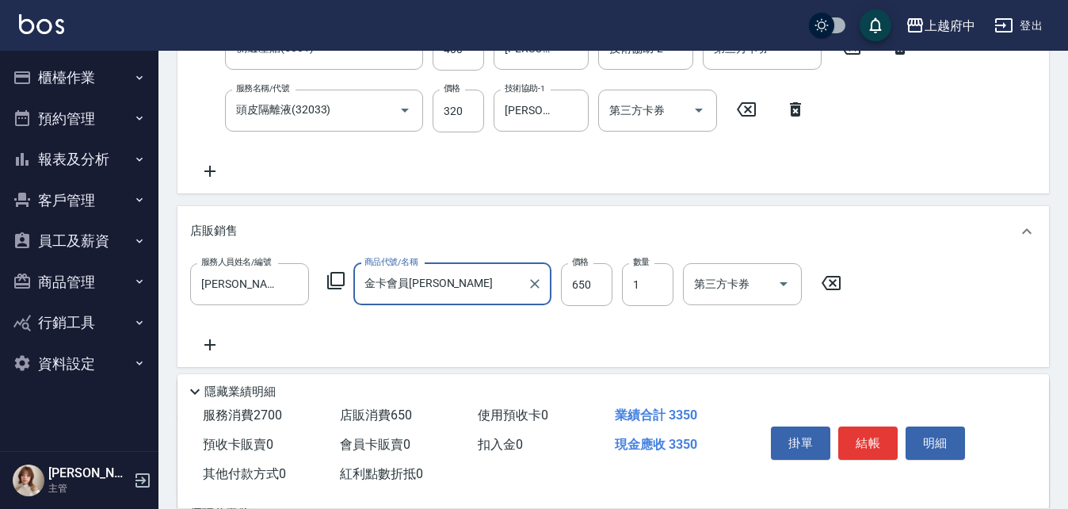
type input "金卡會員卡"
click at [600, 350] on div "服務人員姓名/編號 江驊侑-8 服務人員姓名/編號 商品代號/名稱 金卡會員卡 商品代號/名稱 價格 650 價格 數量 1 數量 第三方卡券 第三方卡券" at bounding box center [613, 308] width 846 height 91
click at [654, 359] on div "服務人員姓名/編號 江驊侑-8 服務人員姓名/編號 商品代號/名稱 金卡會員卡 商品代號/名稱 價格 650 價格 數量 1 數量 第三方卡券 第三方卡券" at bounding box center [613, 312] width 872 height 110
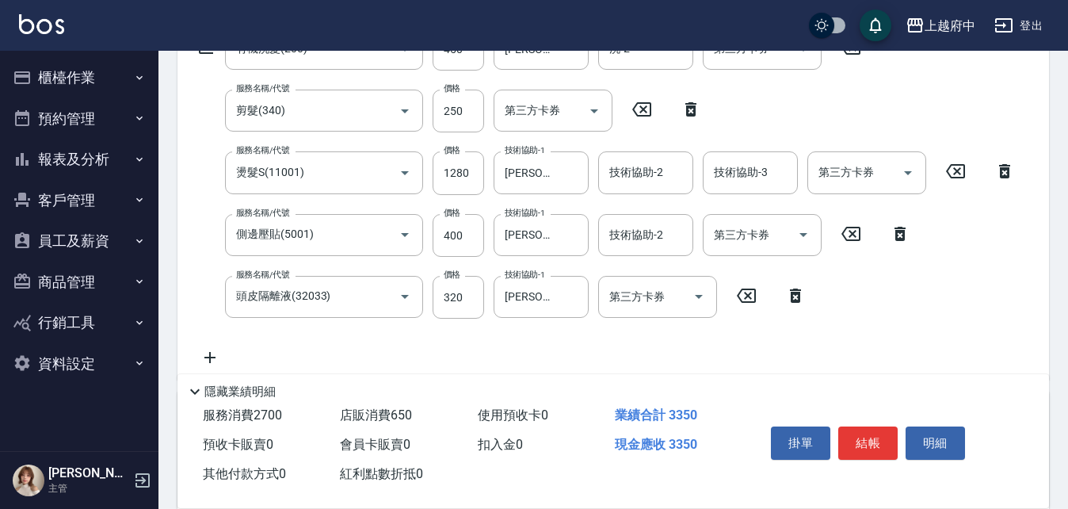
scroll to position [317, 0]
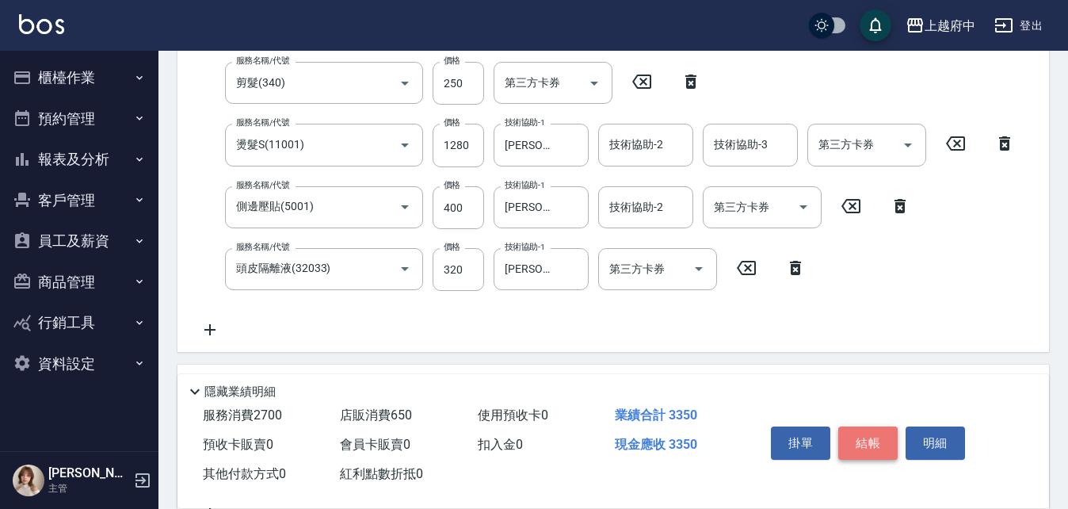
click at [865, 437] on button "結帳" at bounding box center [867, 442] width 59 height 33
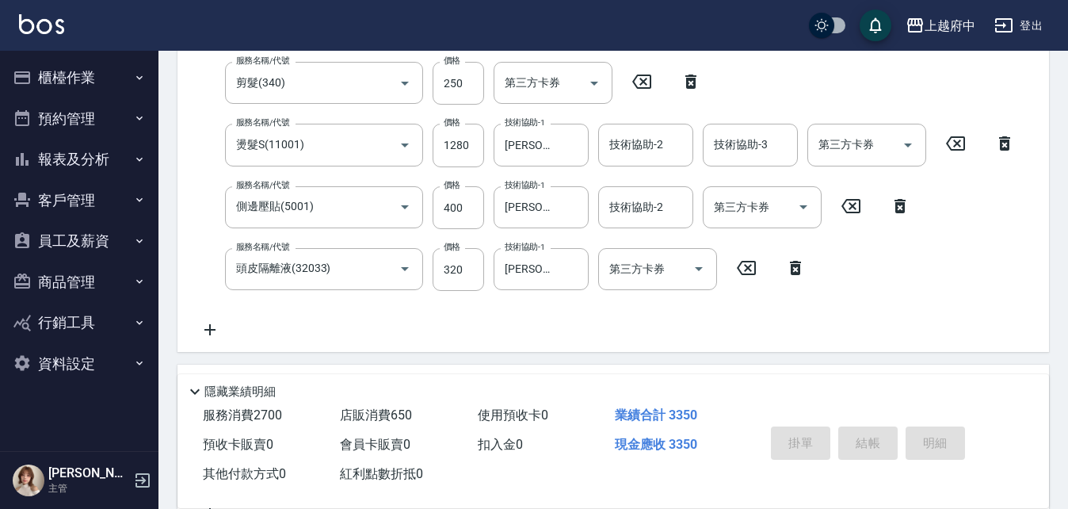
type input "2025/08/18 18:13"
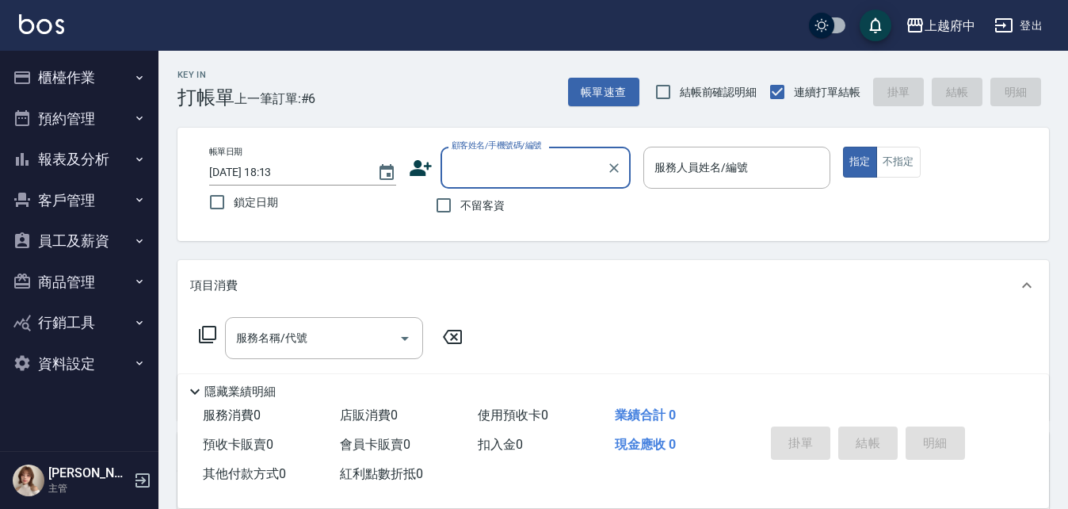
drag, startPoint x: 486, startPoint y: 247, endPoint x: 513, endPoint y: 250, distance: 26.3
